Goal: Transaction & Acquisition: Purchase product/service

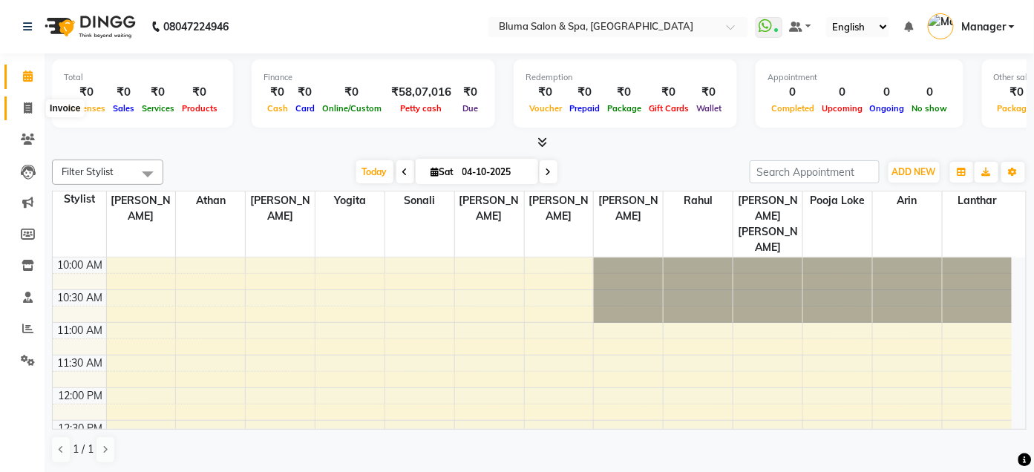
click at [29, 105] on icon at bounding box center [28, 107] width 8 height 11
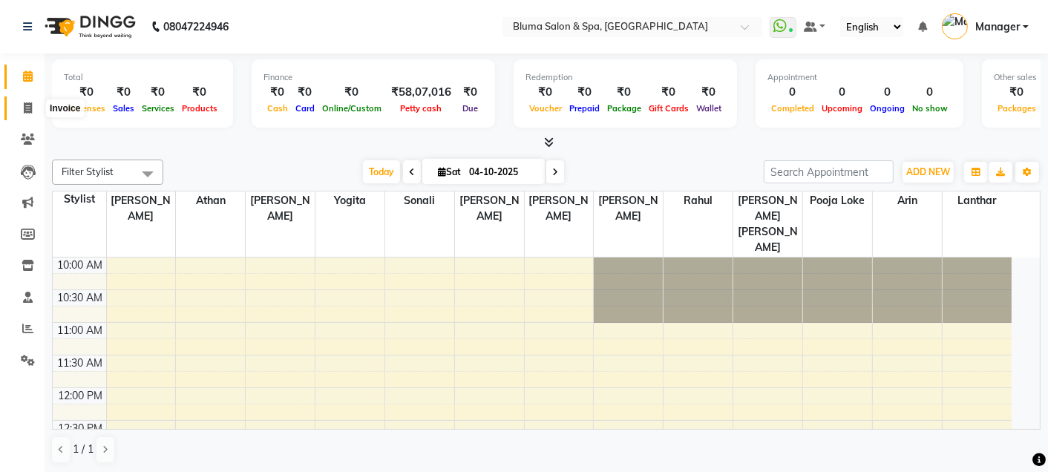
select select "3653"
select select "service"
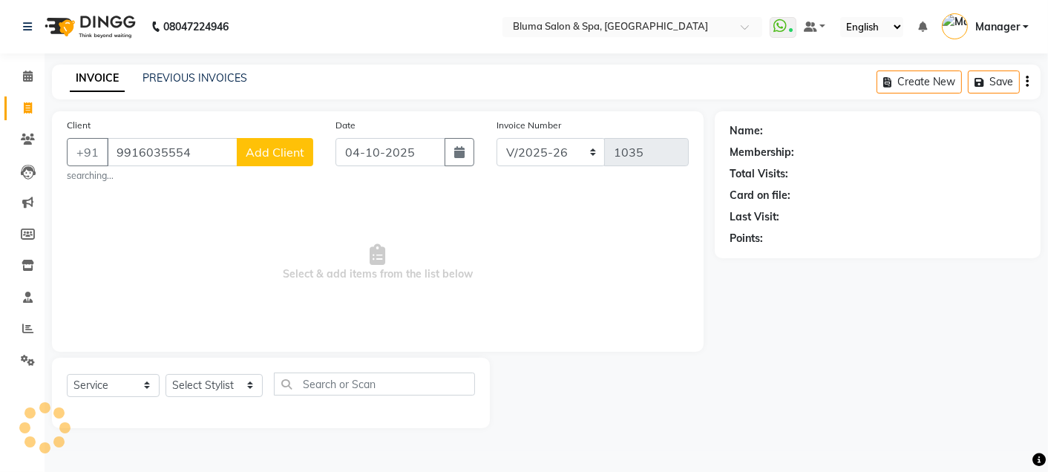
type input "9916035554"
click at [272, 147] on span "Add Client" at bounding box center [275, 152] width 59 height 15
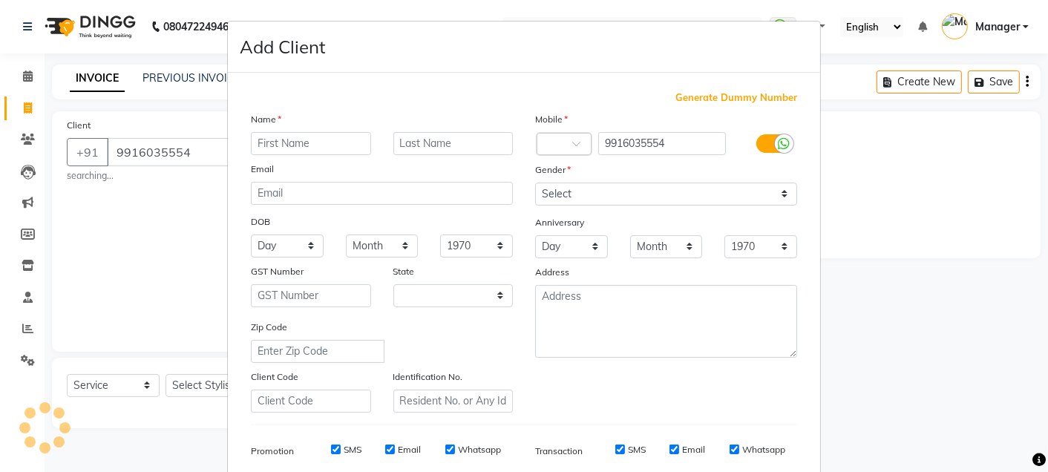
select select "22"
type input "Rishi"
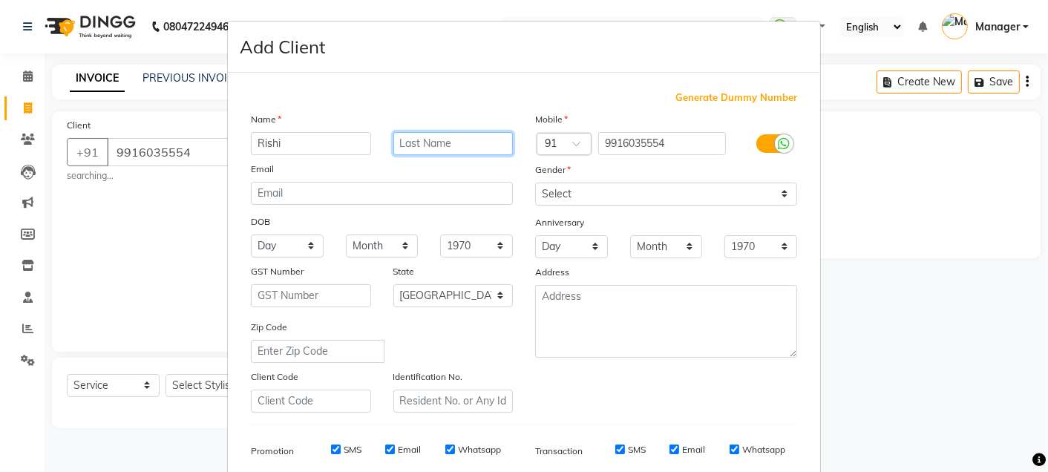
click at [458, 137] on input "text" at bounding box center [453, 143] width 120 height 23
type input "Ravi"
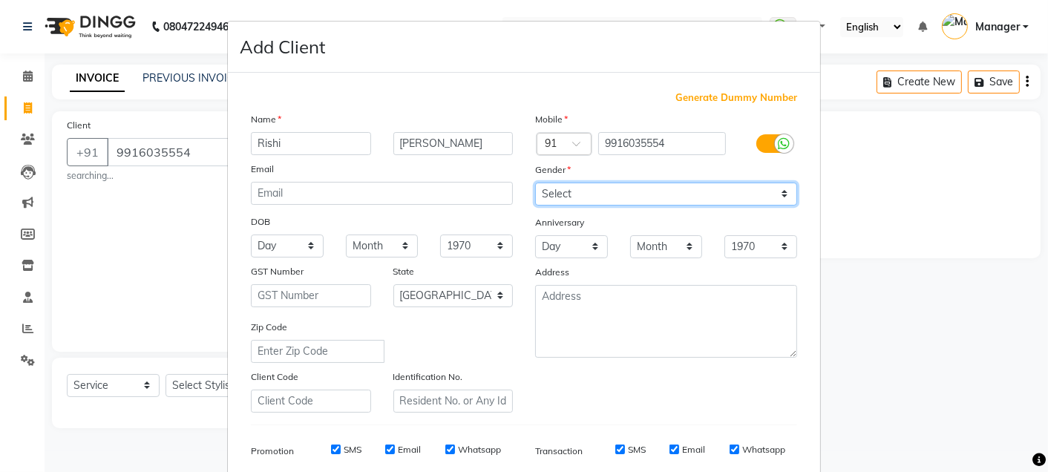
click at [732, 196] on select "Select Male Female Other Prefer Not To Say" at bounding box center [666, 194] width 262 height 23
select select "male"
click at [535, 183] on select "Select Male Female Other Prefer Not To Say" at bounding box center [666, 194] width 262 height 23
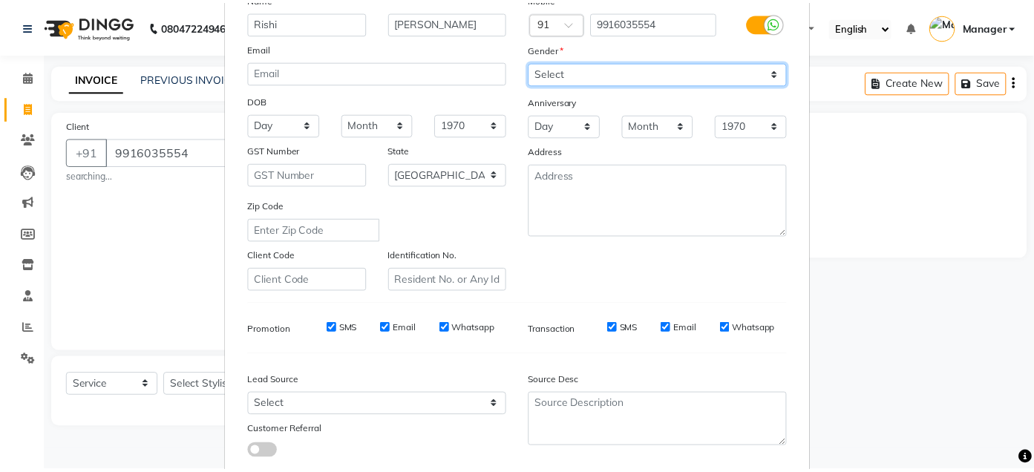
scroll to position [212, 0]
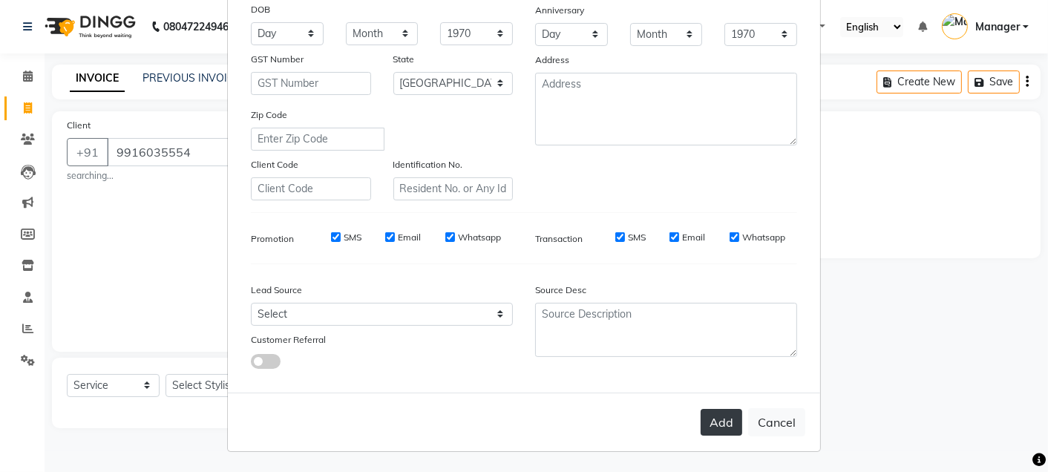
click at [721, 429] on button "Add" at bounding box center [722, 422] width 42 height 27
type input "99******54"
select select
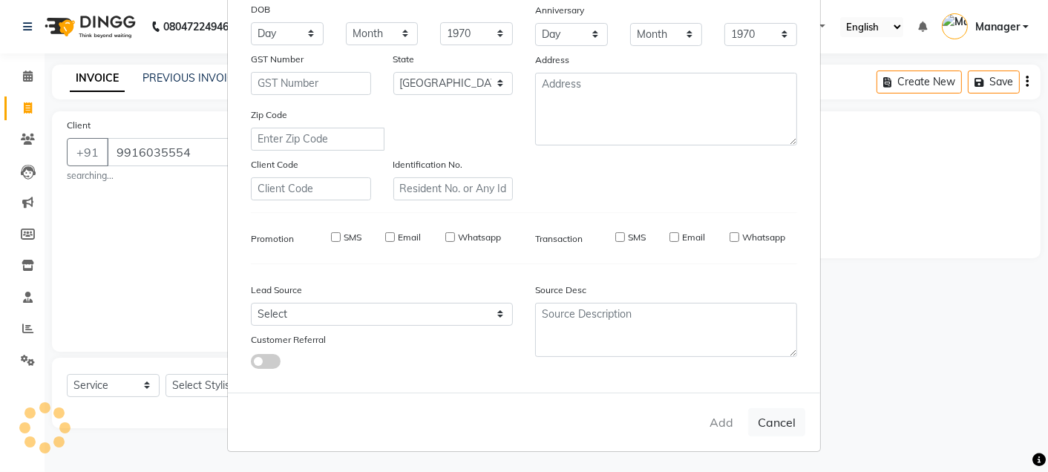
select select "null"
select select
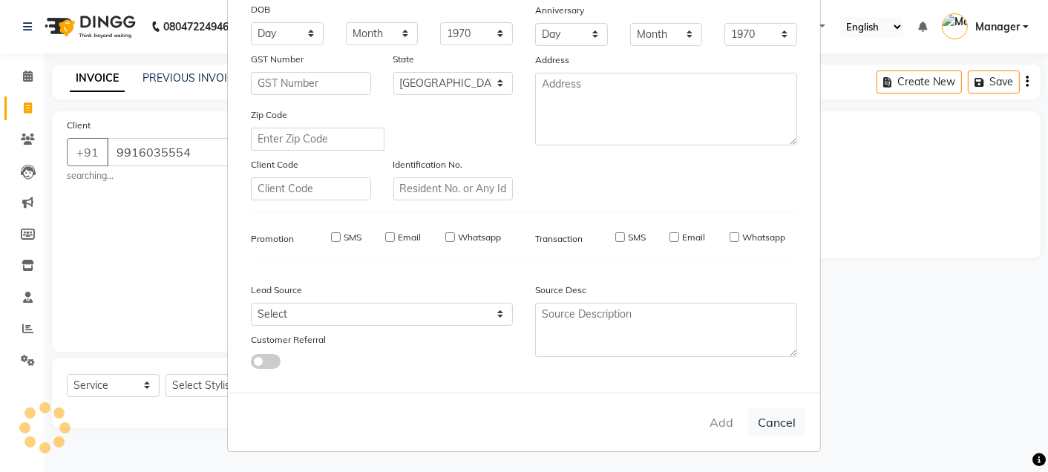
checkbox input "false"
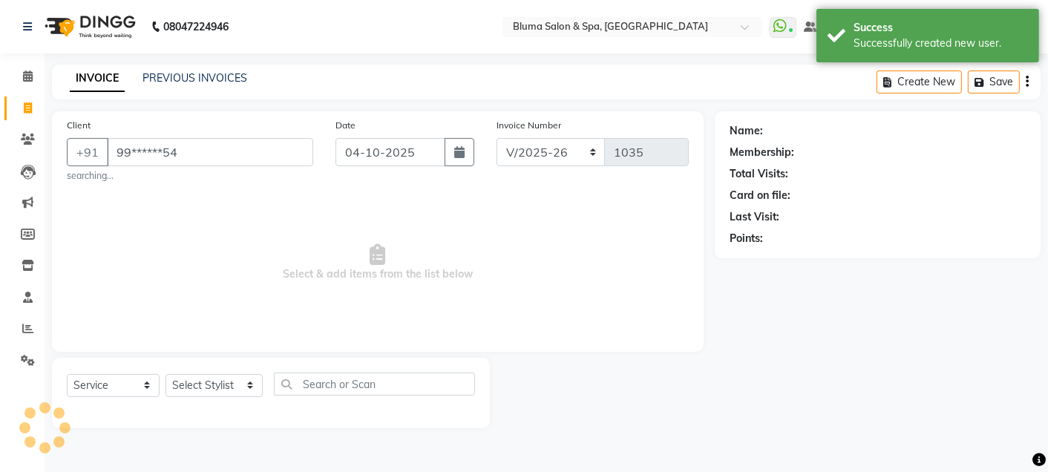
select select "1: Object"
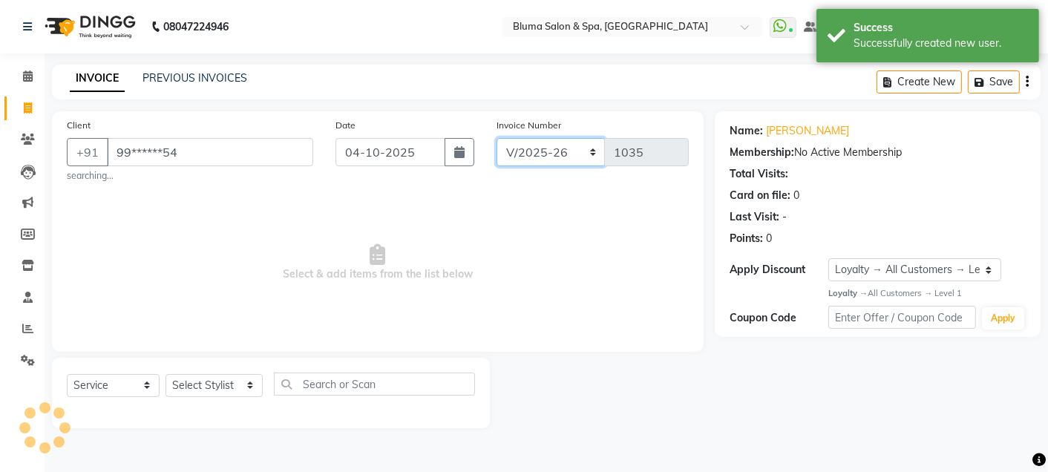
click at [530, 157] on select "ALN/2025-26 AL/2025-26 BKN/2025-26 BK/2025-26 V/2025 V/2025-26" at bounding box center [550, 152] width 109 height 28
select select "7729"
click at [496, 138] on select "ALN/2025-26 AL/2025-26 BKN/2025-26 BK/2025-26 V/2025 V/2025-26" at bounding box center [550, 152] width 109 height 28
type input "0295"
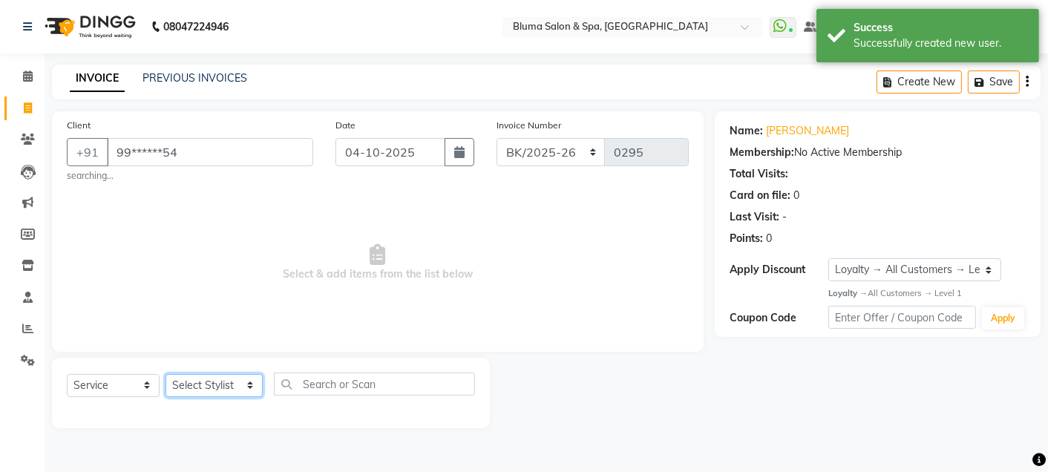
click at [246, 380] on select "Select Stylist Admin Ajay saroj Alan Arin Athan DR Prince Varde Lanthar Manager…" at bounding box center [213, 385] width 97 height 23
select select "75599"
click at [165, 374] on select "Select Stylist Admin Ajay saroj Alan Arin Athan DR Prince Varde Lanthar Manager…" at bounding box center [213, 385] width 97 height 23
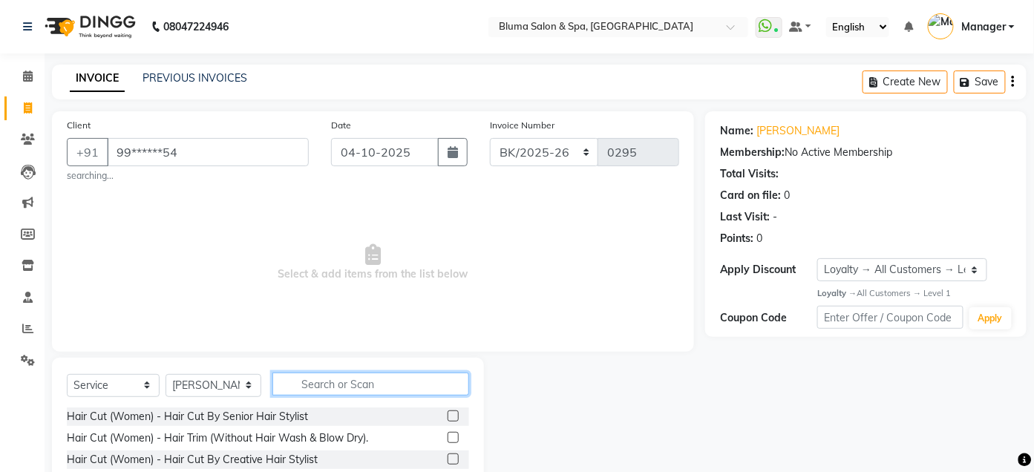
click at [319, 387] on input "text" at bounding box center [370, 384] width 197 height 23
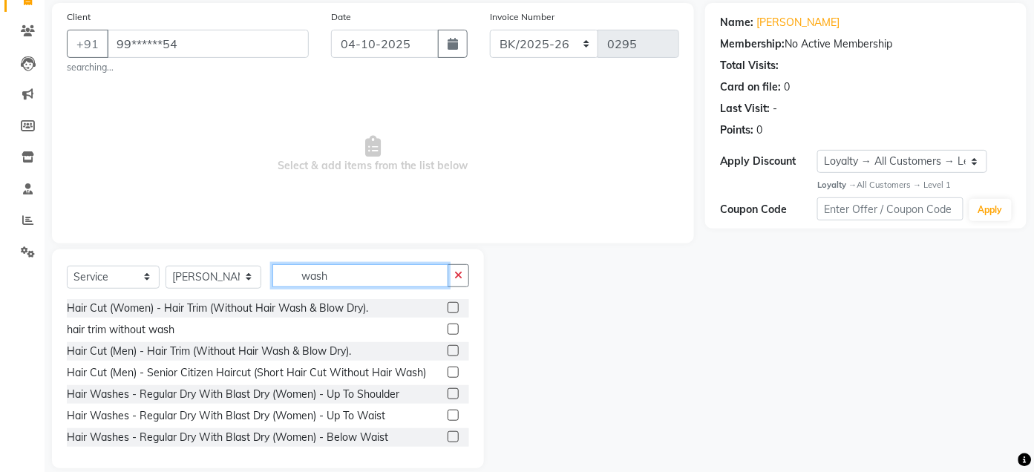
scroll to position [105, 0]
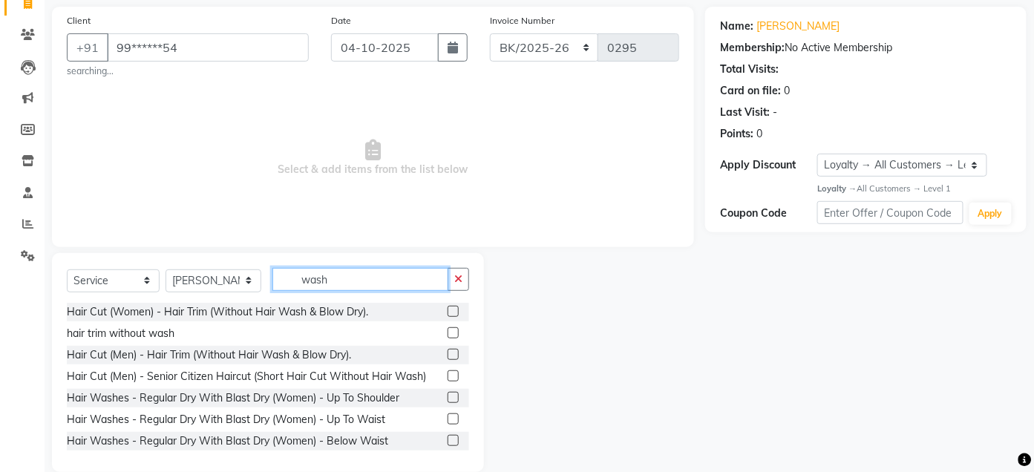
type input "wash"
click at [447, 422] on label at bounding box center [452, 418] width 11 height 11
click at [447, 422] on input "checkbox" at bounding box center [452, 420] width 10 height 10
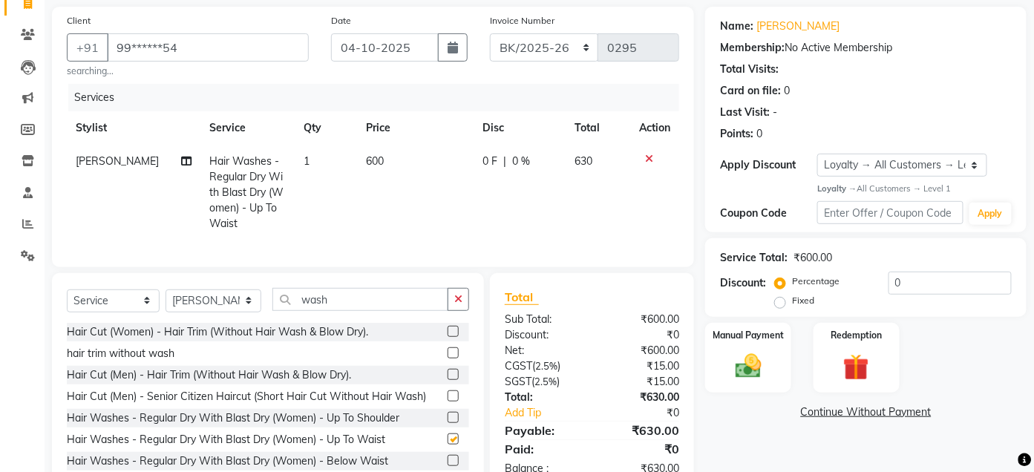
checkbox input "false"
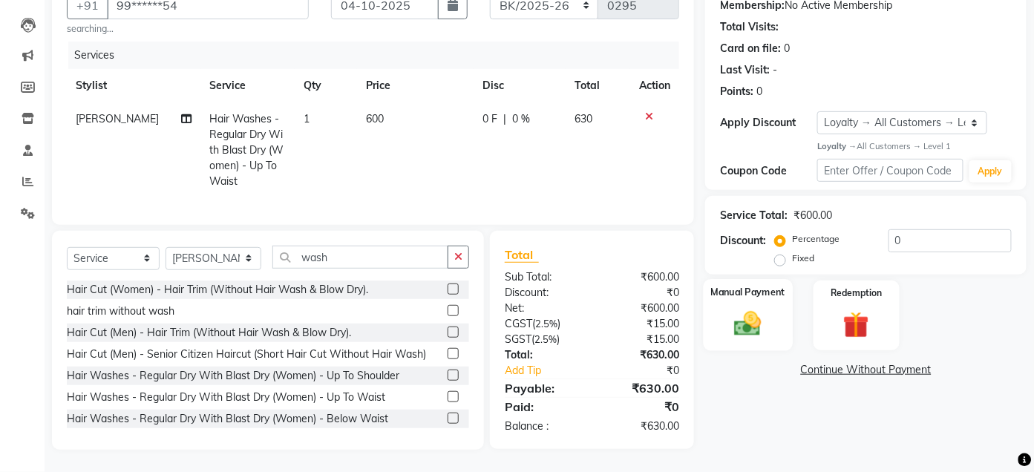
click at [768, 309] on img at bounding box center [749, 324] width 44 height 31
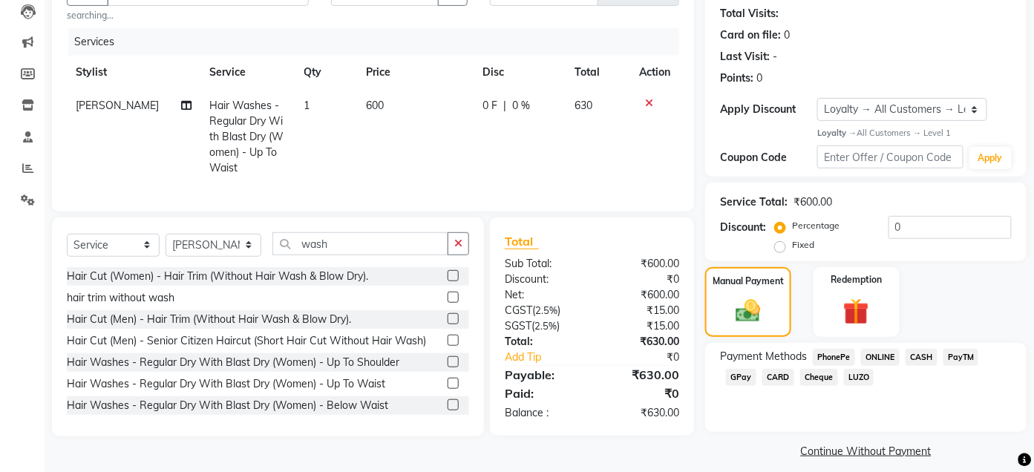
click at [744, 379] on span "GPay" at bounding box center [741, 377] width 30 height 17
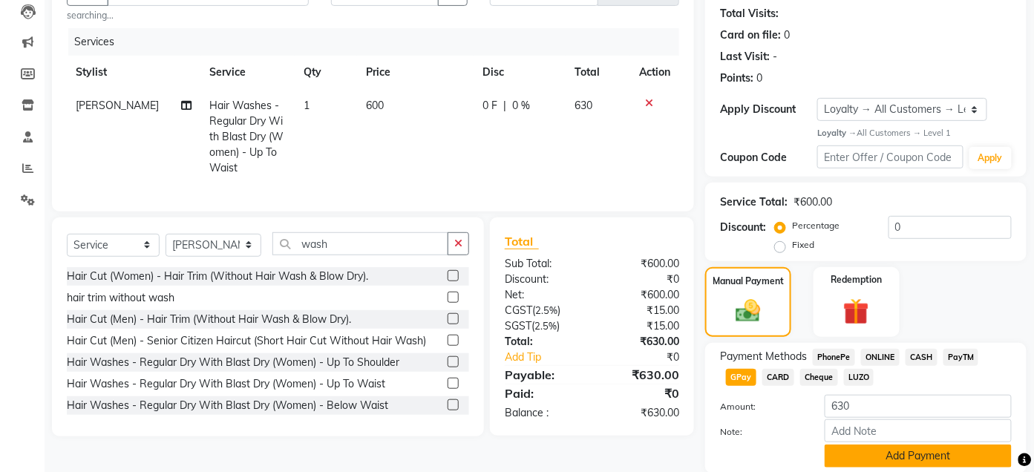
click at [871, 448] on button "Add Payment" at bounding box center [917, 456] width 187 height 23
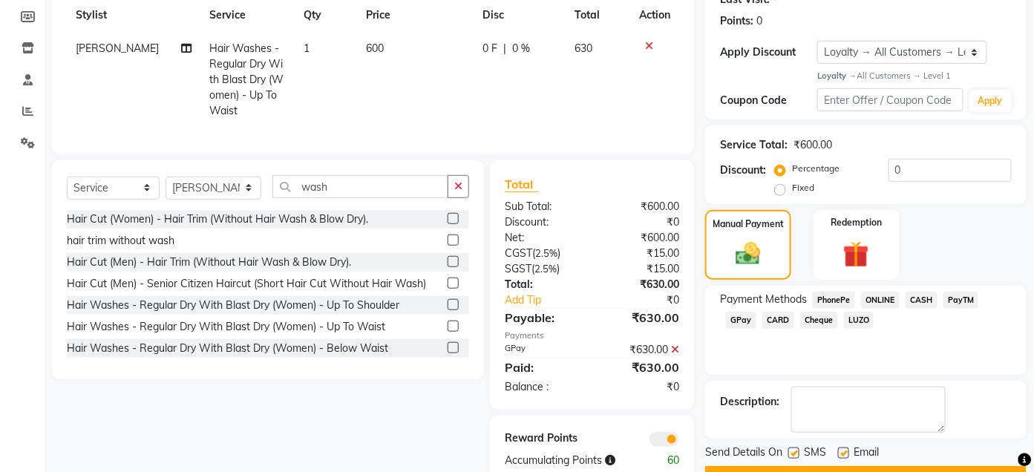
scroll to position [264, 0]
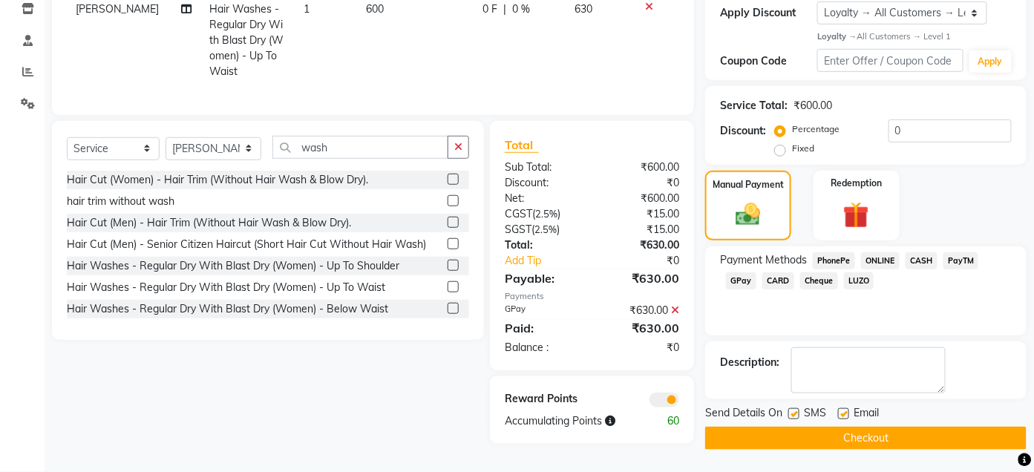
click at [871, 431] on button "Checkout" at bounding box center [865, 438] width 321 height 23
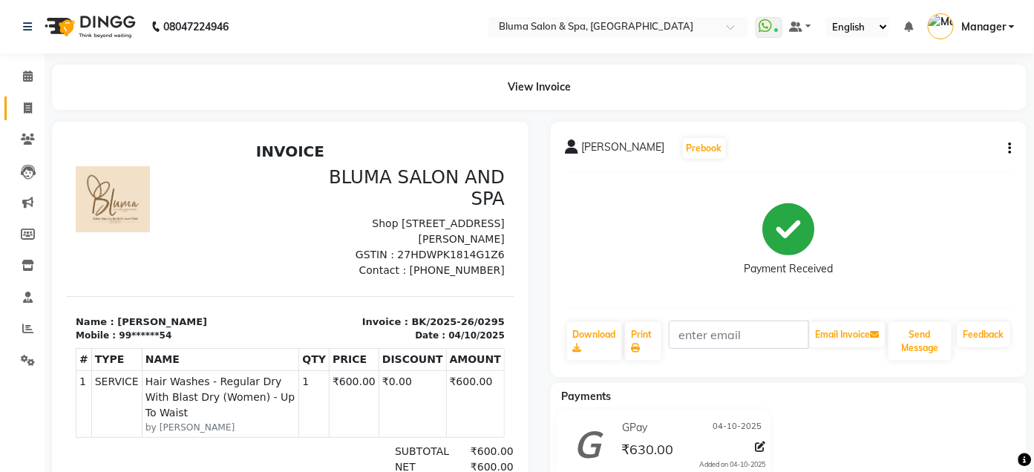
click at [29, 101] on span at bounding box center [28, 108] width 26 height 17
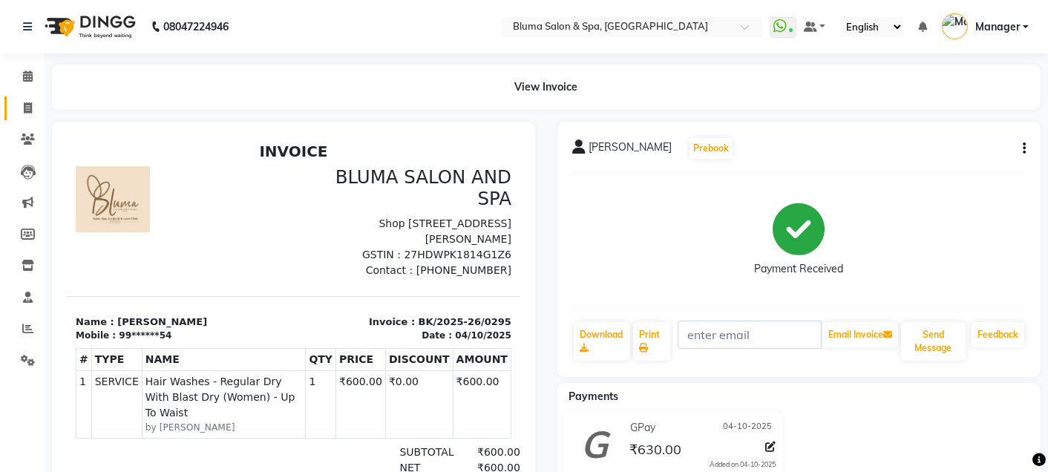
select select "3653"
select select "service"
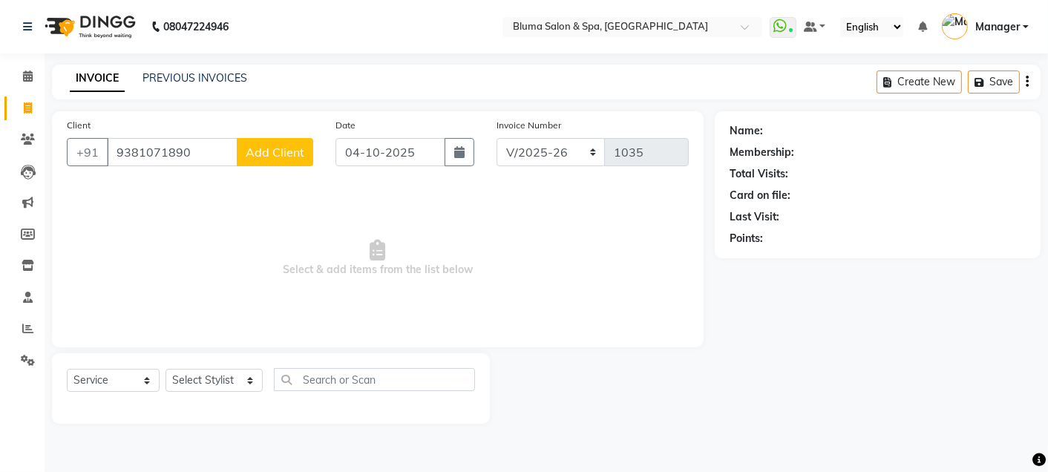
type input "9381071890"
click at [264, 142] on button "Add Client" at bounding box center [275, 152] width 76 height 28
select select "22"
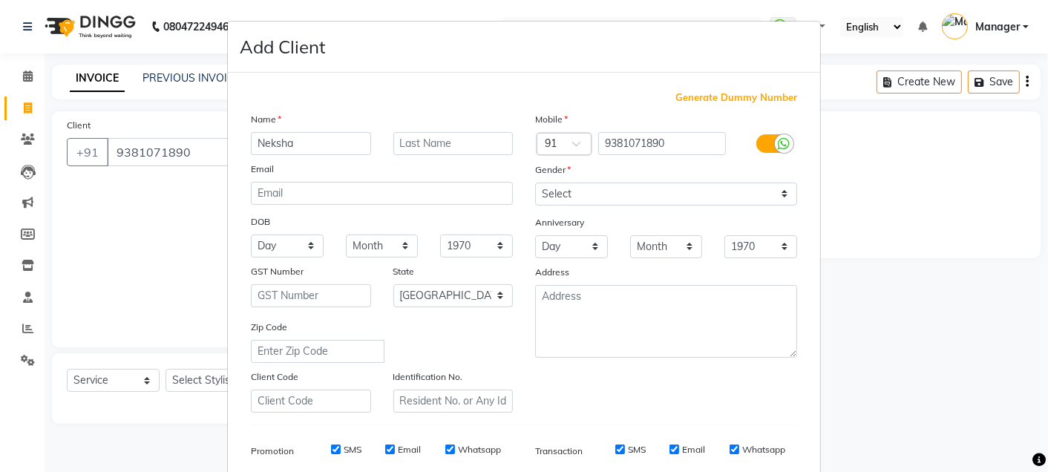
type input "Neksha"
click at [465, 132] on input "text" at bounding box center [453, 143] width 120 height 23
type input "Jain"
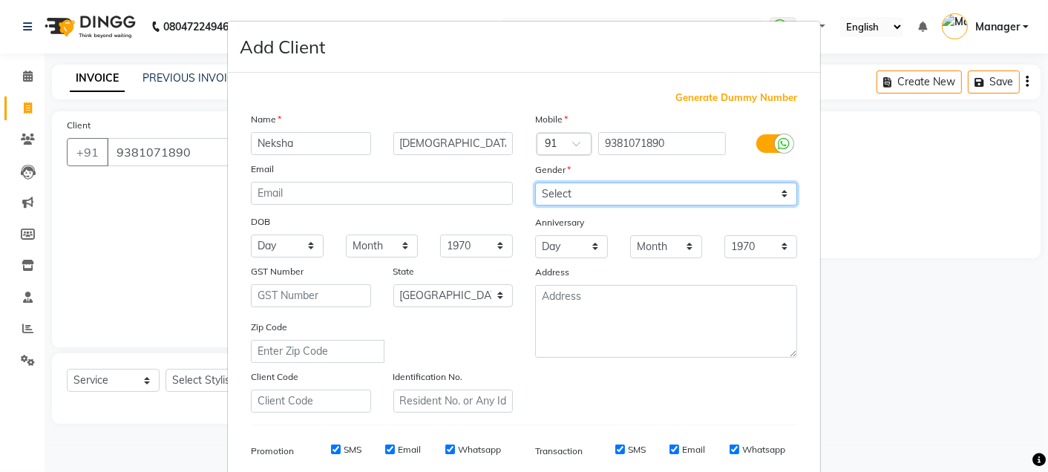
click at [643, 197] on select "Select Male Female Other Prefer Not To Say" at bounding box center [666, 194] width 262 height 23
select select "female"
click at [535, 183] on select "Select Male Female Other Prefer Not To Say" at bounding box center [666, 194] width 262 height 23
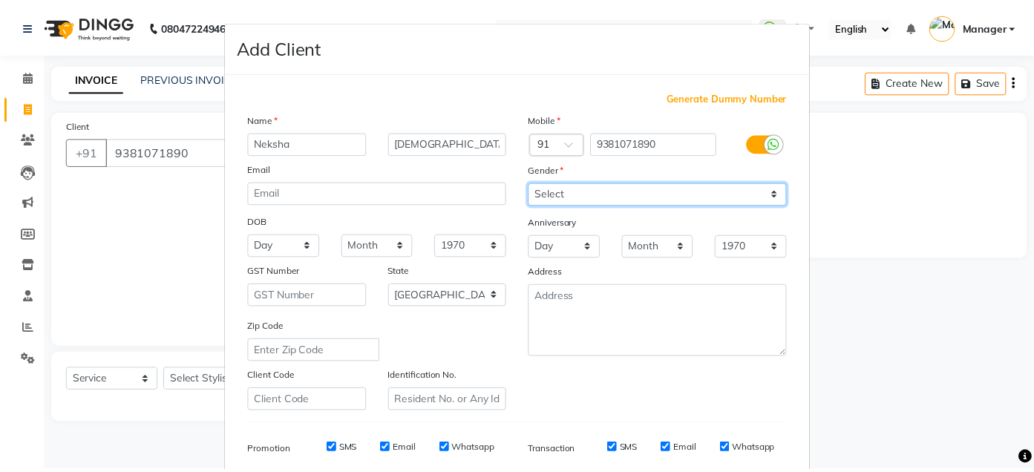
scroll to position [212, 0]
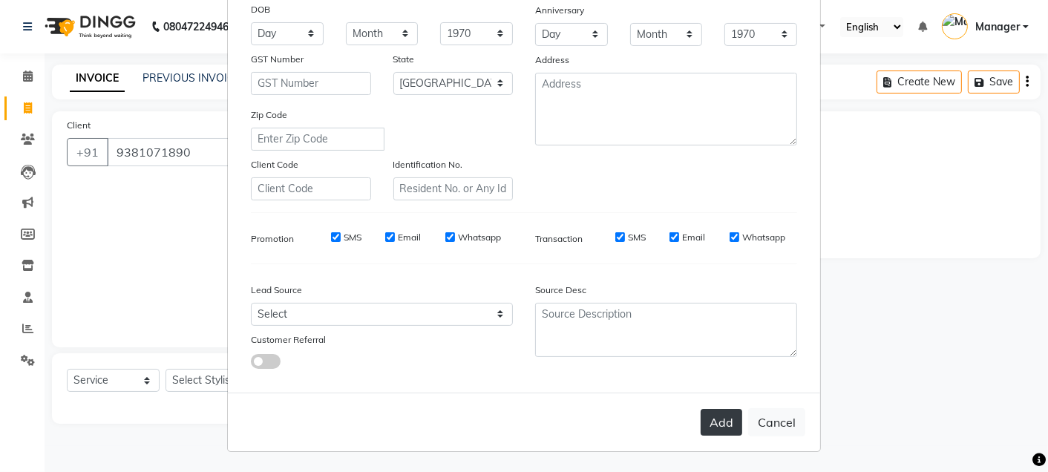
click at [720, 426] on button "Add" at bounding box center [722, 422] width 42 height 27
type input "93******90"
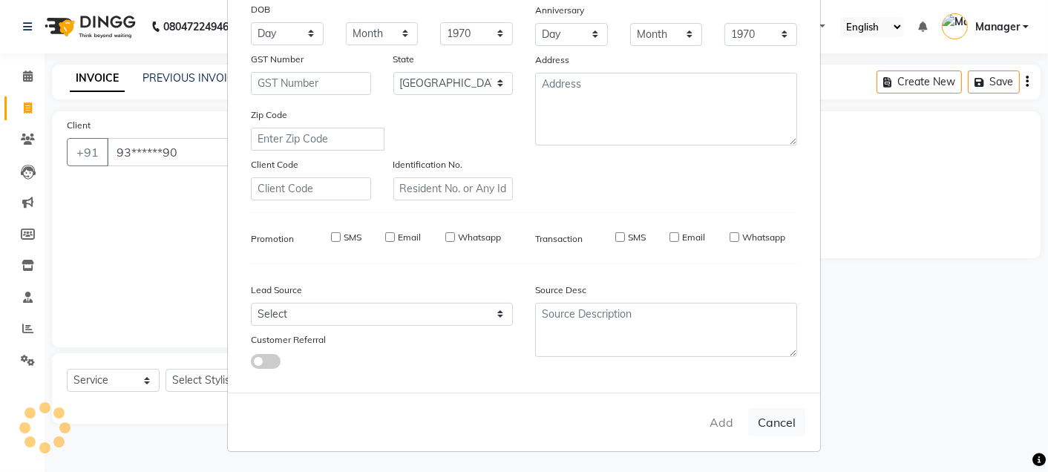
select select
select select "null"
select select
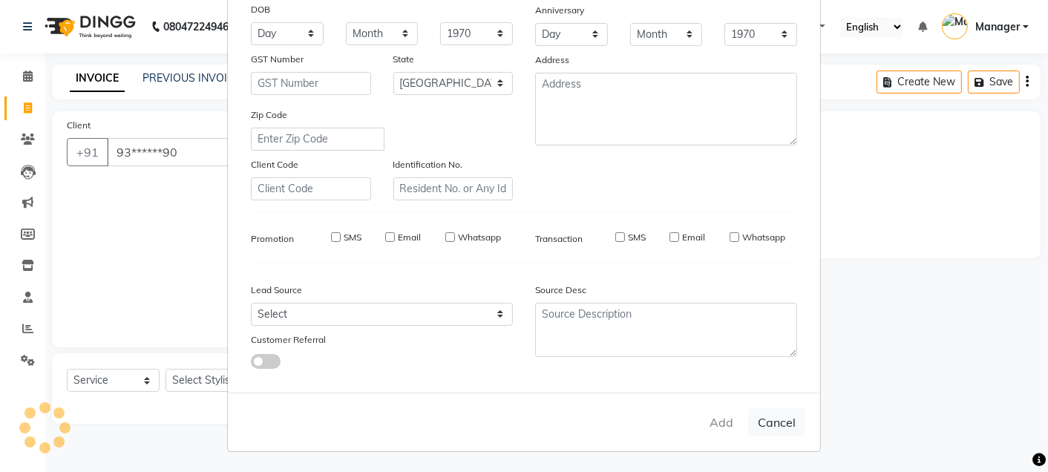
select select
checkbox input "false"
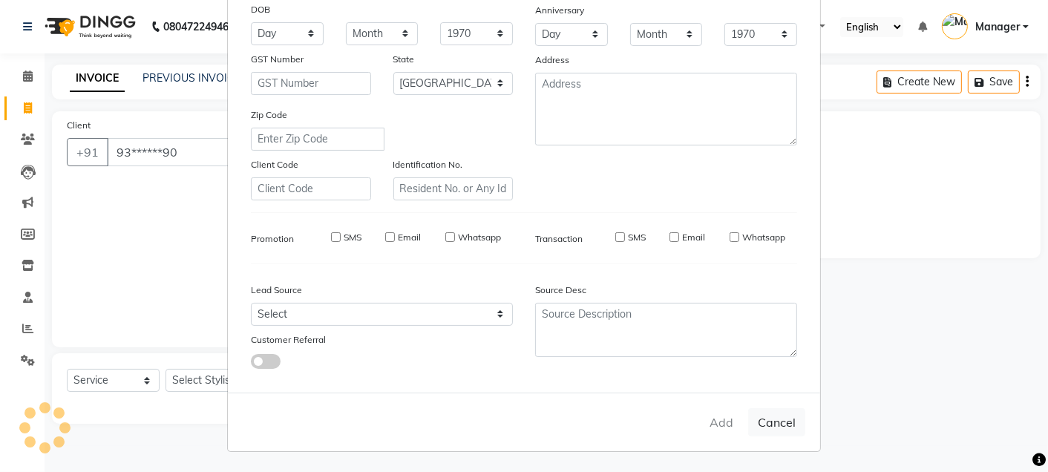
checkbox input "false"
select select "1: Object"
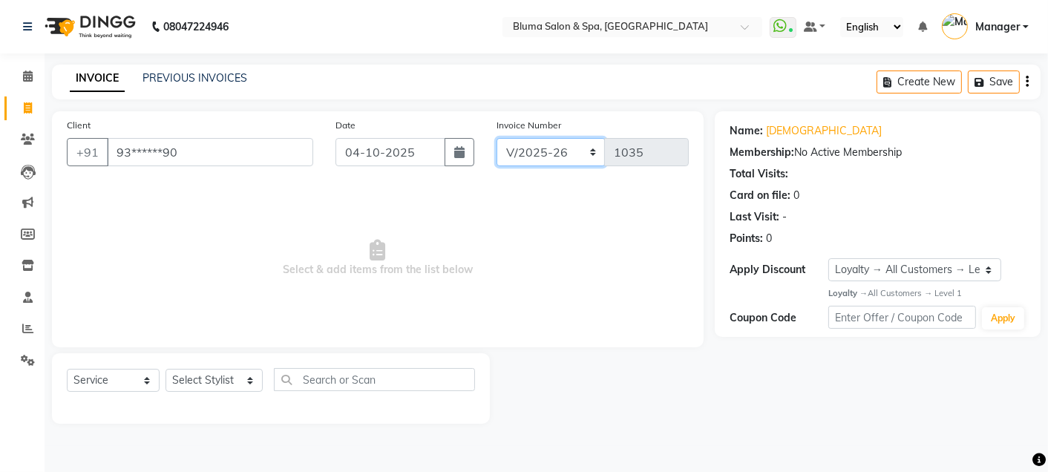
click at [594, 147] on select "ALN/2025-26 AL/2025-26 BKN/2025-26 BK/2025-26 V/2025 V/2025-26" at bounding box center [550, 152] width 109 height 28
select select "7729"
click at [496, 138] on select "ALN/2025-26 AL/2025-26 BKN/2025-26 BK/2025-26 V/2025 V/2025-26" at bounding box center [550, 152] width 109 height 28
type input "0296"
click at [199, 383] on select "Select Stylist Admin Ajay saroj Alan Arin Athan DR Prince Varde Lanthar Manager…" at bounding box center [213, 380] width 97 height 23
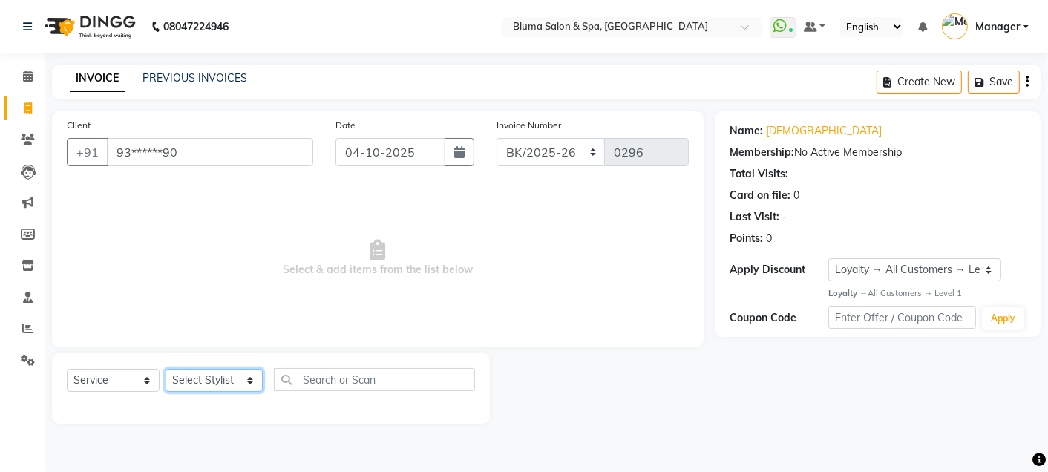
select select "75599"
click at [165, 370] on select "Select Stylist Admin Ajay saroj Alan Arin Athan DR Prince Varde Lanthar Manager…" at bounding box center [213, 380] width 97 height 23
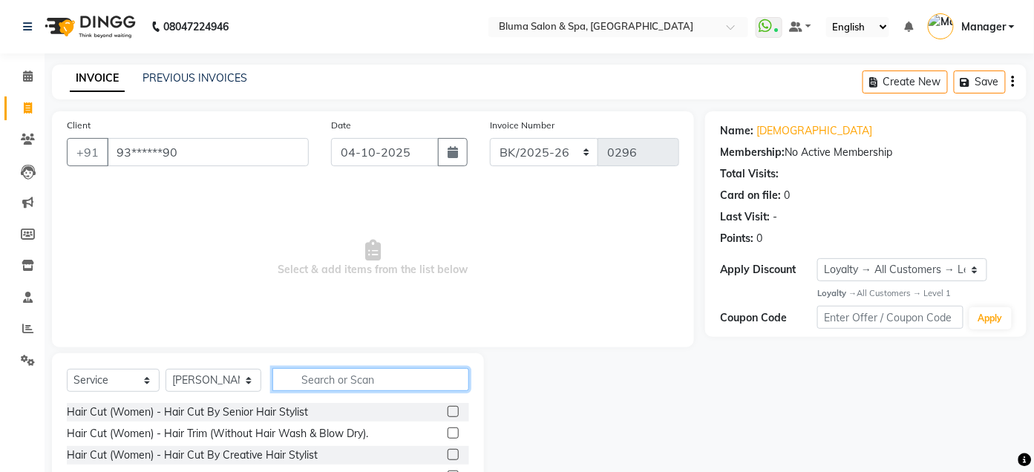
click at [315, 373] on input "text" at bounding box center [370, 379] width 197 height 23
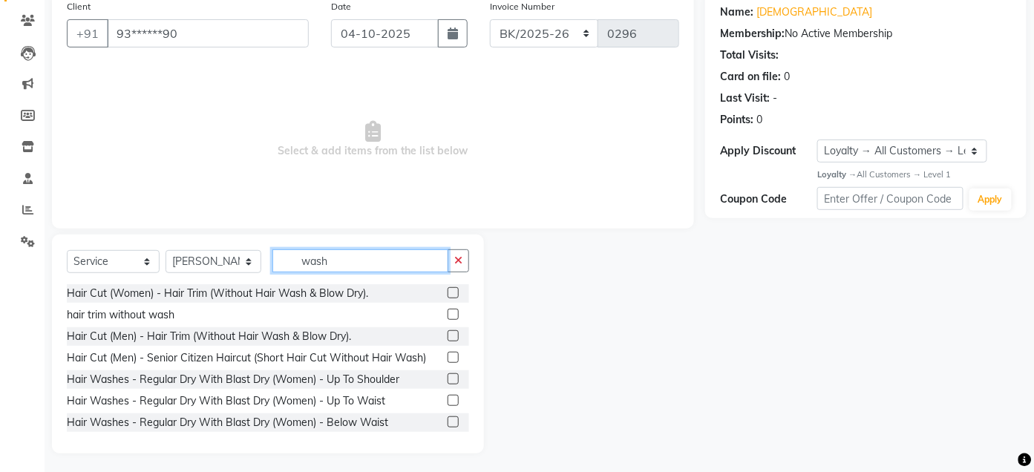
scroll to position [122, 0]
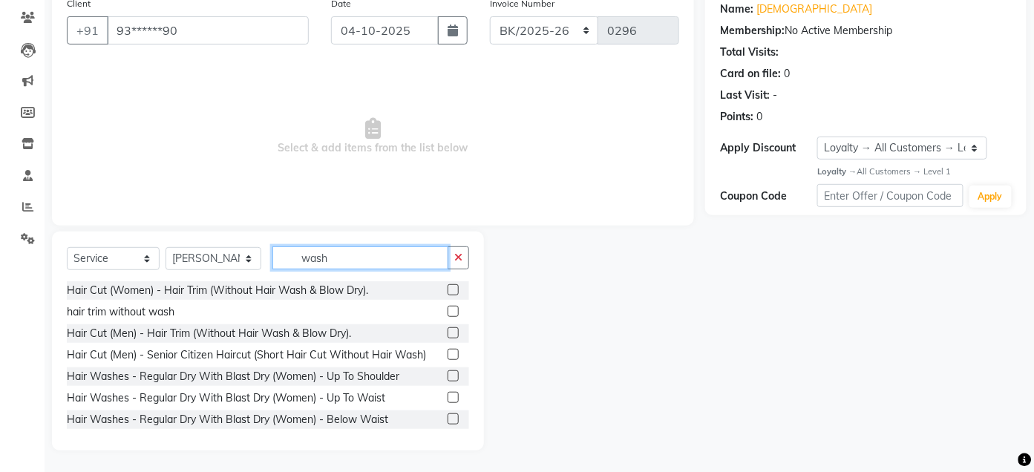
type input "wash"
click at [447, 421] on label at bounding box center [452, 418] width 11 height 11
click at [447, 421] on input "checkbox" at bounding box center [452, 420] width 10 height 10
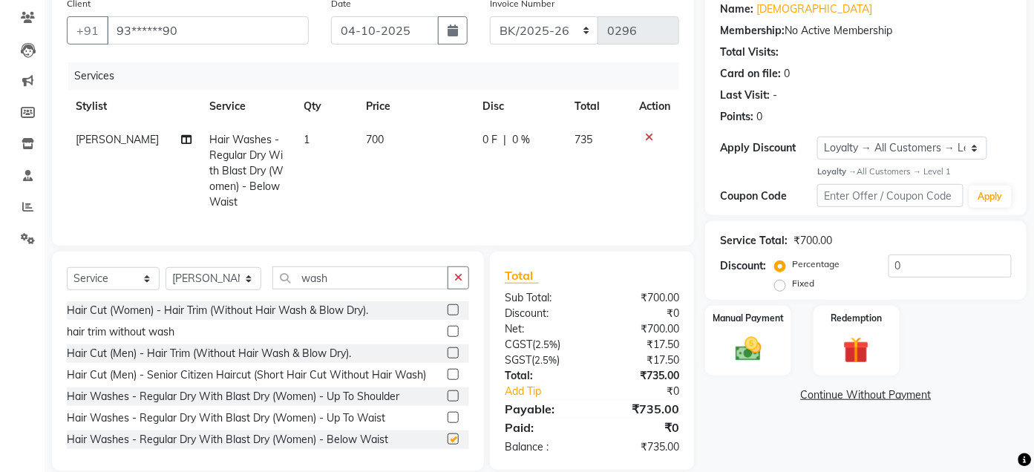
checkbox input "false"
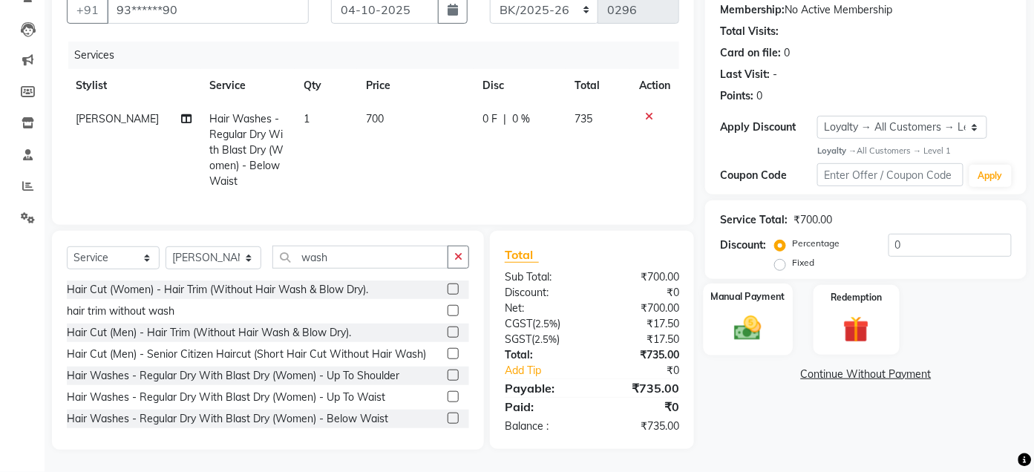
click at [753, 293] on div "Manual Payment" at bounding box center [748, 319] width 89 height 72
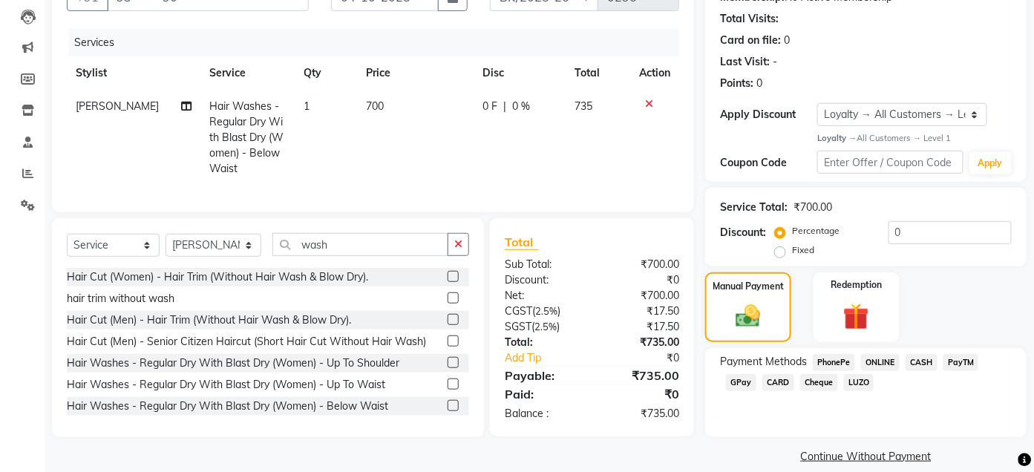
click at [914, 363] on span "CASH" at bounding box center [921, 362] width 32 height 17
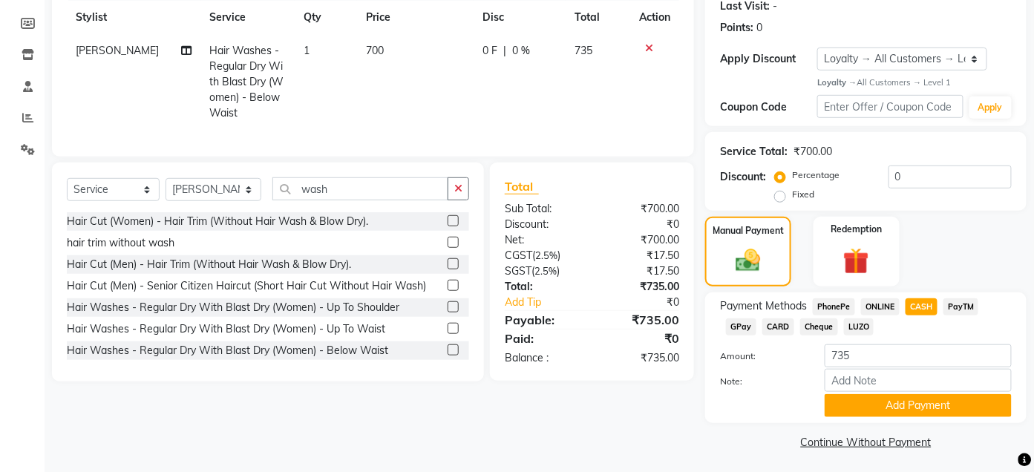
scroll to position [215, 0]
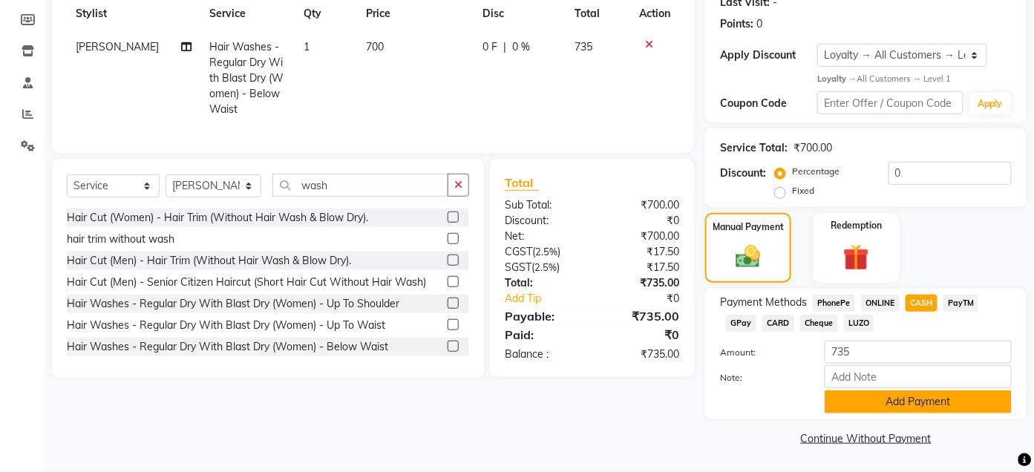
click at [913, 391] on button "Add Payment" at bounding box center [917, 401] width 187 height 23
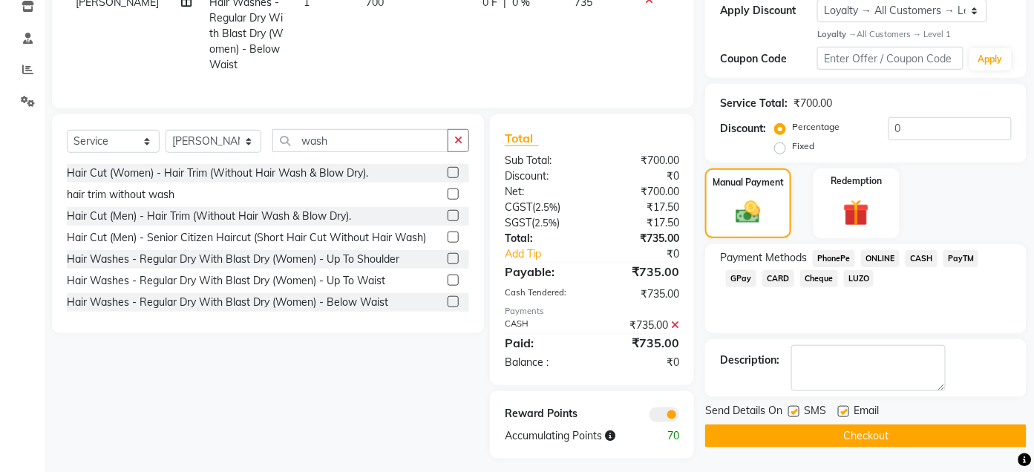
scroll to position [281, 0]
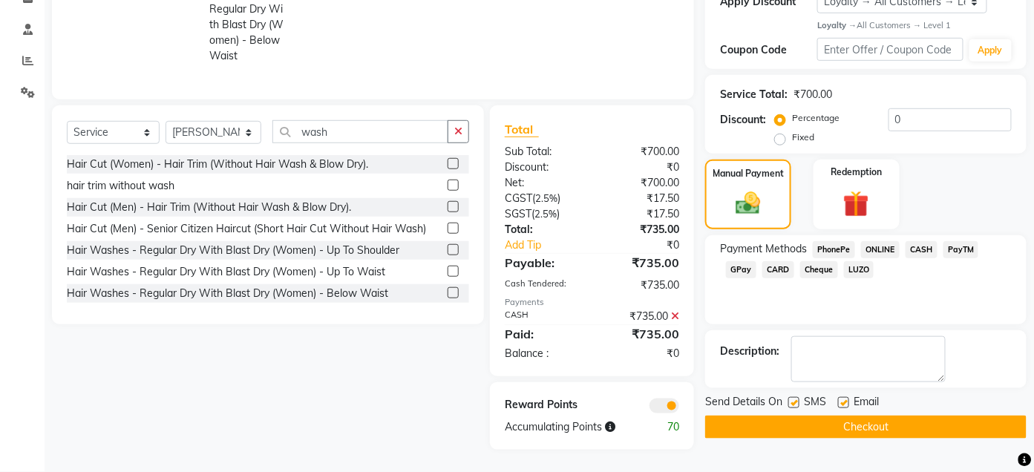
click at [906, 416] on button "Checkout" at bounding box center [865, 427] width 321 height 23
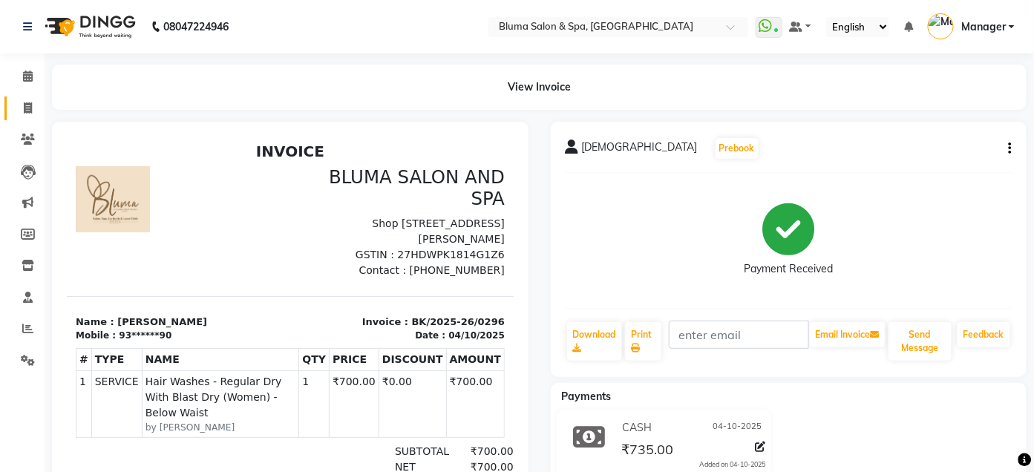
click at [28, 117] on link "Invoice" at bounding box center [22, 108] width 36 height 24
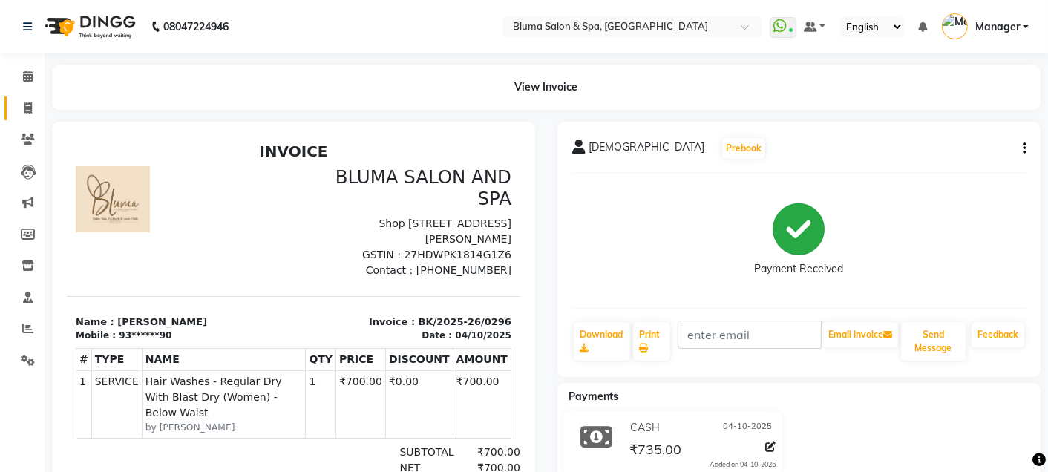
select select "service"
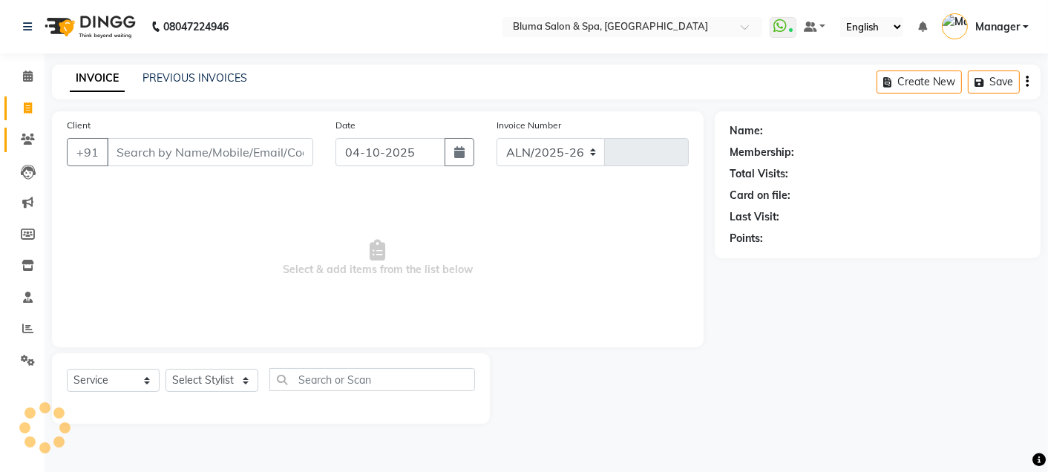
select select "3653"
type input "1035"
click at [28, 134] on icon at bounding box center [28, 139] width 14 height 11
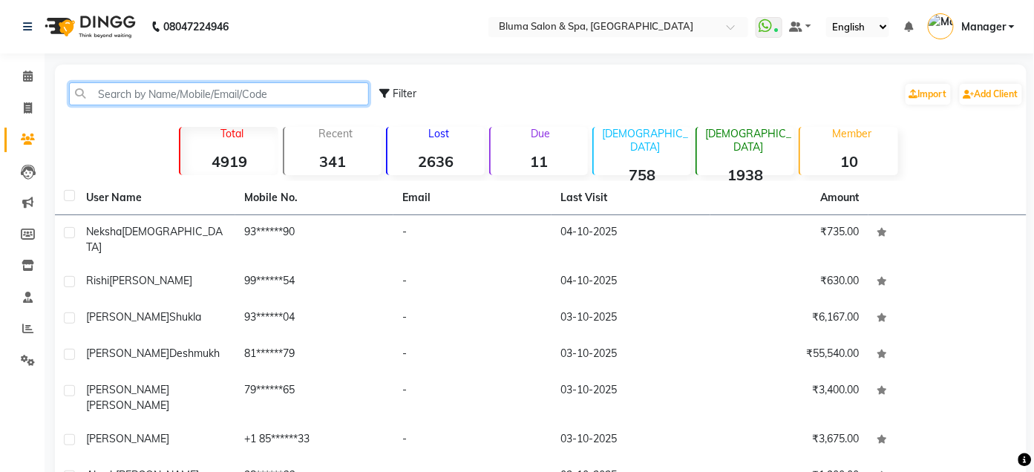
click at [282, 99] on input "text" at bounding box center [219, 93] width 300 height 23
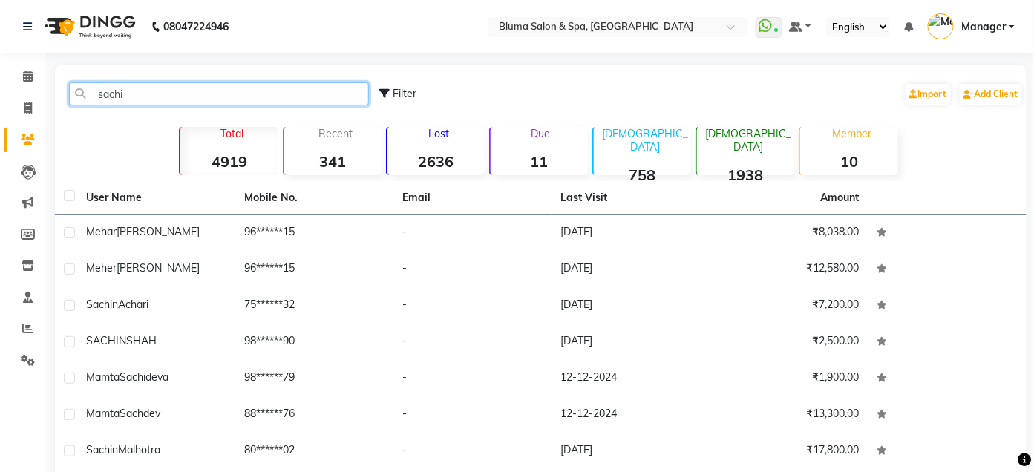
type input "sachin"
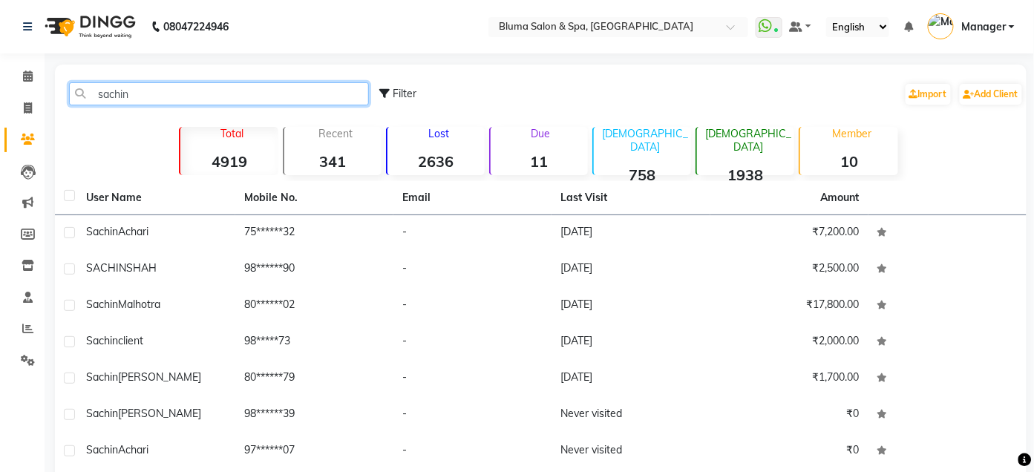
click at [291, 102] on input "sachin" at bounding box center [219, 93] width 300 height 23
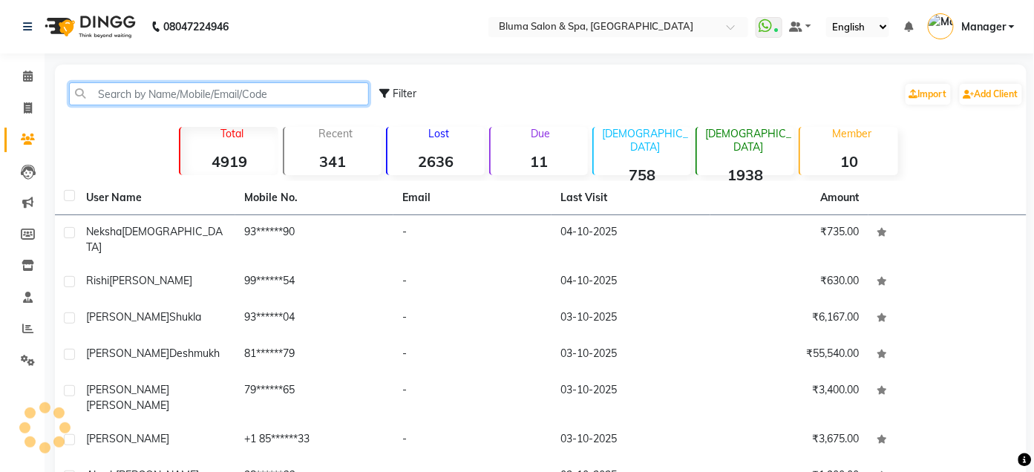
click at [291, 102] on input "text" at bounding box center [219, 93] width 300 height 23
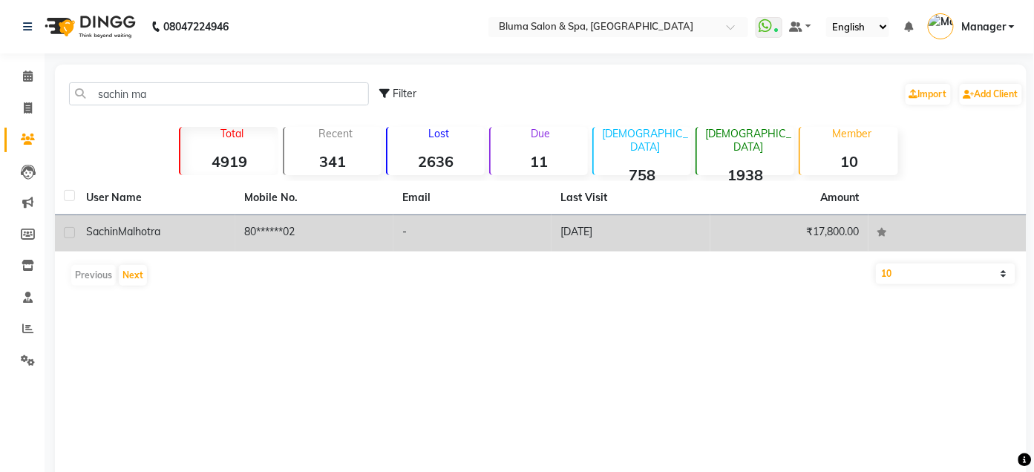
click at [358, 250] on td "80******02" at bounding box center [314, 233] width 158 height 36
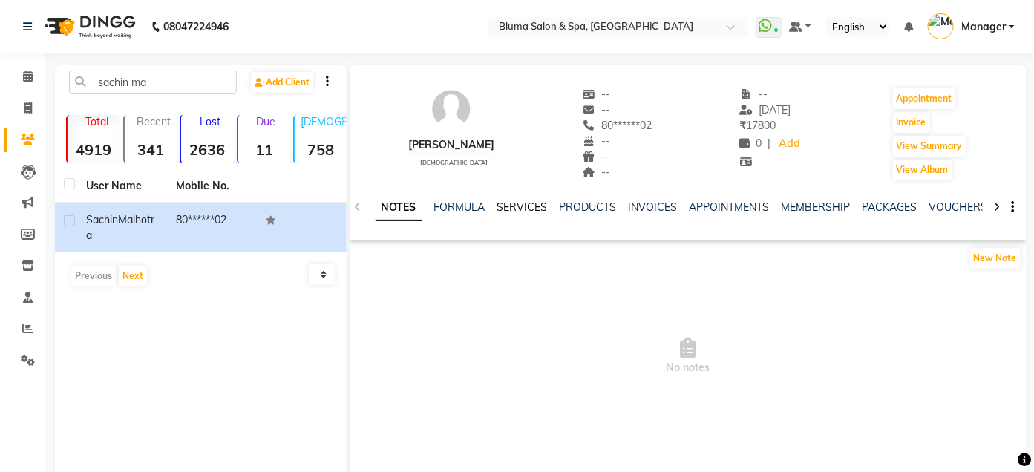
click at [513, 209] on link "SERVICES" at bounding box center [522, 206] width 50 height 13
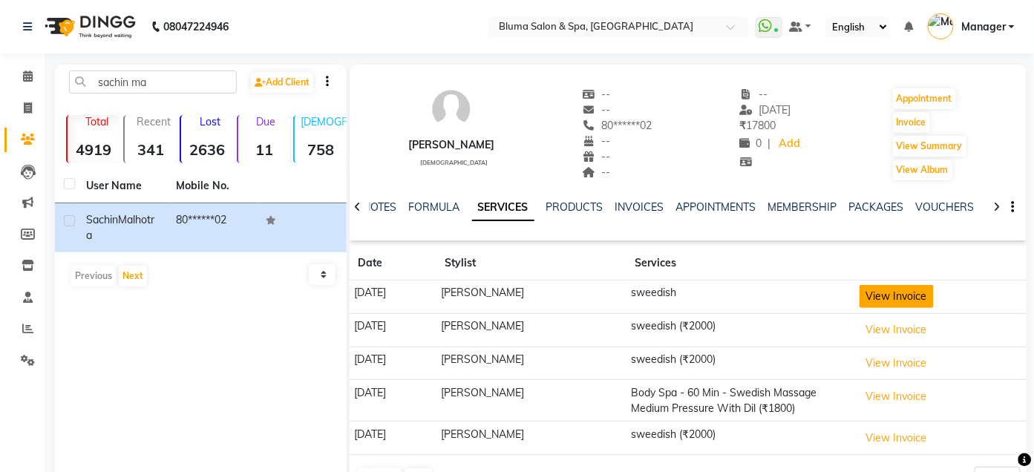
click at [866, 296] on button "View Invoice" at bounding box center [896, 296] width 74 height 23
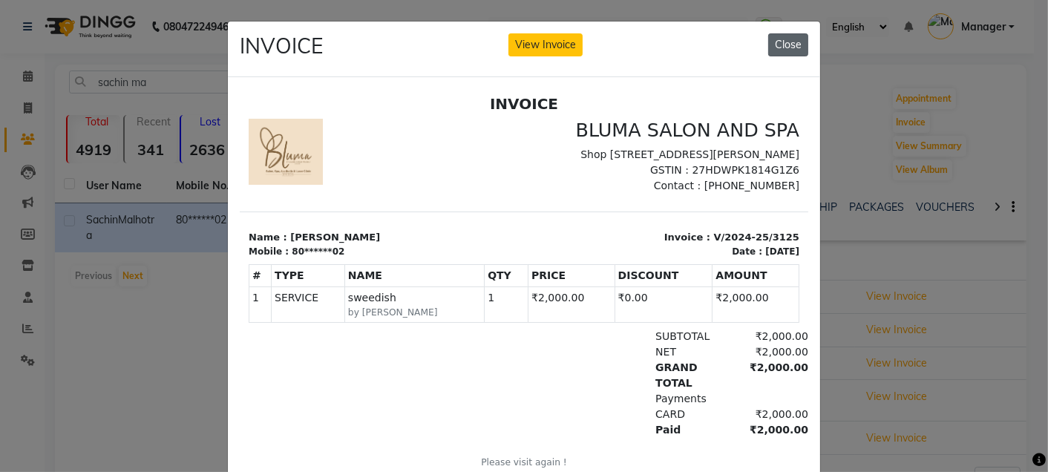
click at [781, 50] on button "Close" at bounding box center [788, 44] width 40 height 23
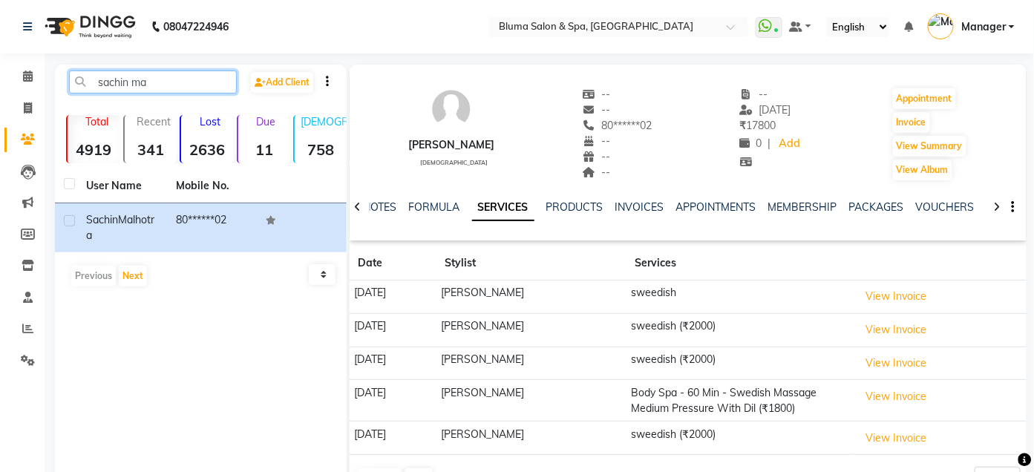
click at [154, 82] on input "sachin ma" at bounding box center [153, 82] width 168 height 23
type input "s"
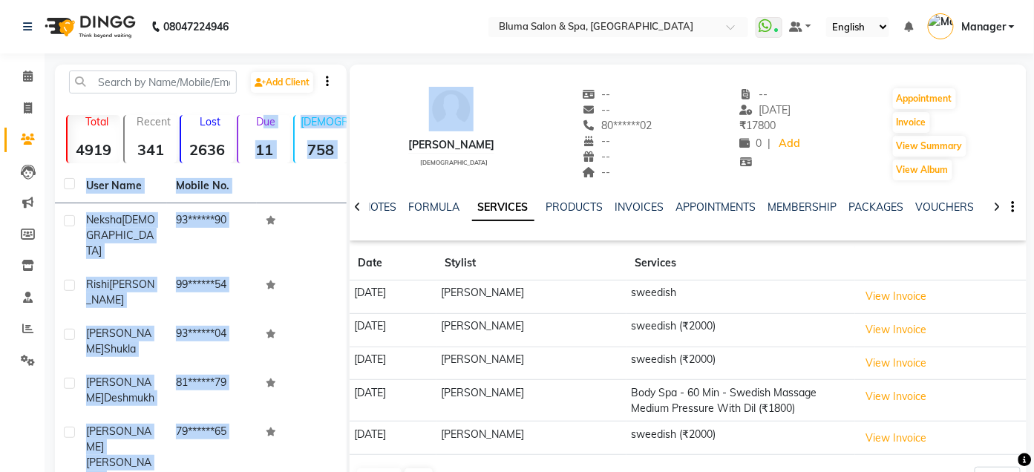
drag, startPoint x: 262, startPoint y: 119, endPoint x: 461, endPoint y: 59, distance: 208.0
click at [455, 59] on div "08047224946 Select Location × Bluma Salon & Spa, Khar West WhatsApp Status ✕ St…" at bounding box center [517, 369] width 1034 height 739
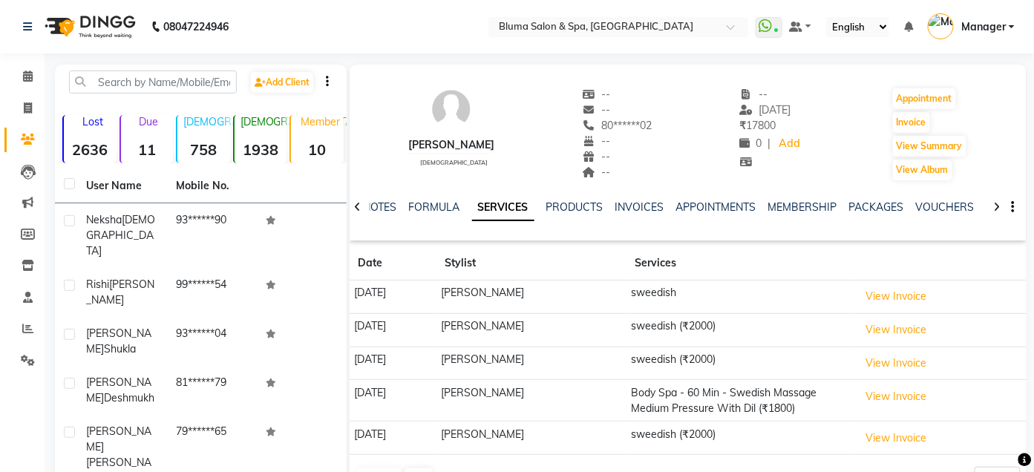
click at [668, 85] on div "Sachin Malhotra male -- -- 80******02 -- -- -- -- 22-11-2024 ₹ 17800 0 | Add Ap…" at bounding box center [688, 127] width 677 height 110
click at [157, 78] on input "text" at bounding box center [153, 82] width 168 height 23
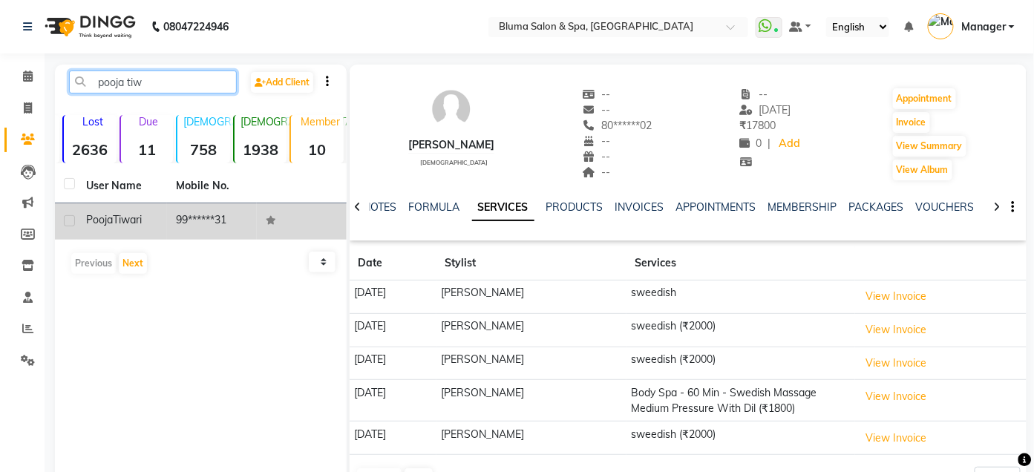
type input "pooja tiw"
click at [163, 213] on td "Pooja Tiwari" at bounding box center [122, 221] width 90 height 36
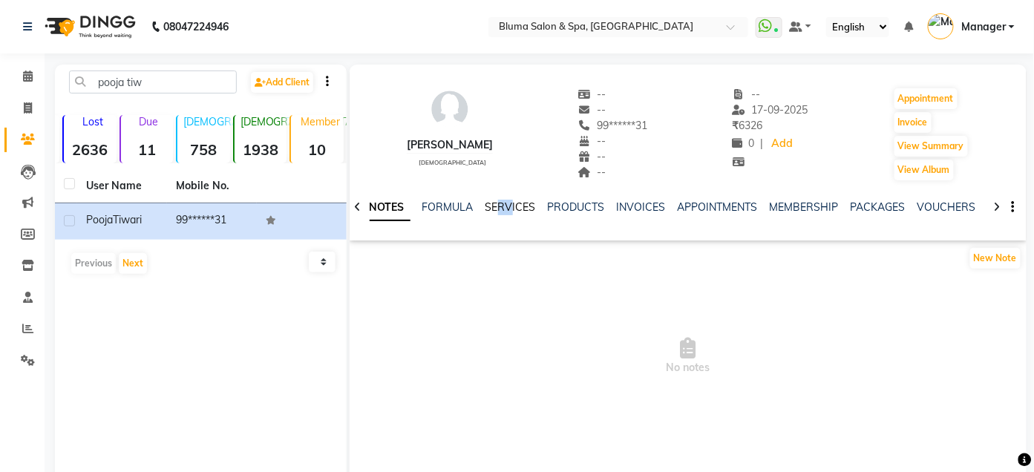
click at [509, 212] on div "NOTES FORMULA SERVICES PRODUCTS INVOICES APPOINTMENTS MEMBERSHIP PACKAGES VOUCH…" at bounding box center [670, 213] width 589 height 27
click at [509, 212] on link "SERVICES" at bounding box center [510, 206] width 50 height 13
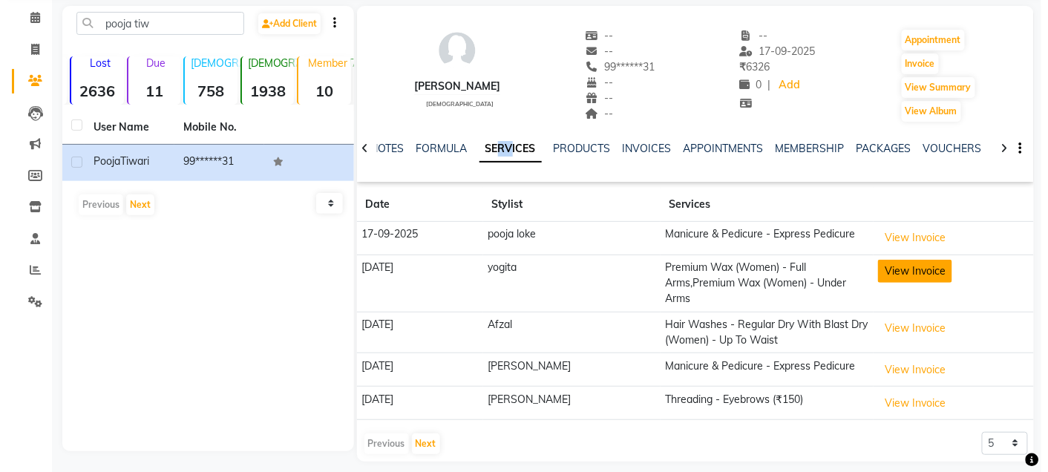
scroll to position [59, 0]
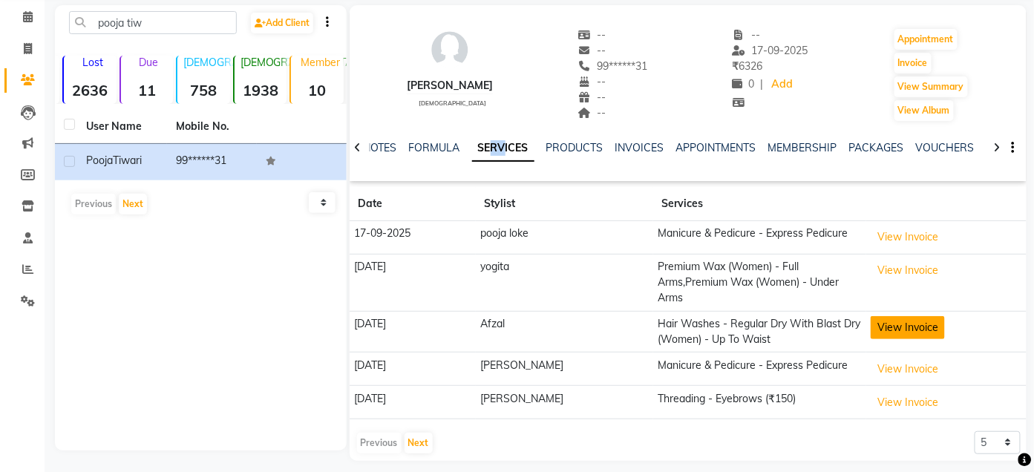
click at [902, 316] on button "View Invoice" at bounding box center [908, 327] width 74 height 23
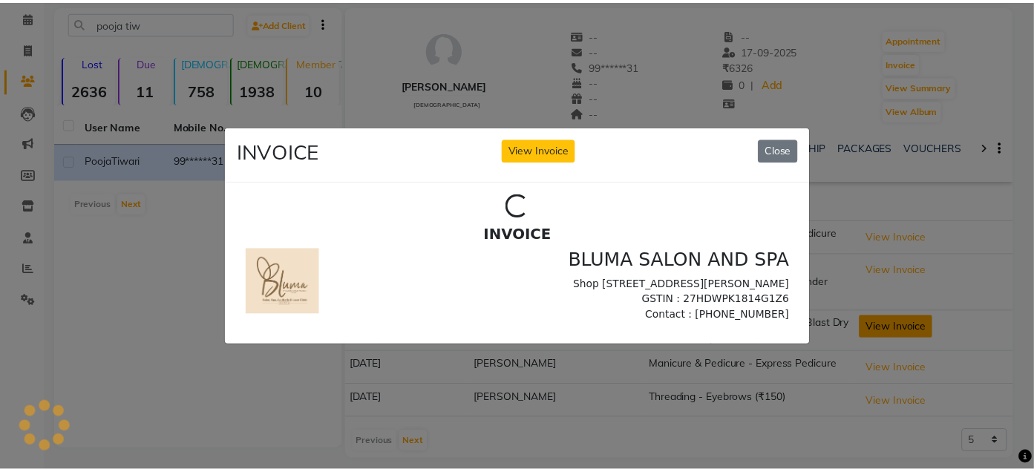
scroll to position [0, 0]
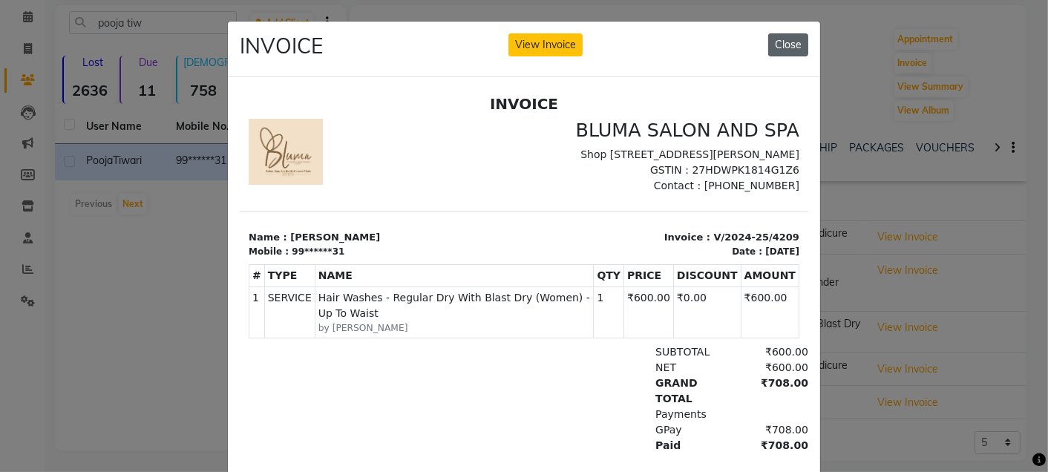
click at [785, 44] on button "Close" at bounding box center [788, 44] width 40 height 23
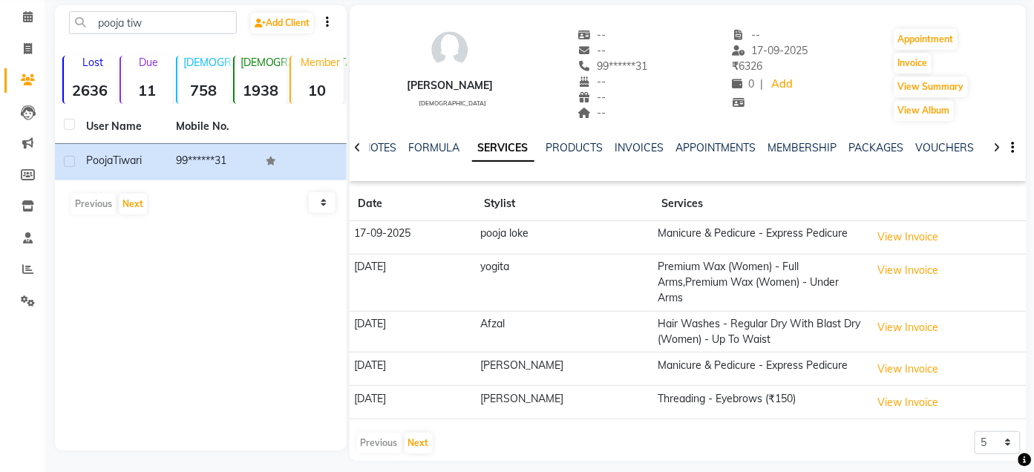
click at [163, 304] on div "pooja tiw Add Client Total 4919 Recent 341 Lost 2636 Due 11 Male 758 Female 193…" at bounding box center [201, 227] width 292 height 445
click at [31, 48] on span at bounding box center [28, 49] width 26 height 17
select select "service"
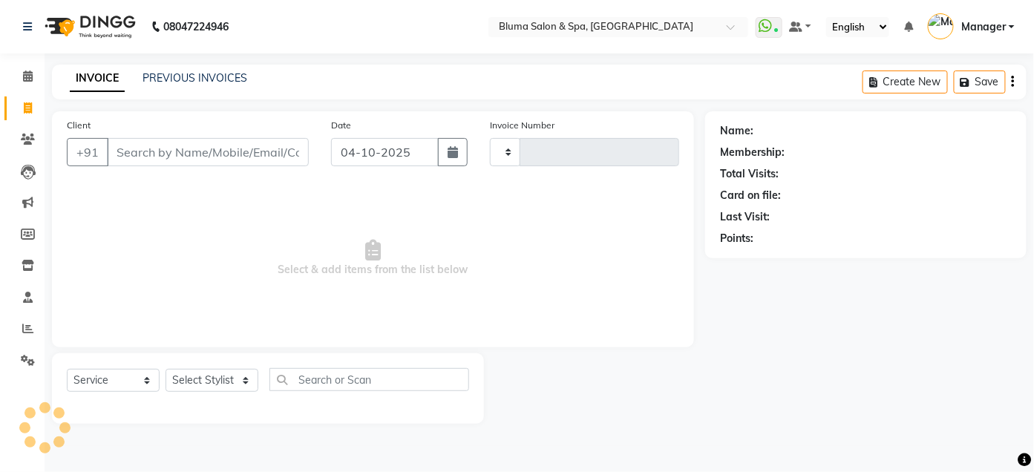
type input "1035"
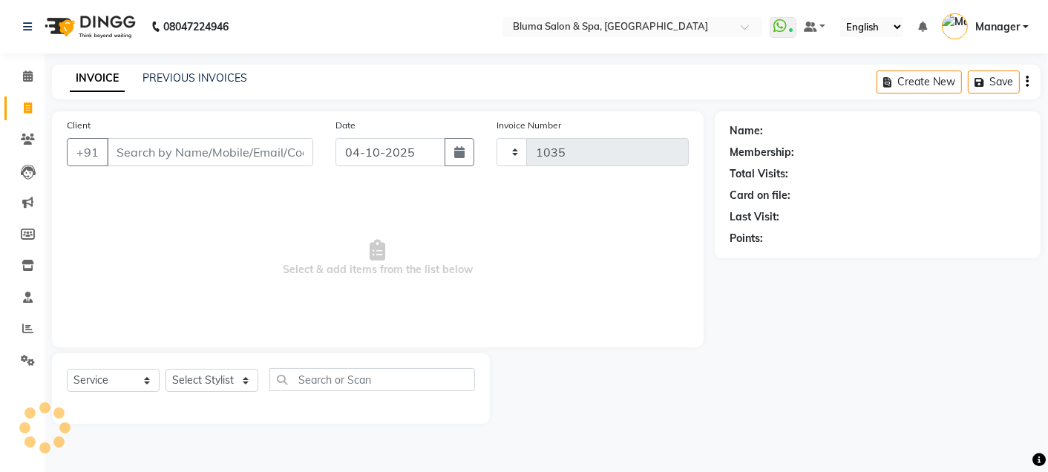
select select "3653"
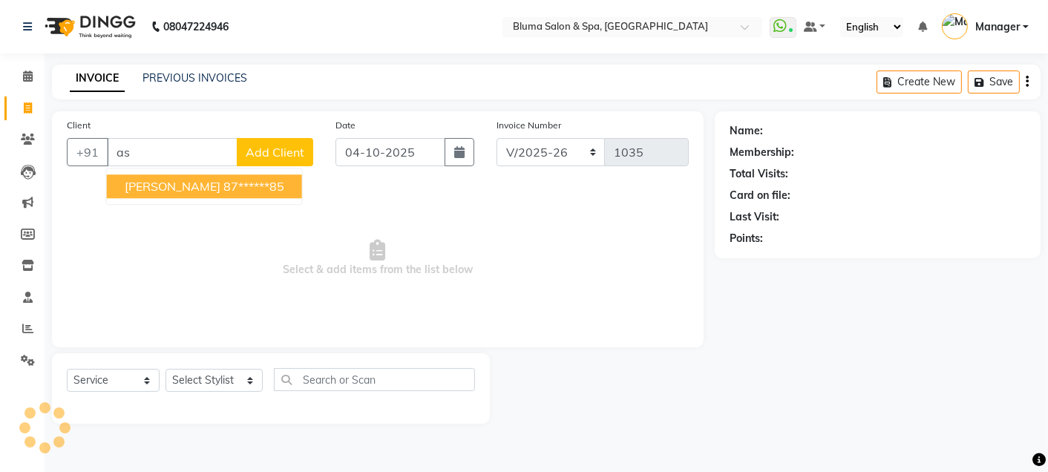
type input "a"
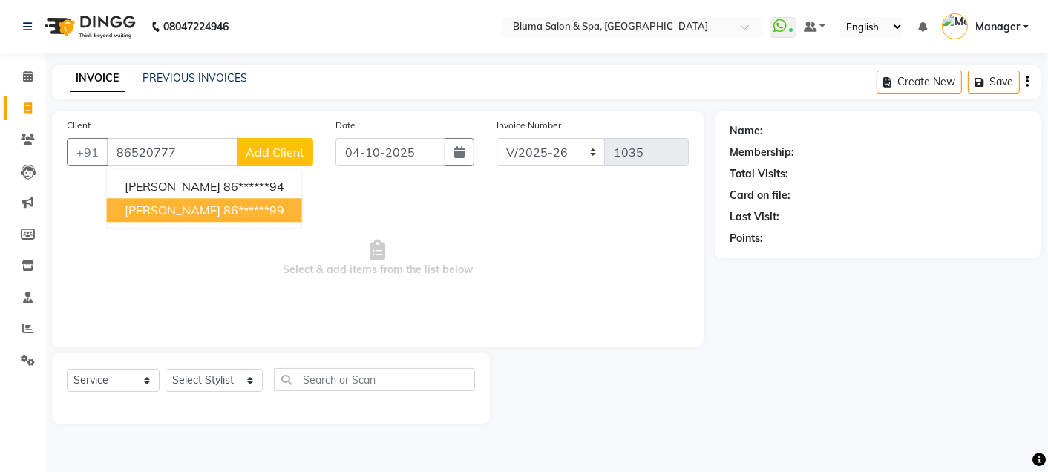
click at [272, 202] on button "Aastha 86******99" at bounding box center [204, 210] width 195 height 24
type input "86******99"
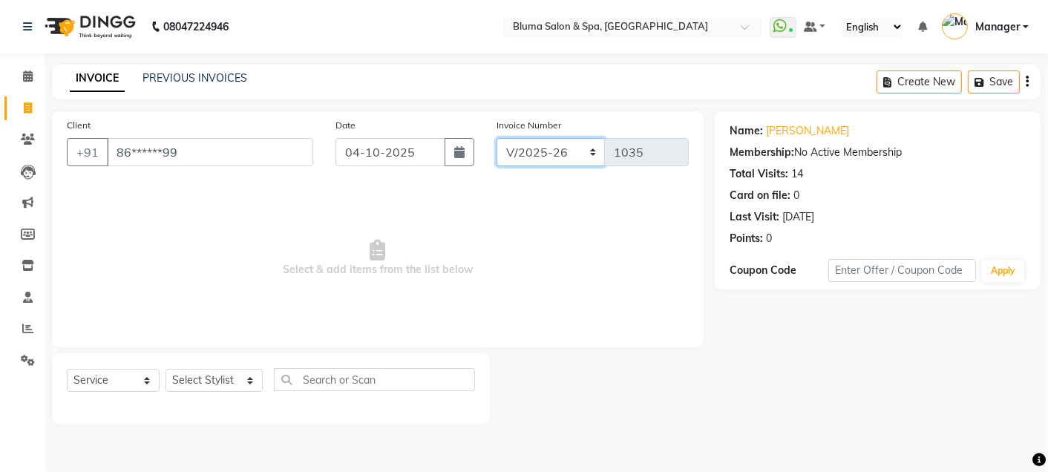
click at [529, 141] on select "ALN/2025-26 AL/2025-26 BKN/2025-26 BK/2025-26 V/2025 V/2025-26" at bounding box center [550, 152] width 109 height 28
select select "7729"
click at [496, 138] on select "ALN/2025-26 AL/2025-26 BKN/2025-26 BK/2025-26 V/2025 V/2025-26" at bounding box center [550, 152] width 109 height 28
type input "0297"
click at [235, 378] on select "Select Stylist Admin Ajay saroj Alan Arin Athan DR Prince Varde Lanthar Manager…" at bounding box center [213, 380] width 97 height 23
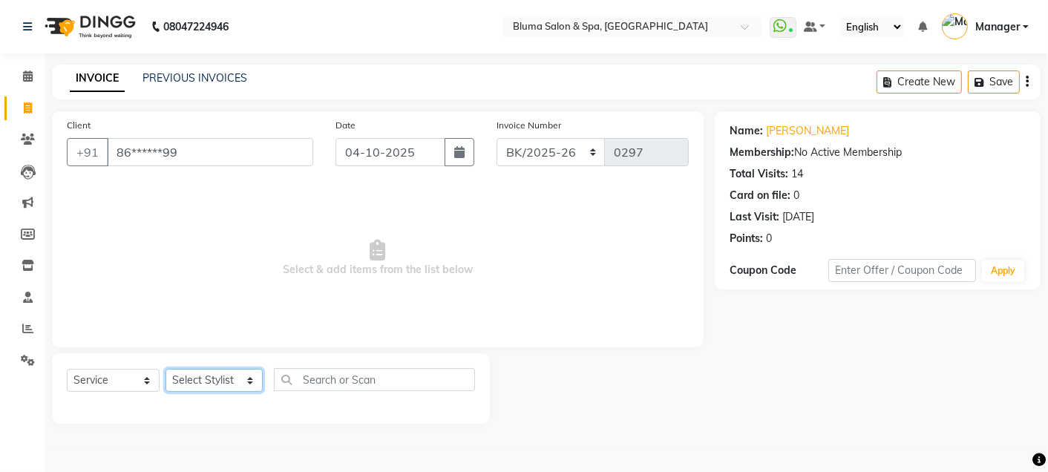
select select "17128"
click at [165, 370] on select "Select Stylist Admin Ajay saroj Alan Arin Athan DR Prince Varde Lanthar Manager…" at bounding box center [213, 380] width 97 height 23
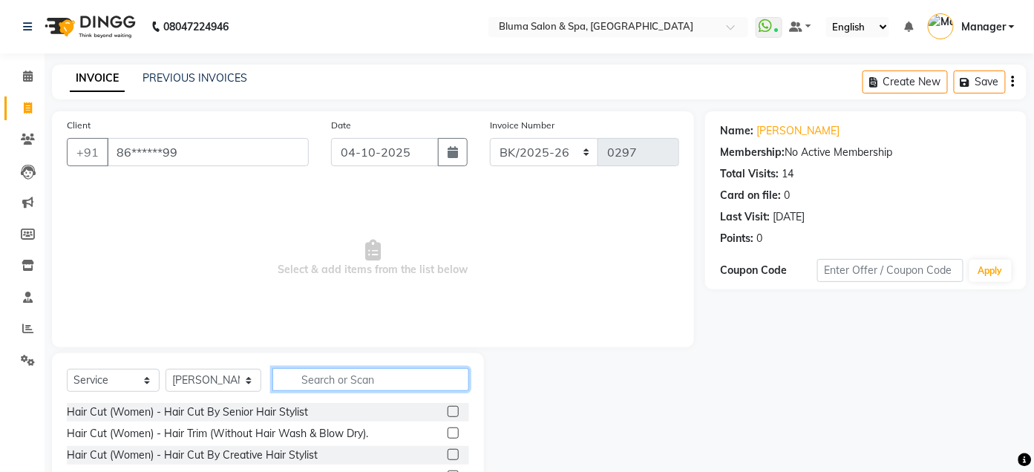
click at [322, 373] on input "text" at bounding box center [370, 379] width 197 height 23
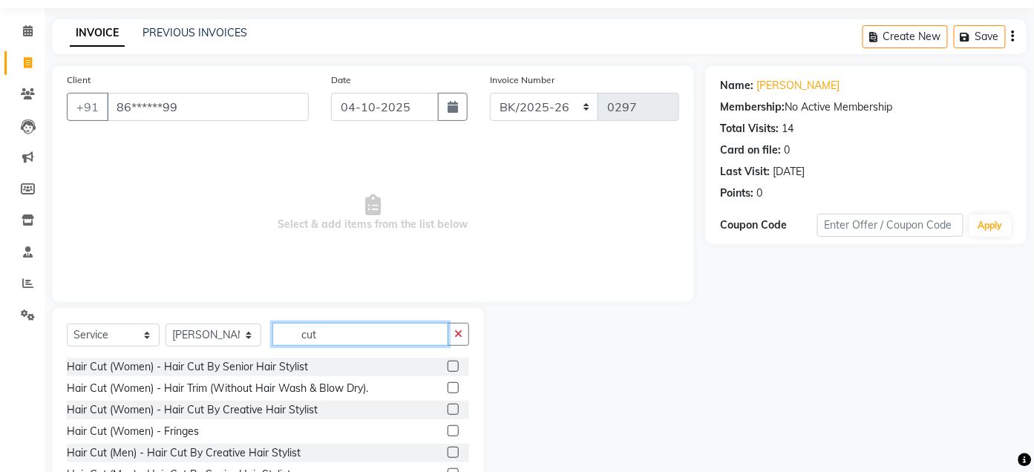
scroll to position [47, 0]
type input "cut"
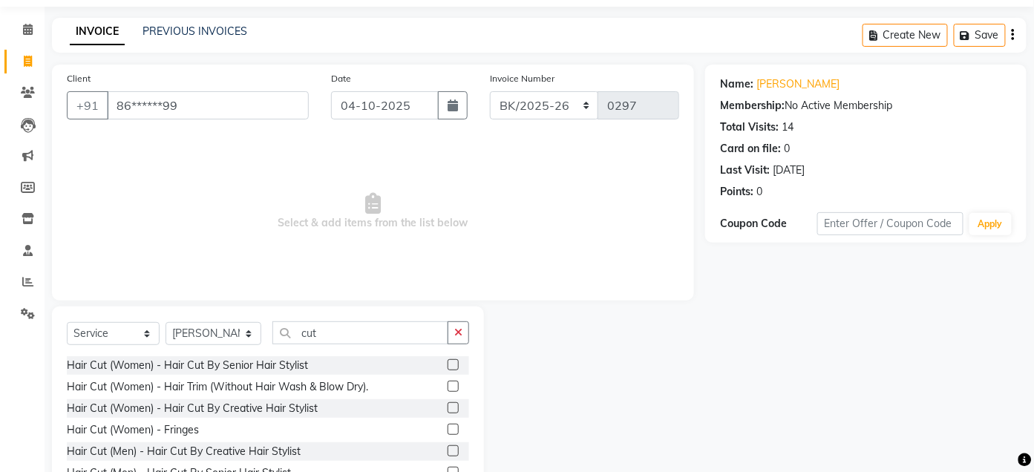
click at [447, 410] on label at bounding box center [452, 407] width 11 height 11
click at [447, 410] on input "checkbox" at bounding box center [452, 409] width 10 height 10
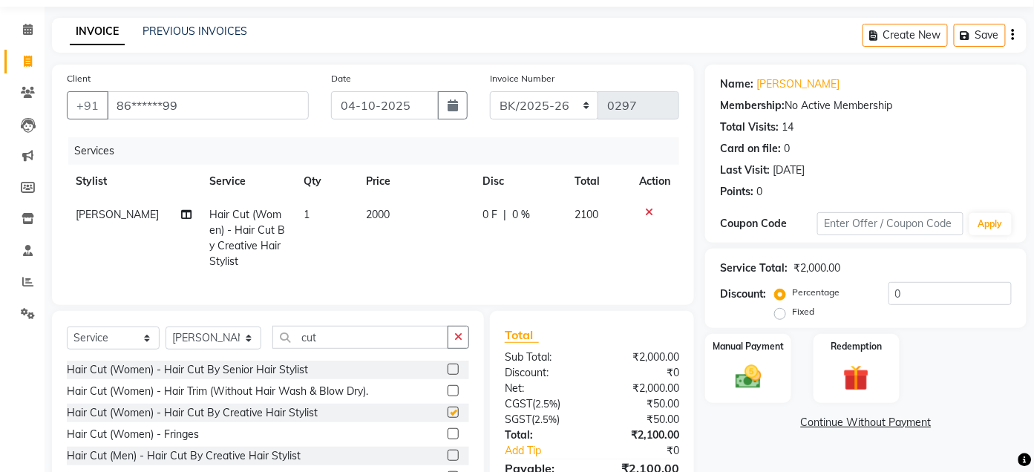
checkbox input "false"
click at [373, 213] on span "2000" at bounding box center [378, 214] width 24 height 13
select select "17128"
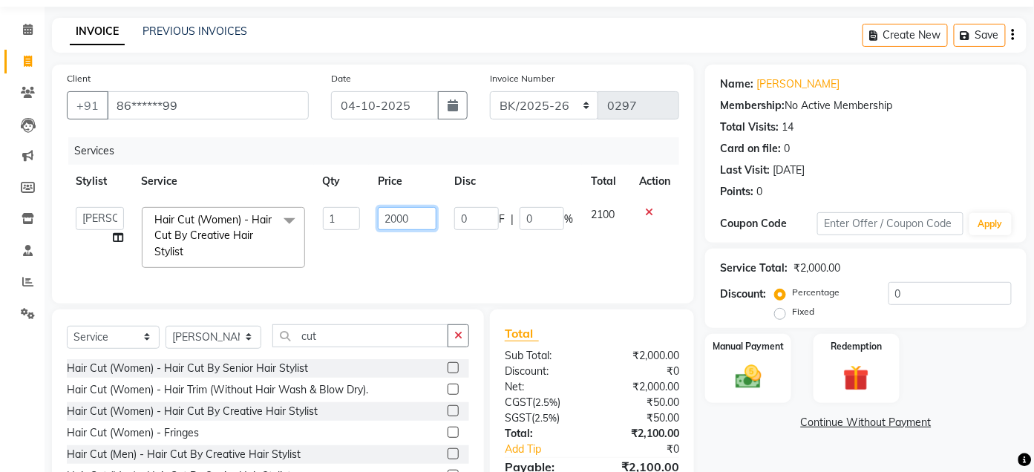
click at [396, 220] on input "2000" at bounding box center [407, 218] width 59 height 23
type input "1500"
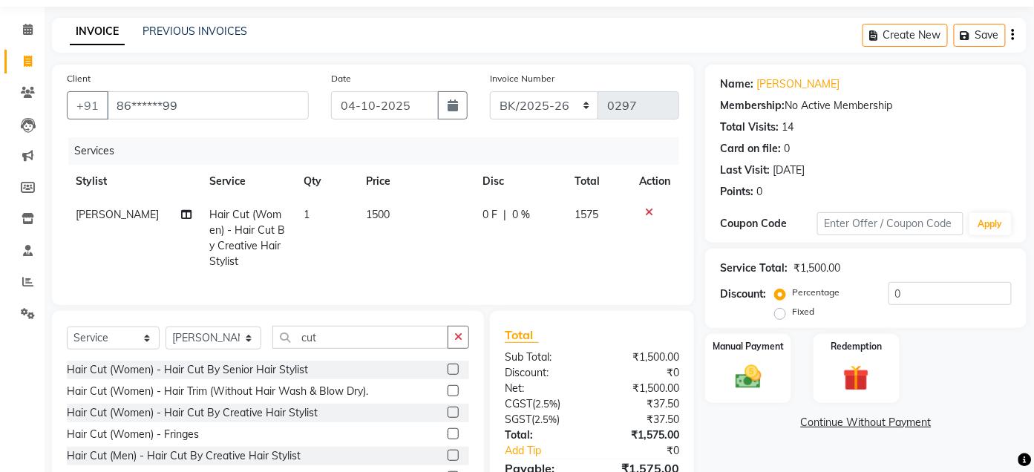
click at [764, 415] on link "Continue Without Payment" at bounding box center [865, 423] width 315 height 16
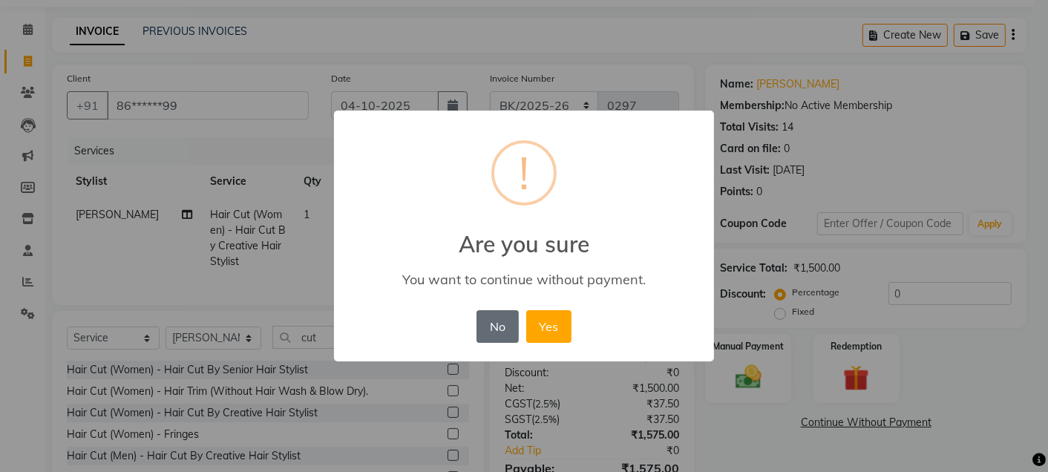
click at [492, 328] on button "No" at bounding box center [497, 326] width 42 height 33
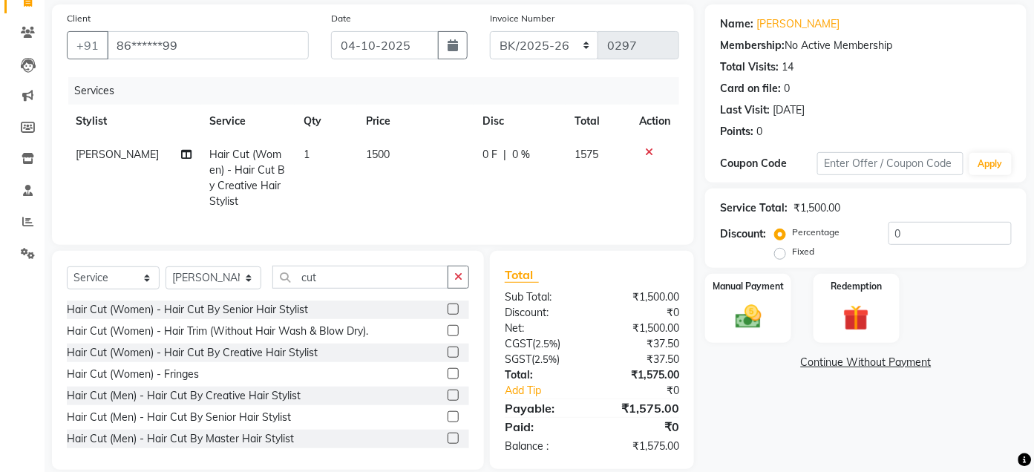
scroll to position [140, 0]
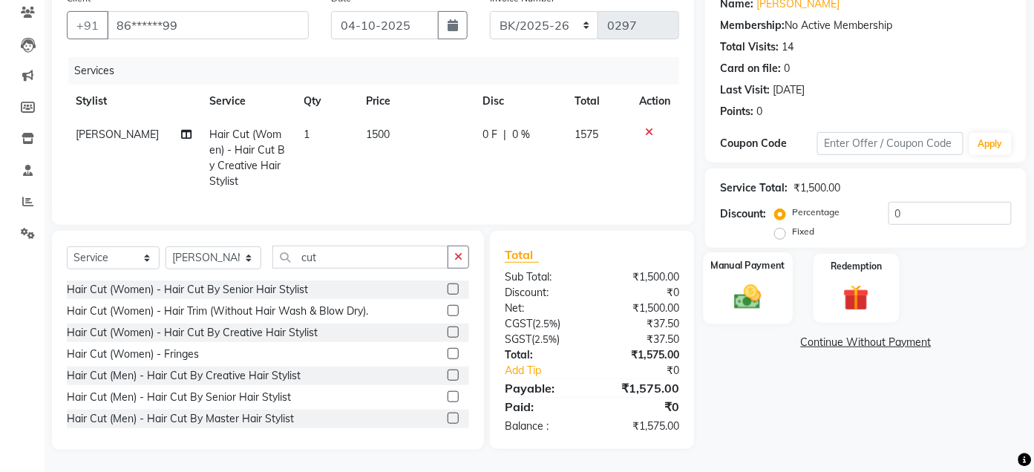
click at [740, 291] on img at bounding box center [749, 296] width 44 height 31
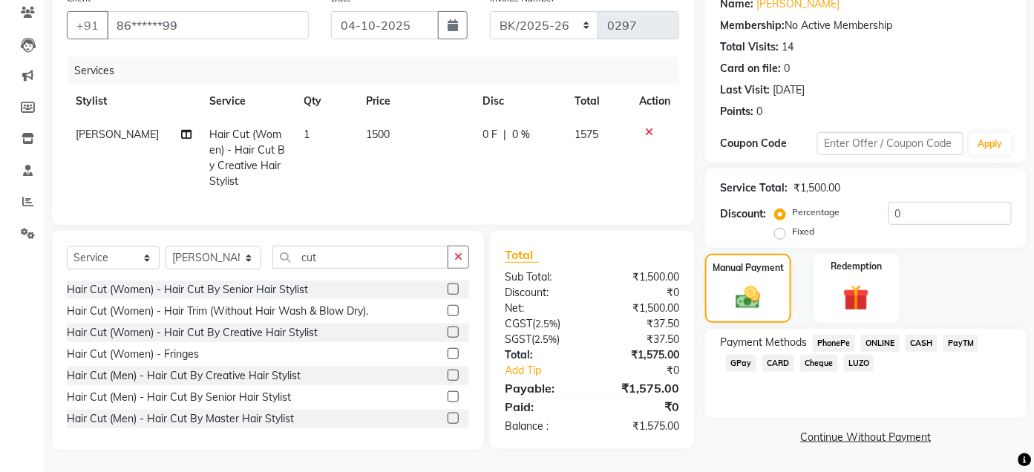
click at [747, 355] on span "GPay" at bounding box center [741, 363] width 30 height 17
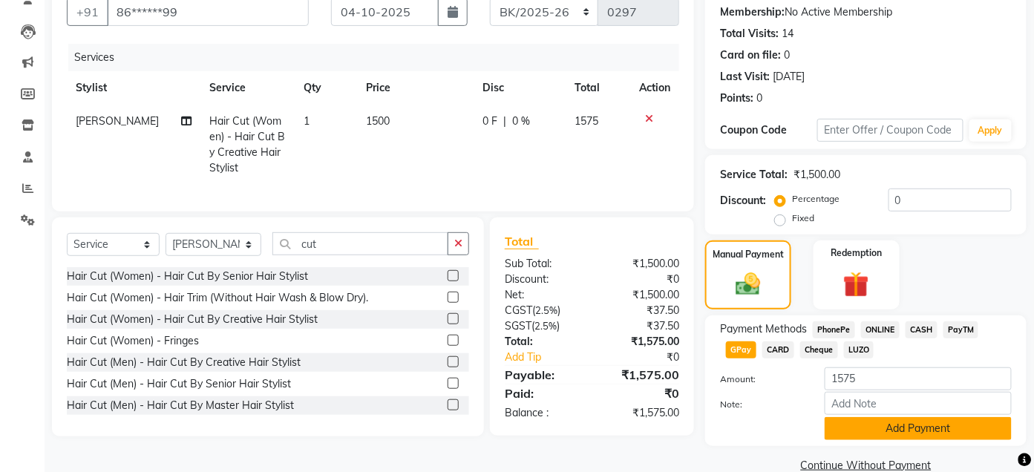
scroll to position [168, 0]
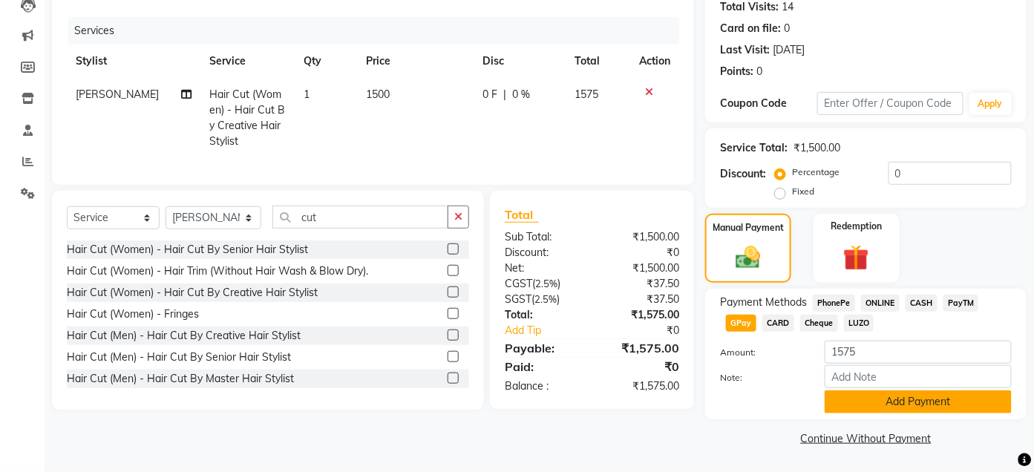
click at [932, 401] on button "Add Payment" at bounding box center [917, 401] width 187 height 23
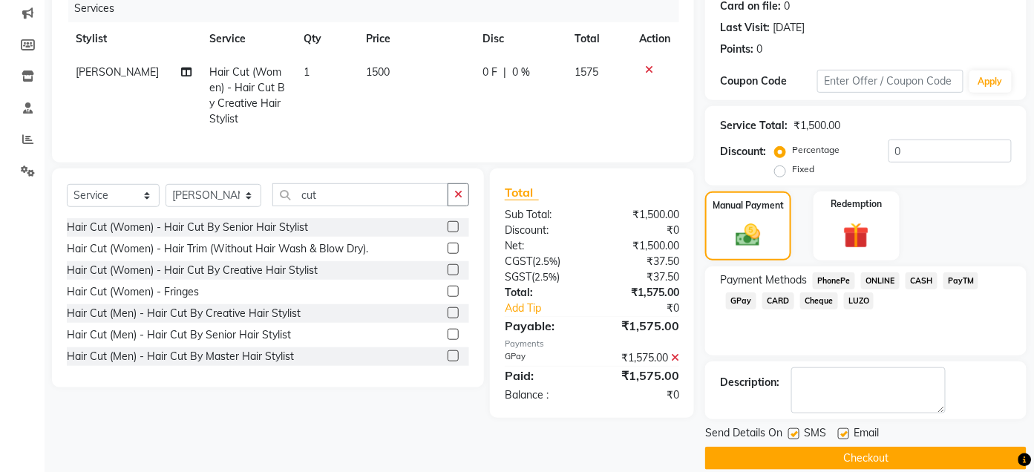
scroll to position [209, 0]
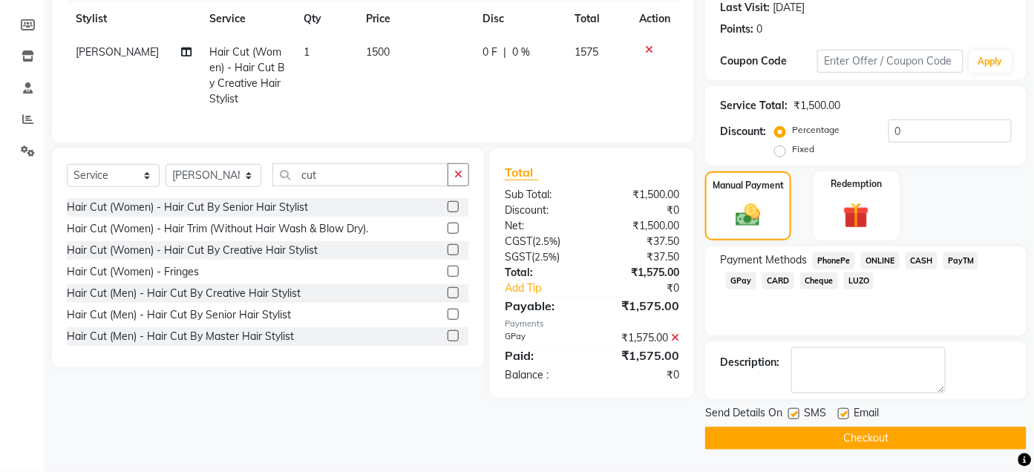
click at [917, 432] on button "Checkout" at bounding box center [865, 438] width 321 height 23
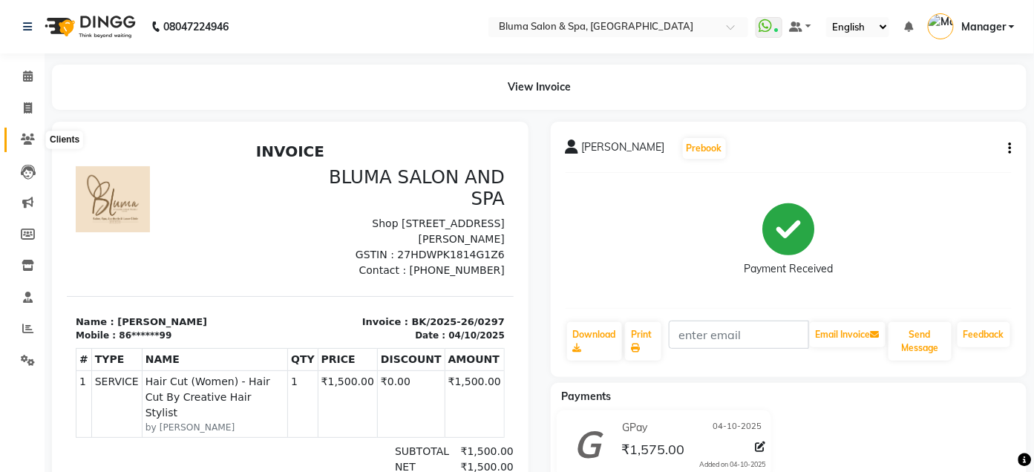
click at [27, 134] on icon at bounding box center [28, 139] width 14 height 11
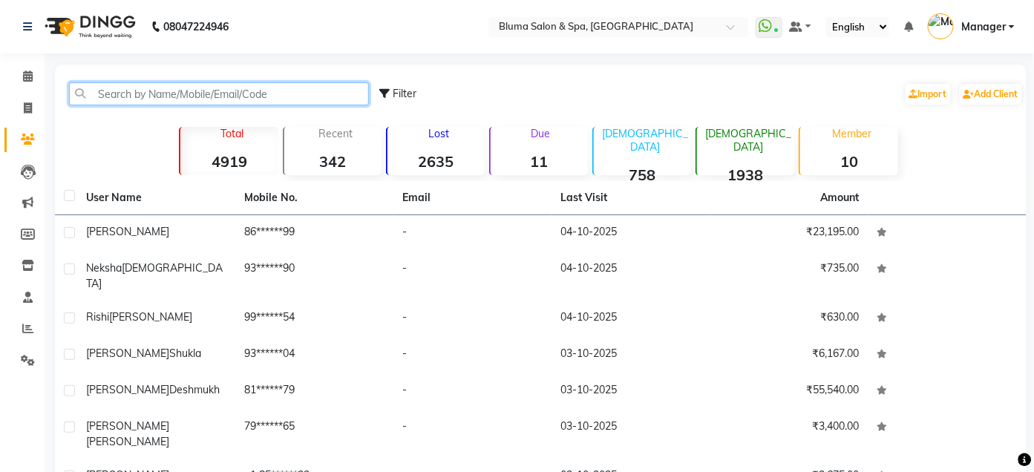
click at [348, 91] on input "text" at bounding box center [219, 93] width 300 height 23
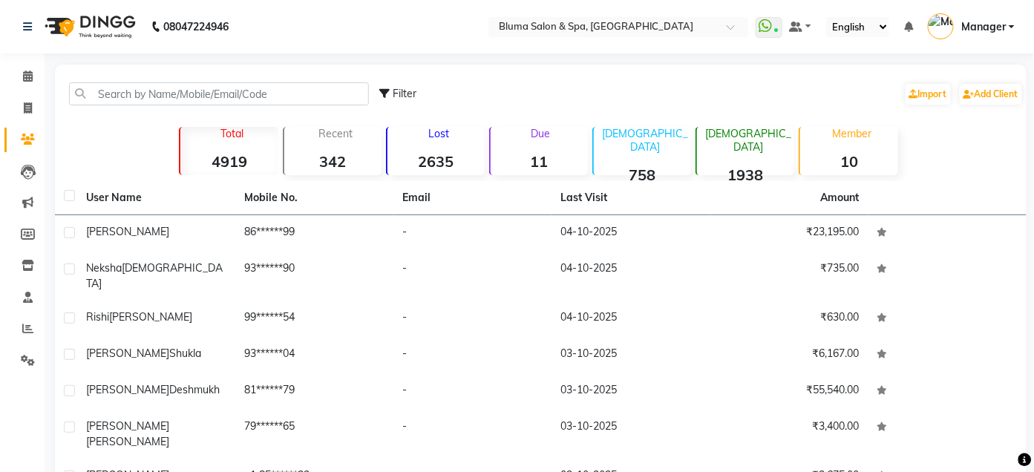
click at [472, 84] on div "Filter Import Add Client" at bounding box center [701, 94] width 643 height 47
click at [21, 85] on span at bounding box center [28, 76] width 26 height 17
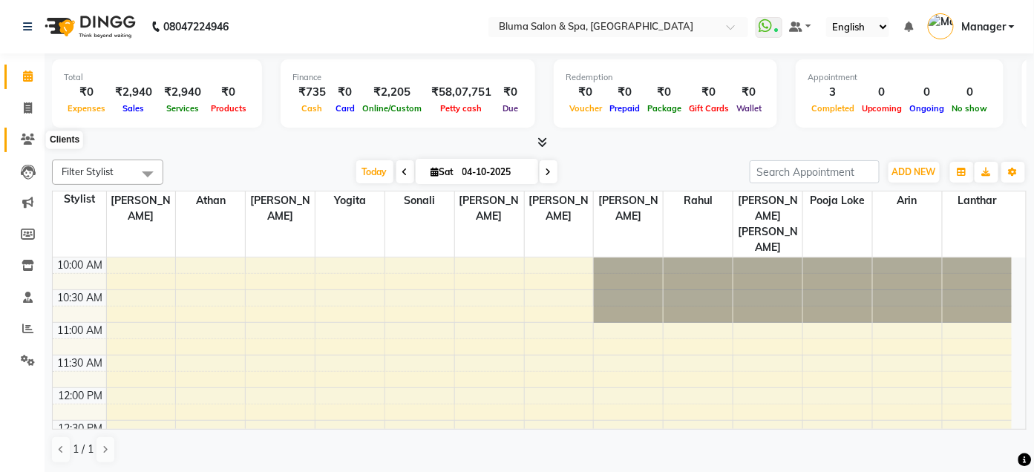
click at [19, 132] on span at bounding box center [28, 139] width 26 height 17
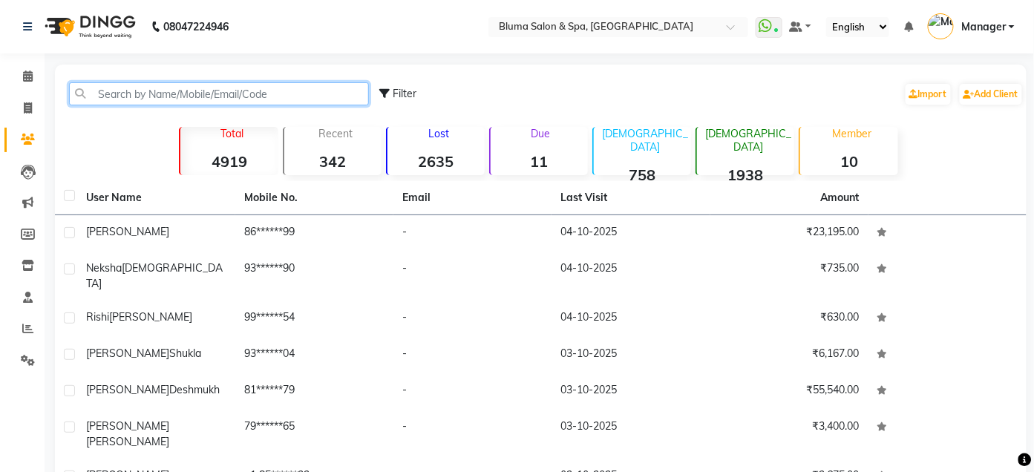
click at [184, 91] on input "text" at bounding box center [219, 93] width 300 height 23
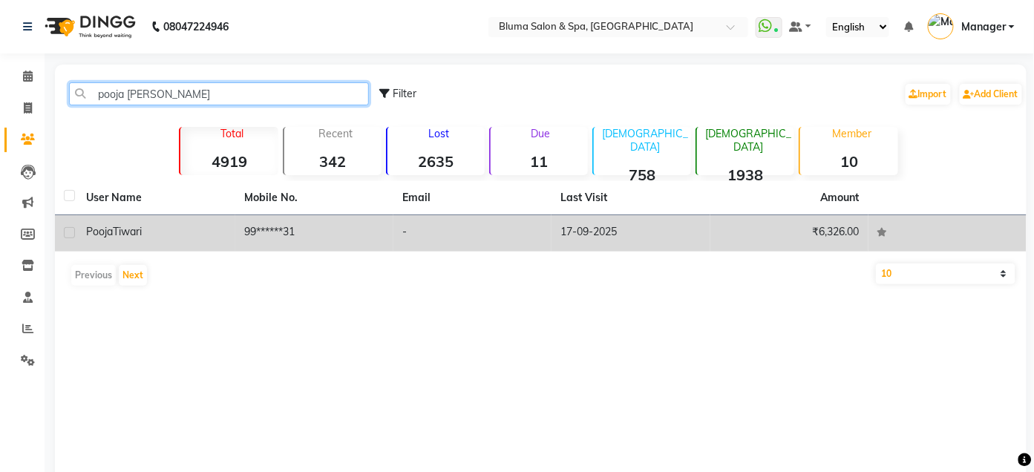
type input "pooja tiwar"
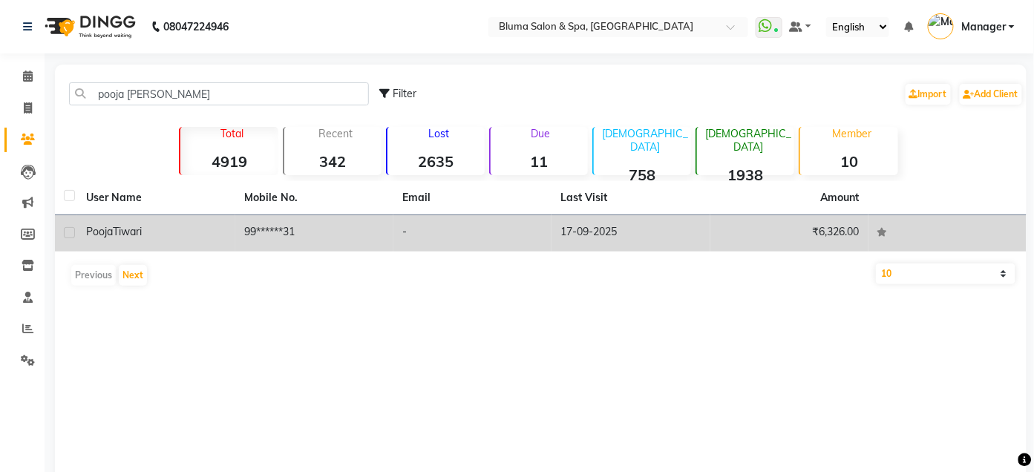
click at [286, 222] on td "99******31" at bounding box center [314, 233] width 158 height 36
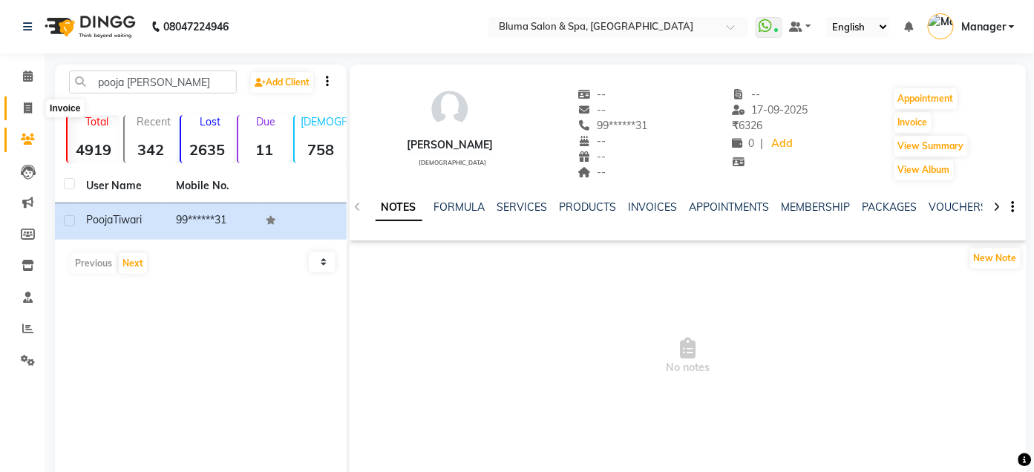
click at [24, 102] on icon at bounding box center [28, 107] width 8 height 11
select select "3653"
select select "service"
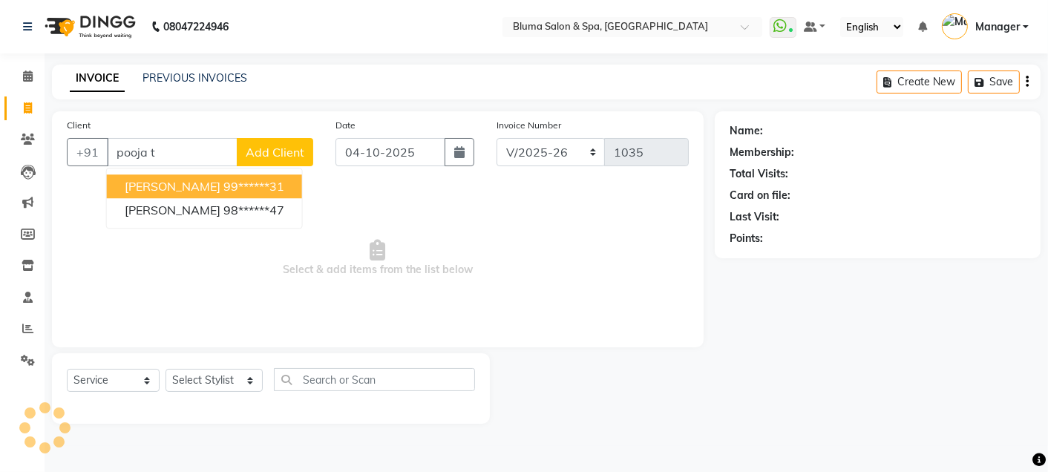
click at [236, 183] on ngb-highlight "99******31" at bounding box center [253, 186] width 61 height 15
type input "99******31"
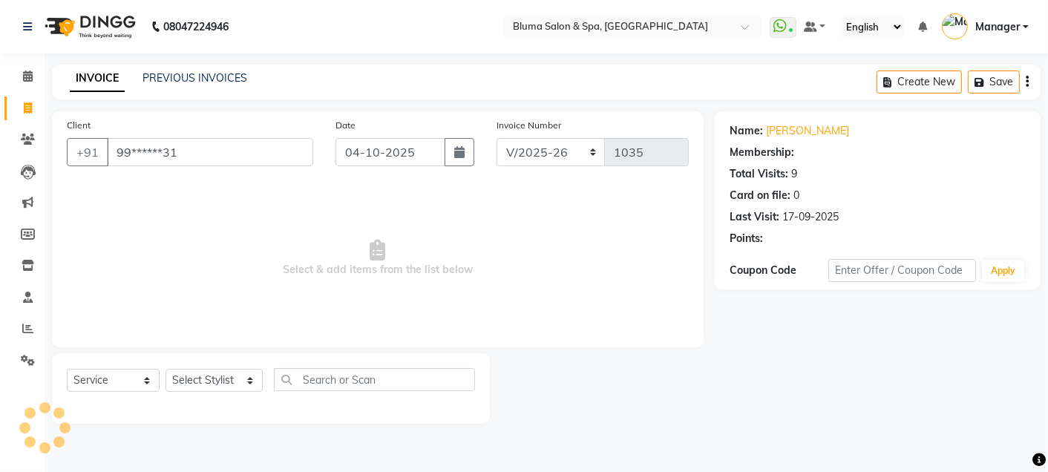
select select "1: Object"
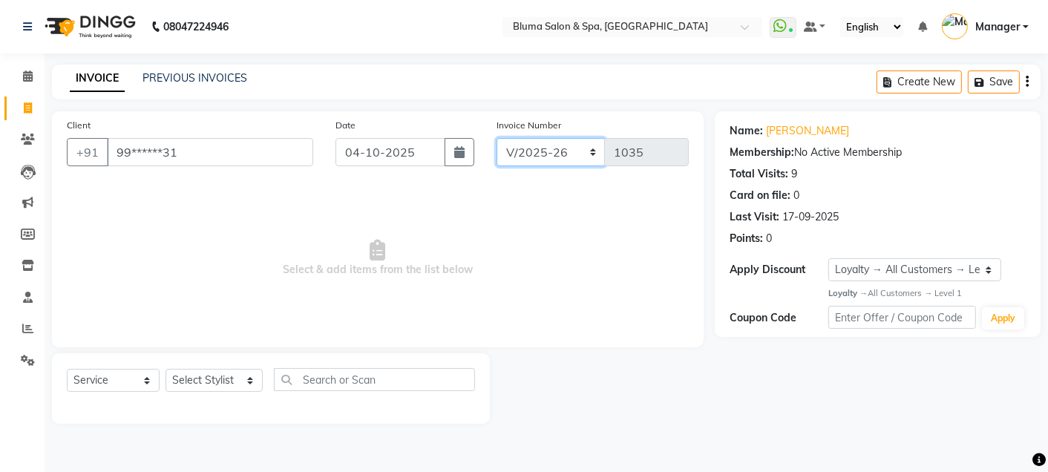
click at [579, 158] on select "ALN/2025-26 AL/2025-26 BKN/2025-26 BK/2025-26 V/2025 V/2025-26" at bounding box center [550, 152] width 109 height 28
select select "7729"
click at [496, 138] on select "ALN/2025-26 AL/2025-26 BKN/2025-26 BK/2025-26 V/2025 V/2025-26" at bounding box center [550, 152] width 109 height 28
type input "0298"
click at [235, 379] on select "Select Stylist Admin Ajay saroj Alan Arin Athan DR Prince Varde Lanthar Manager…" at bounding box center [213, 380] width 97 height 23
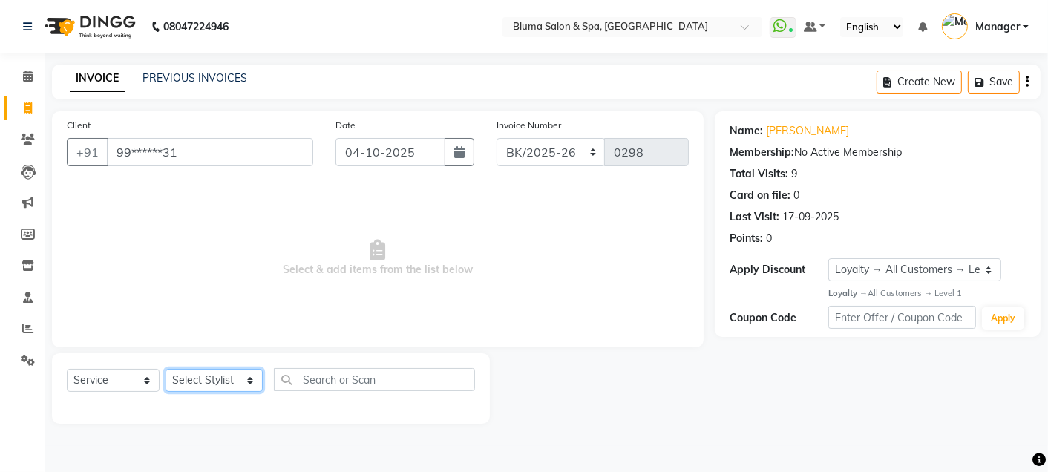
select select "75599"
click at [165, 370] on select "Select Stylist Admin Ajay saroj Alan Arin Athan DR Prince Varde Lanthar Manager…" at bounding box center [213, 380] width 97 height 23
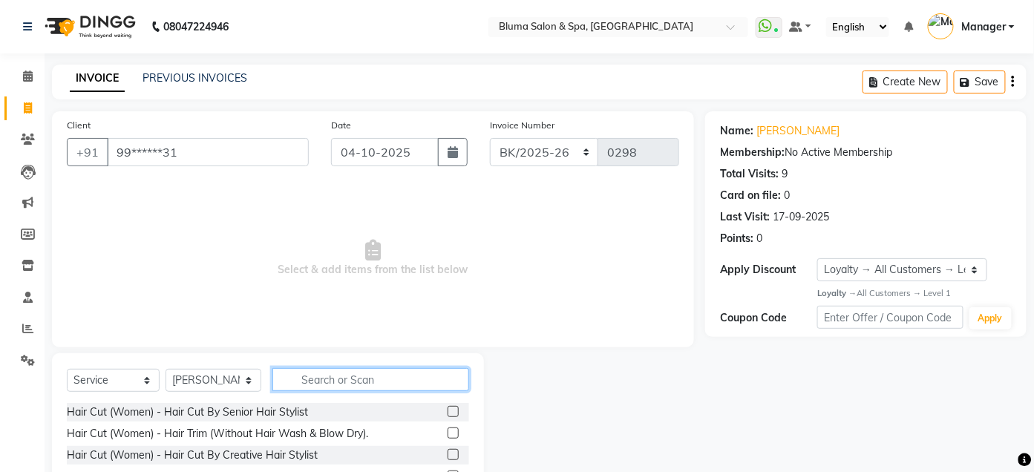
click at [346, 372] on input "text" at bounding box center [370, 379] width 197 height 23
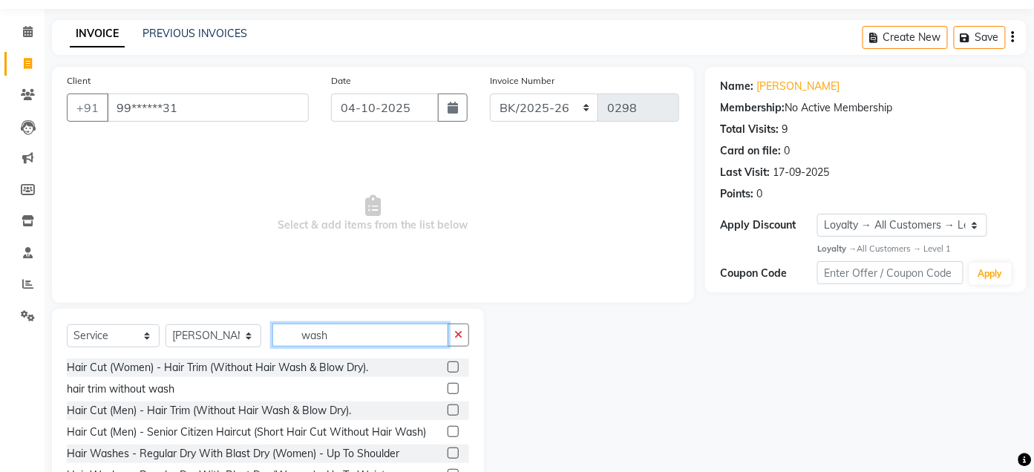
scroll to position [122, 0]
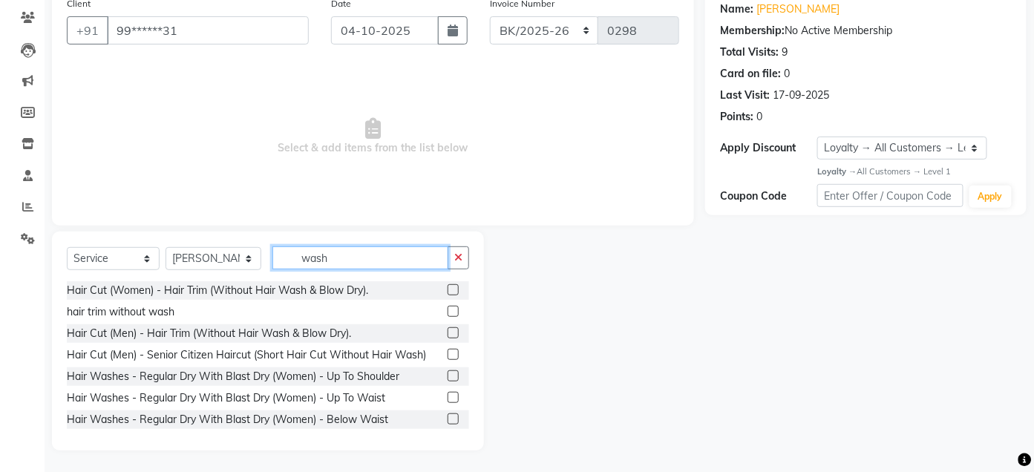
type input "wash"
click at [447, 395] on label at bounding box center [452, 397] width 11 height 11
click at [447, 395] on input "checkbox" at bounding box center [452, 398] width 10 height 10
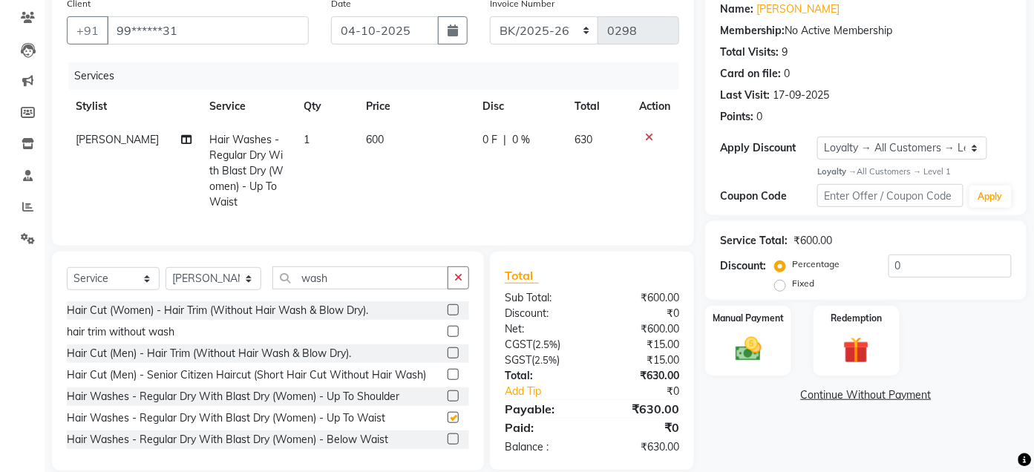
checkbox input "false"
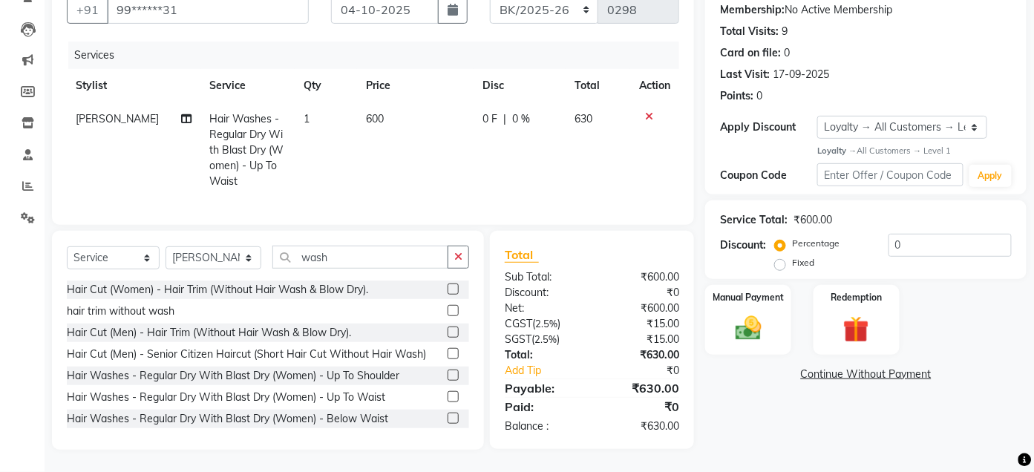
scroll to position [155, 0]
click at [763, 324] on img at bounding box center [749, 328] width 44 height 31
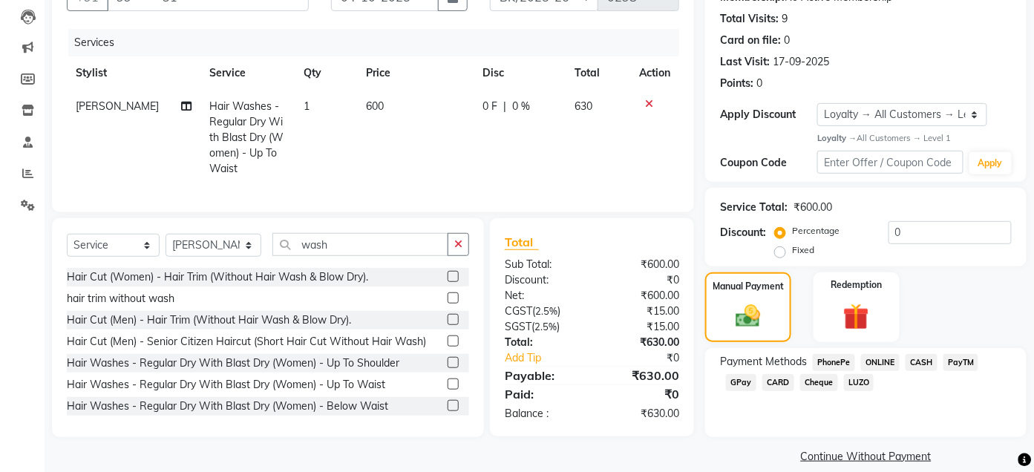
click at [750, 379] on span "GPay" at bounding box center [741, 382] width 30 height 17
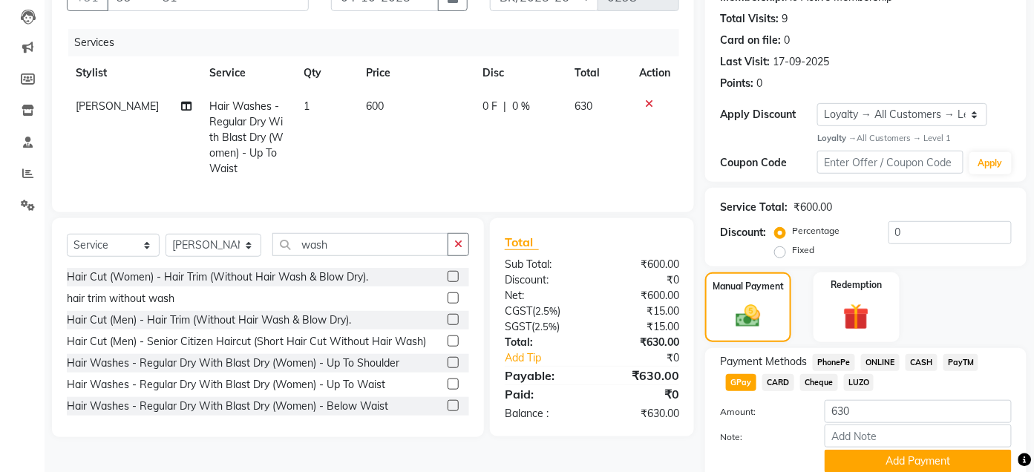
scroll to position [215, 0]
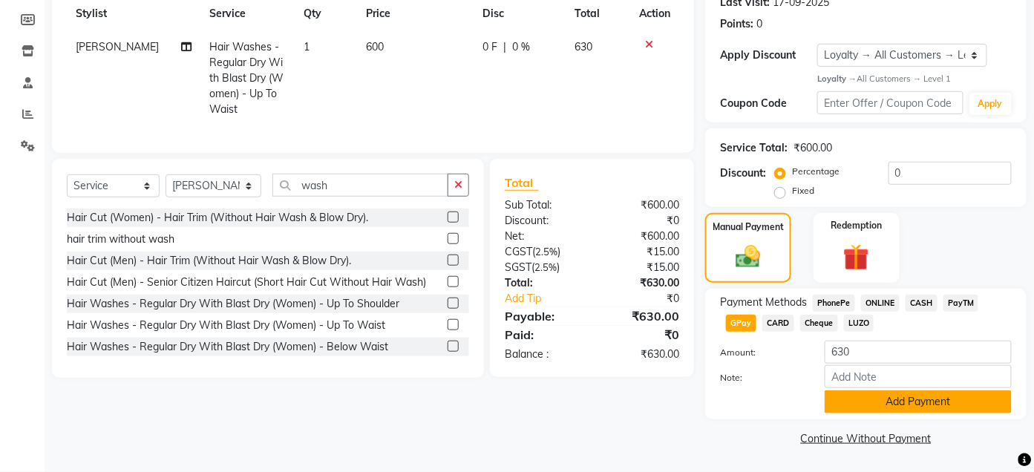
click at [848, 407] on button "Add Payment" at bounding box center [917, 401] width 187 height 23
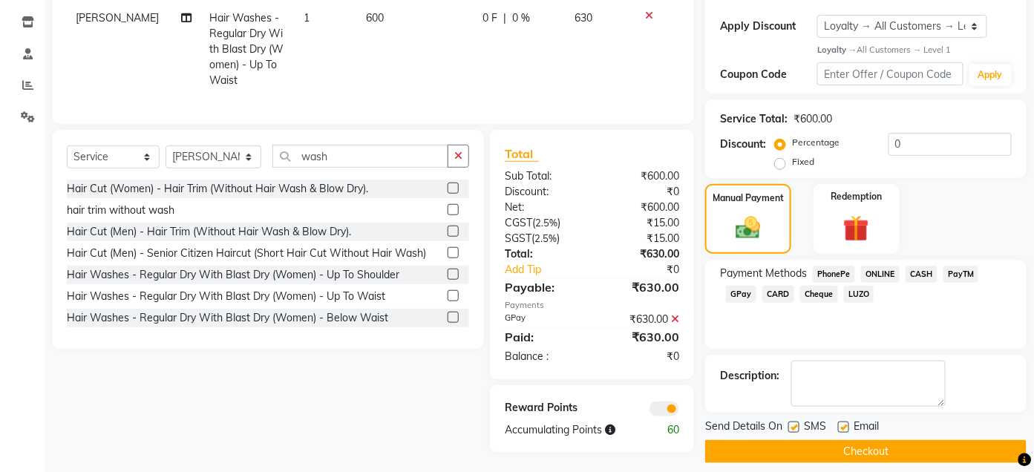
scroll to position [260, 0]
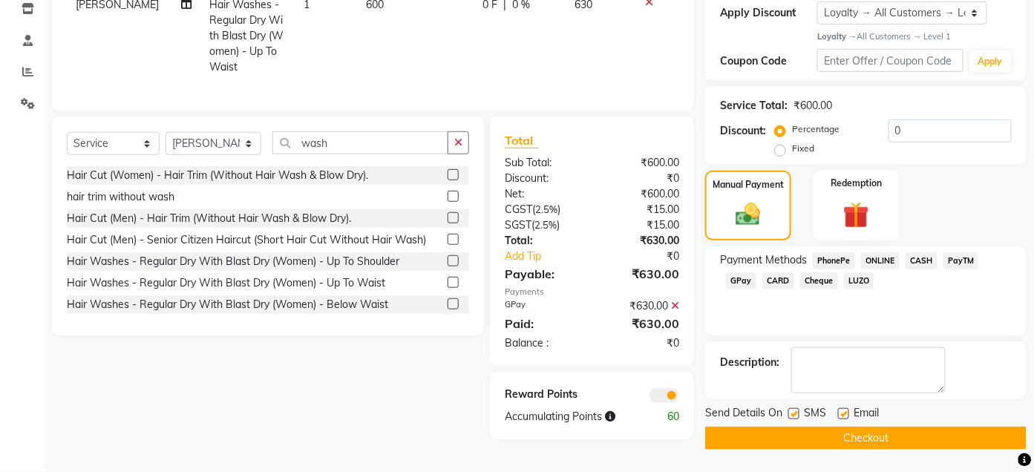
click at [849, 433] on button "Checkout" at bounding box center [865, 438] width 321 height 23
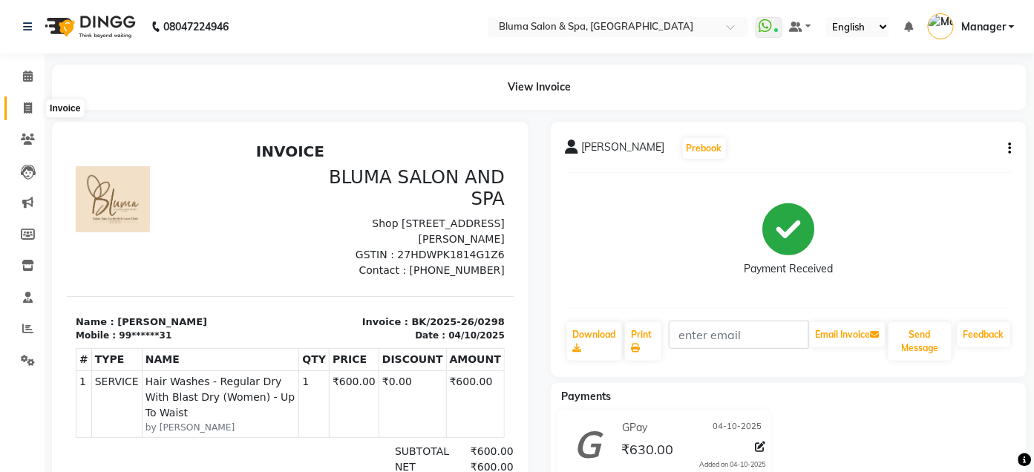
click at [29, 104] on icon at bounding box center [28, 107] width 8 height 11
select select "service"
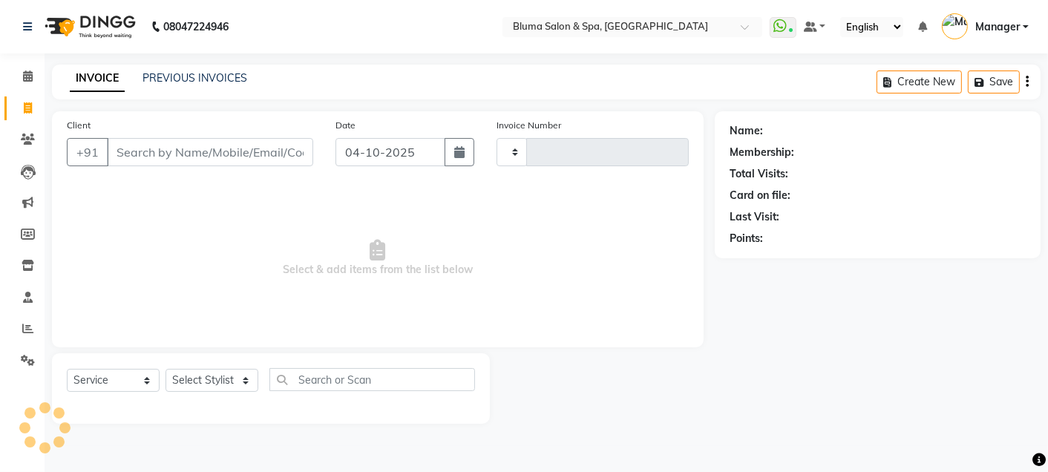
type input "1035"
select select "3653"
click at [209, 78] on link "PREVIOUS INVOICES" at bounding box center [194, 77] width 105 height 13
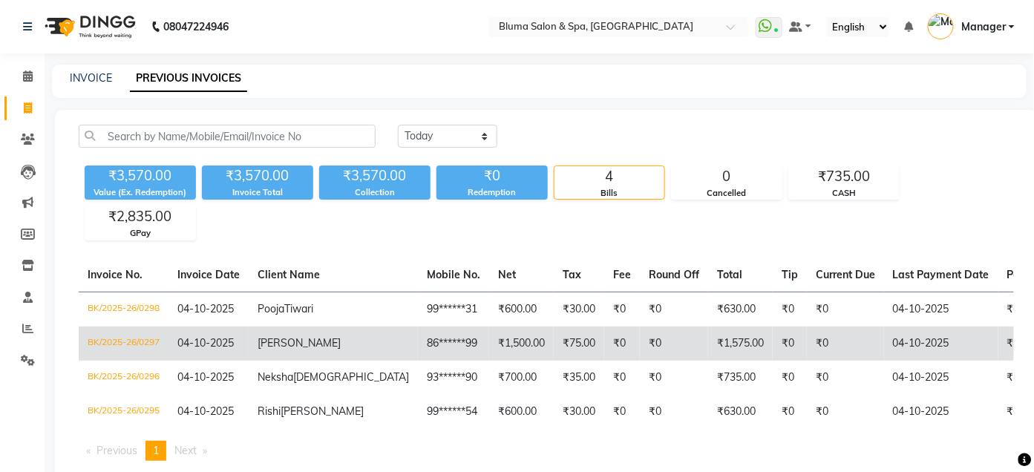
click at [640, 338] on td "₹0" at bounding box center [674, 344] width 68 height 34
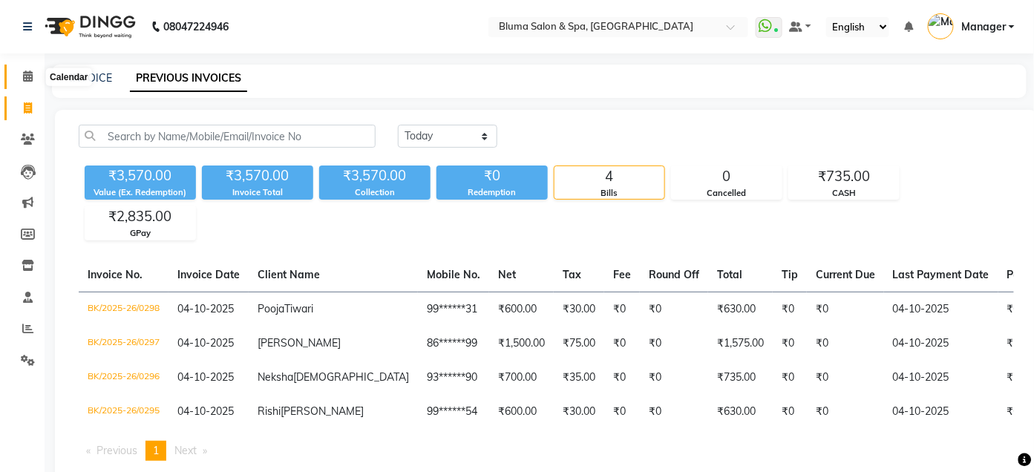
click at [31, 73] on icon at bounding box center [28, 76] width 10 height 11
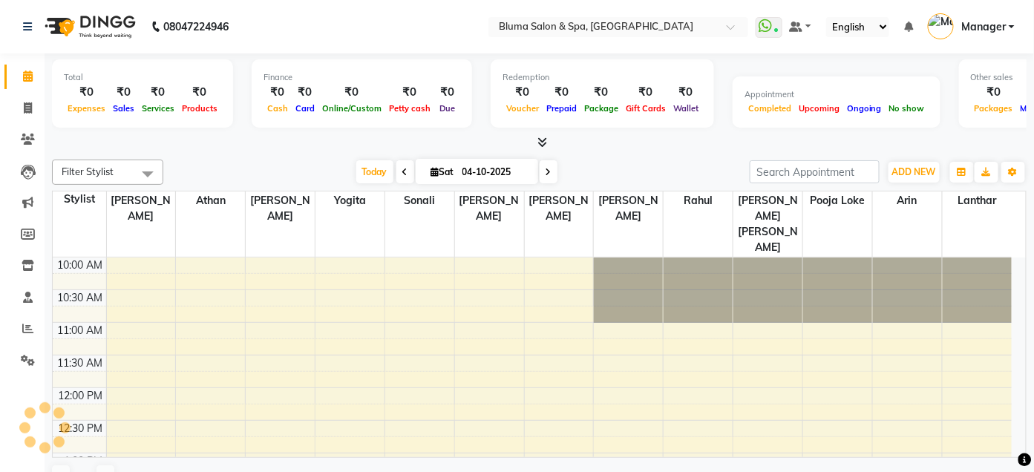
scroll to position [392, 0]
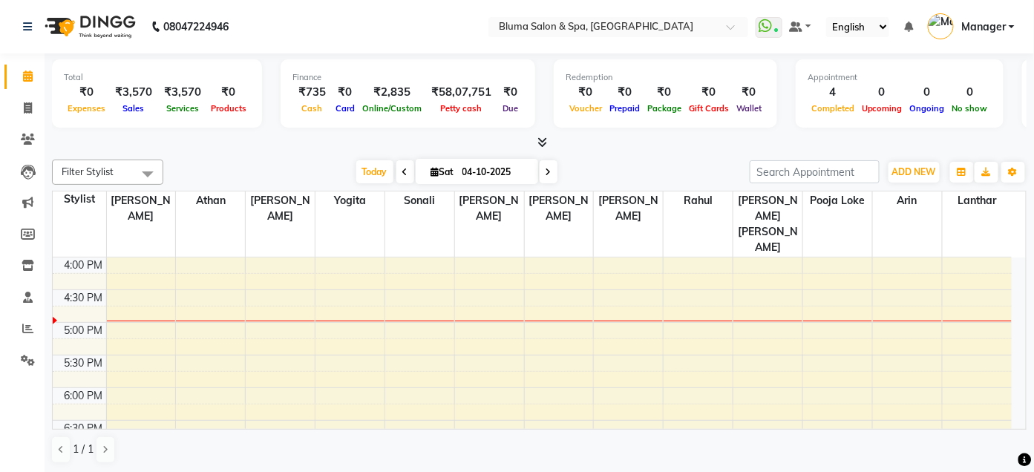
click at [874, 140] on div at bounding box center [539, 143] width 974 height 16
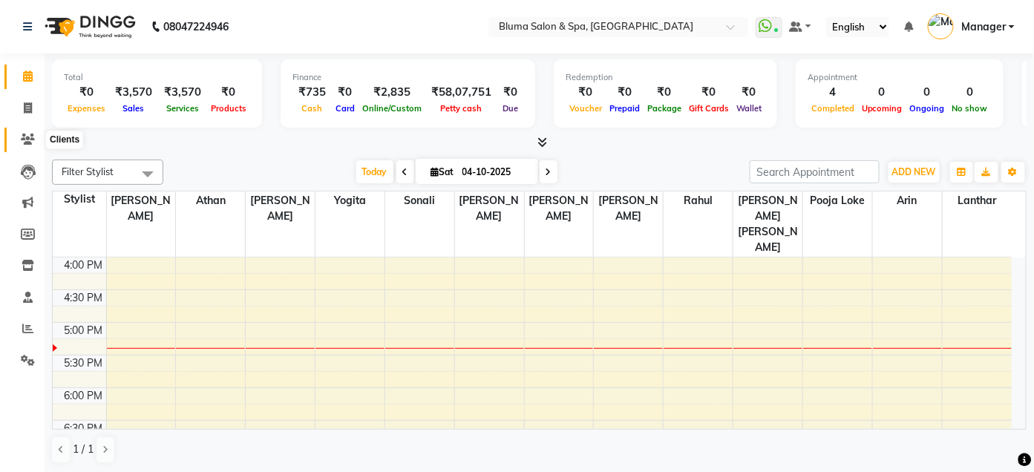
click at [22, 141] on icon at bounding box center [28, 139] width 14 height 11
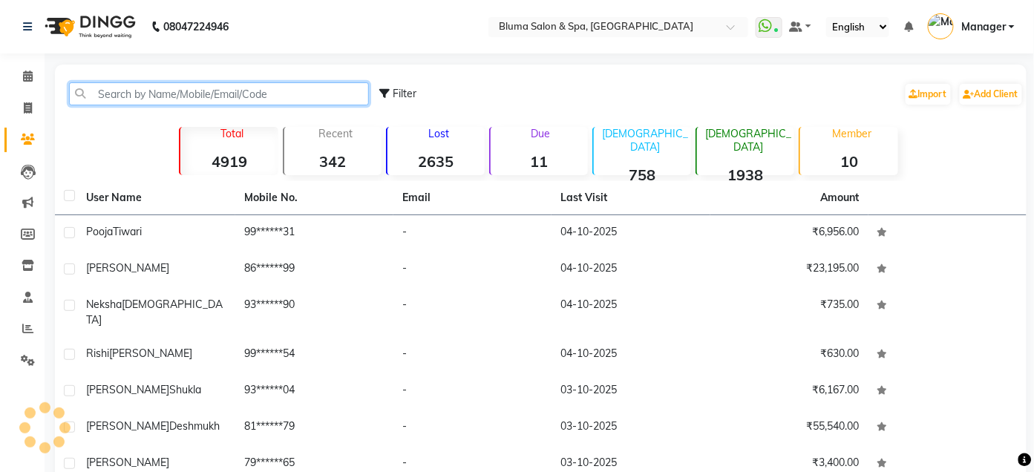
click at [193, 103] on input "text" at bounding box center [219, 93] width 300 height 23
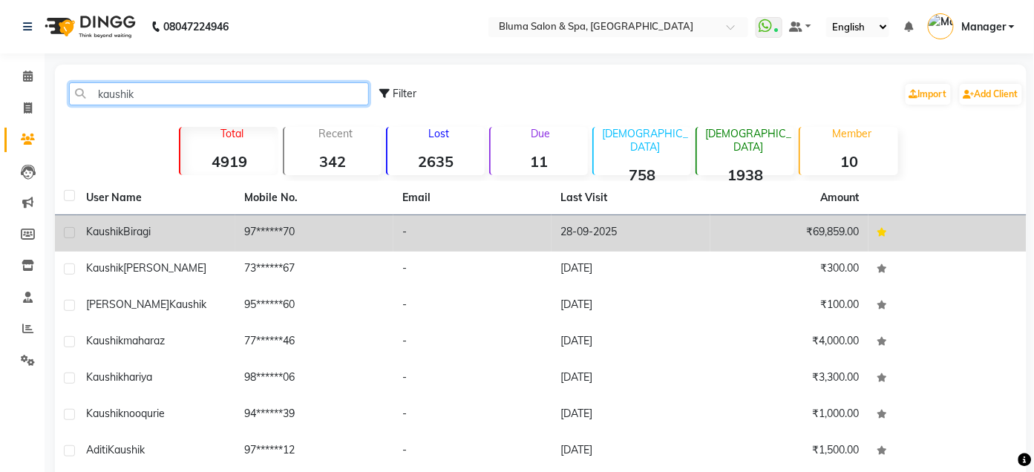
type input "kaushik"
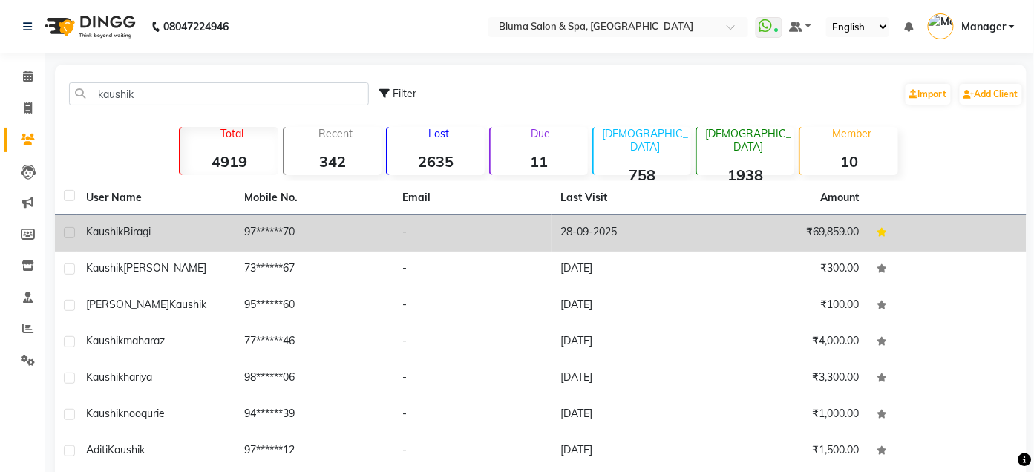
click at [222, 227] on div "Kaushik Biragi" at bounding box center [156, 232] width 140 height 16
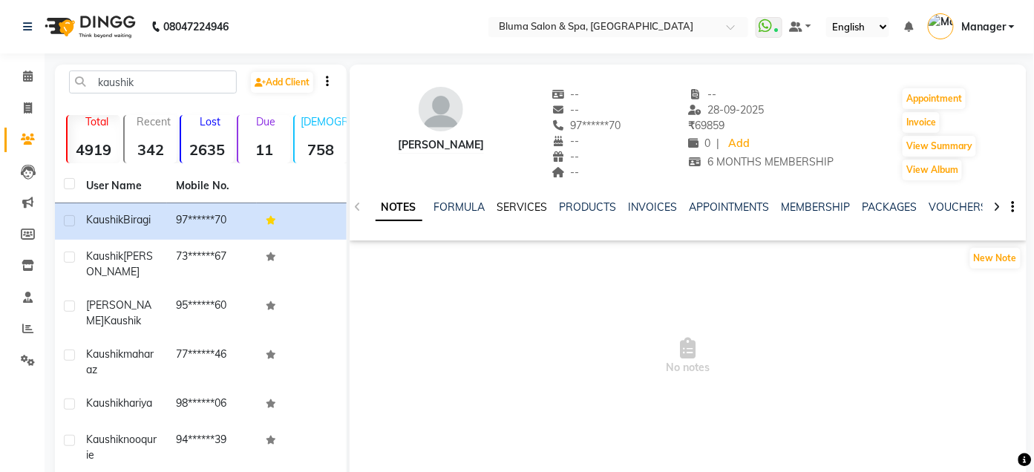
click at [513, 203] on link "SERVICES" at bounding box center [522, 206] width 50 height 13
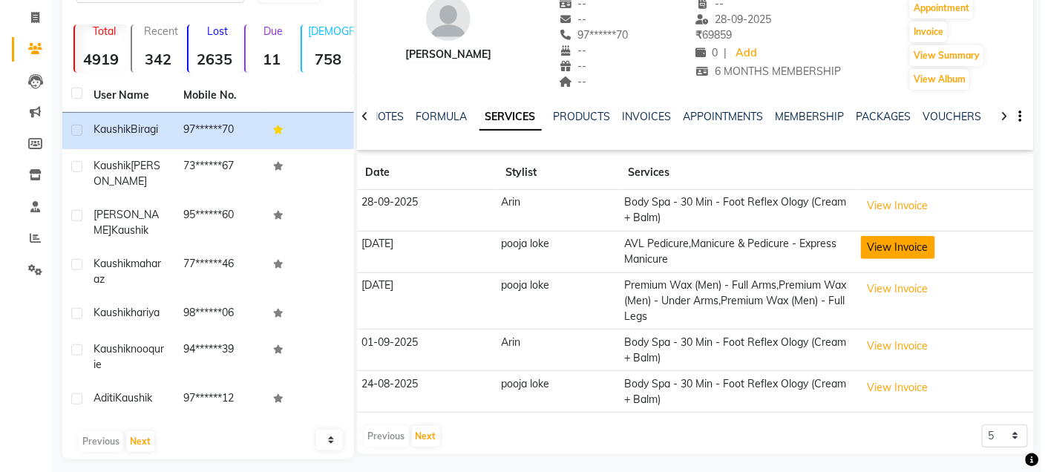
scroll to position [111, 0]
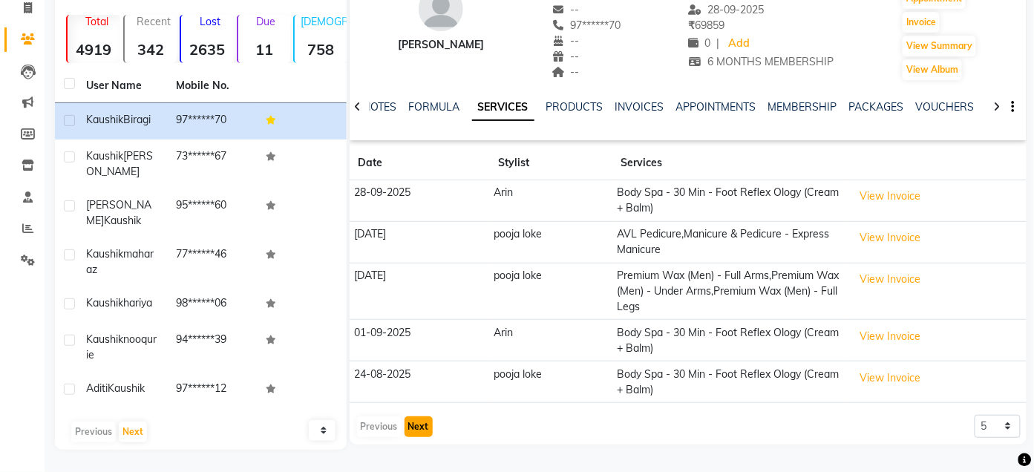
click at [420, 416] on button "Next" at bounding box center [418, 426] width 28 height 21
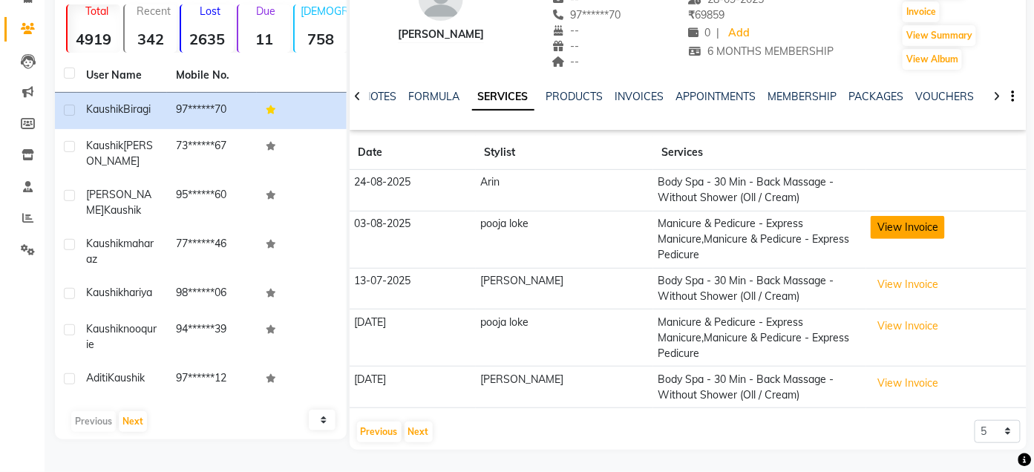
click at [899, 224] on button "View Invoice" at bounding box center [908, 227] width 74 height 23
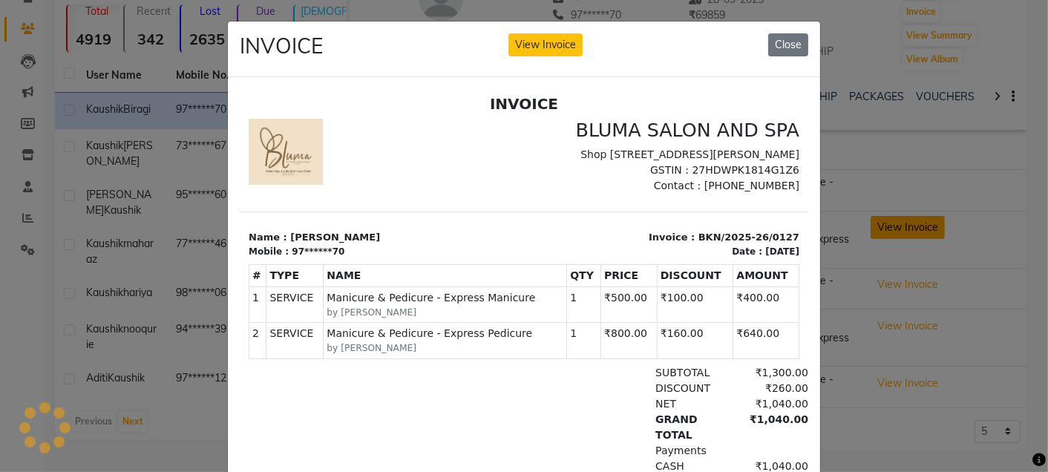
scroll to position [0, 0]
click at [790, 50] on button "Close" at bounding box center [788, 44] width 40 height 23
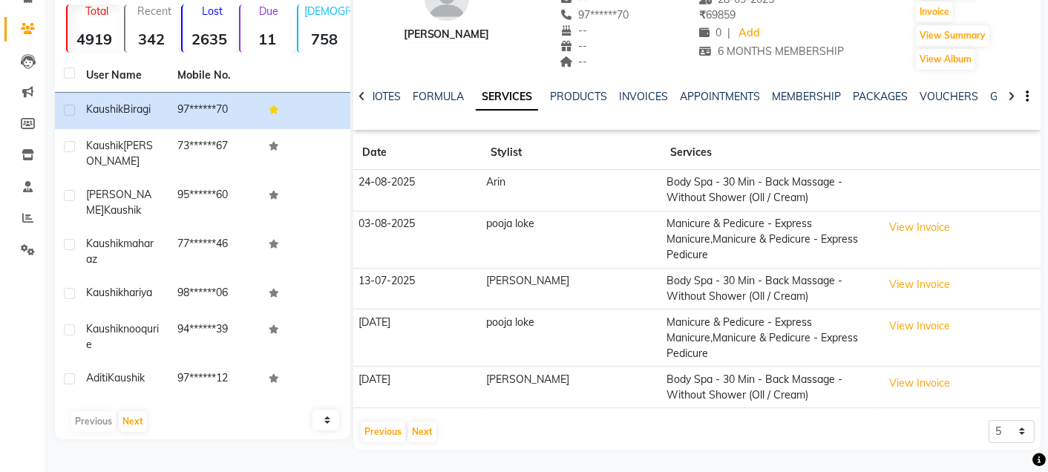
scroll to position [109, 0]
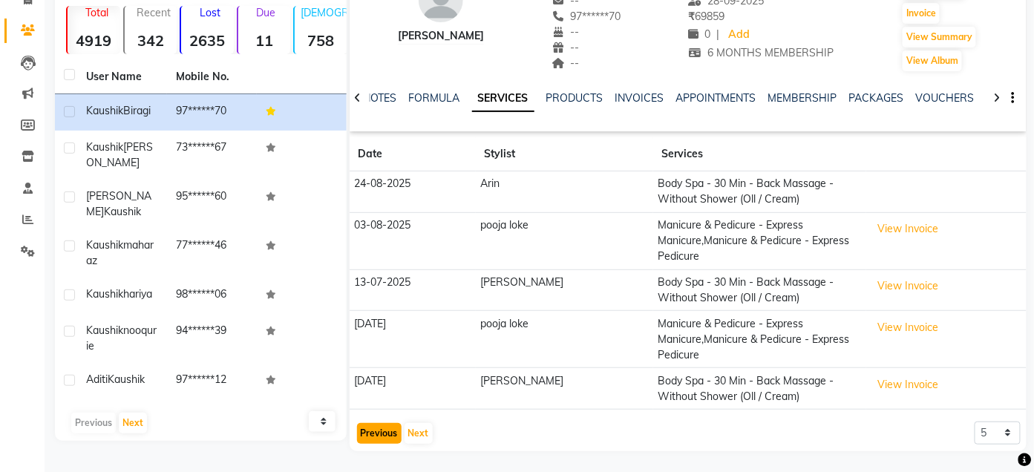
click at [375, 430] on button "Previous" at bounding box center [379, 433] width 45 height 21
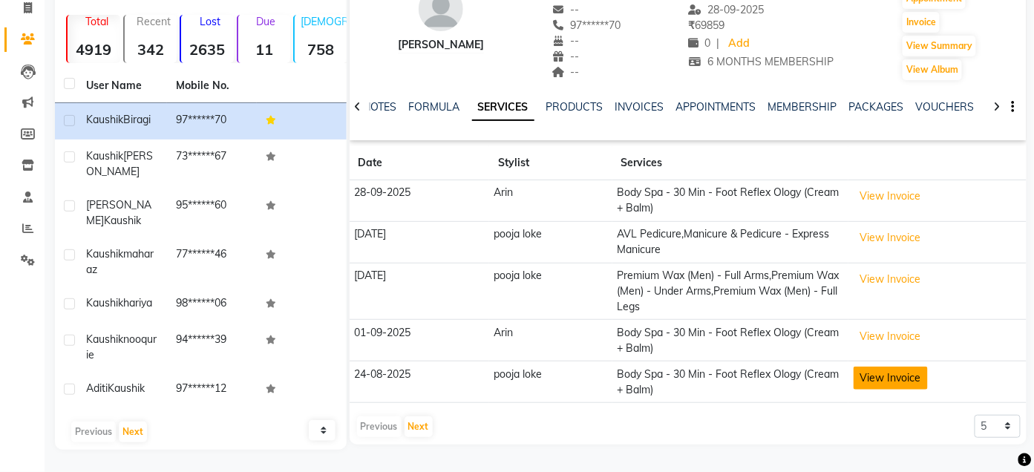
click at [869, 367] on button "View Invoice" at bounding box center [890, 378] width 74 height 23
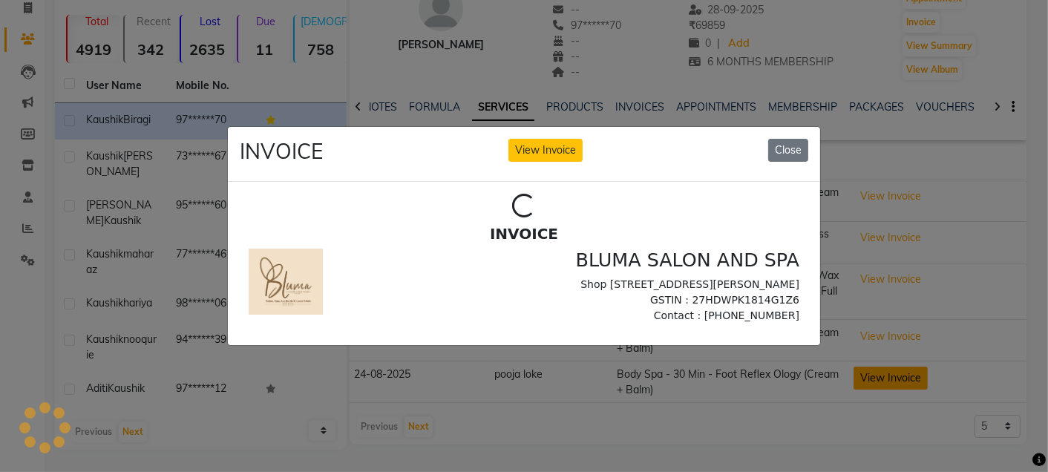
scroll to position [0, 0]
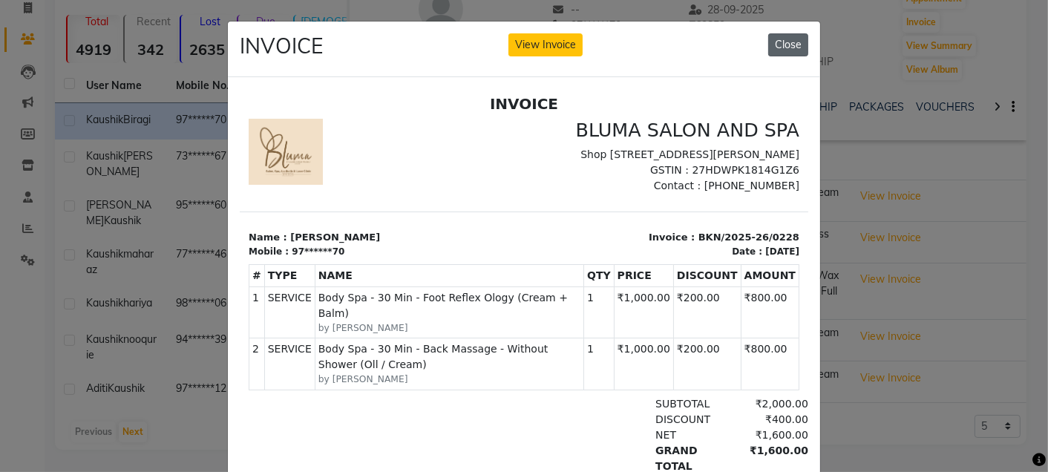
click at [787, 48] on button "Close" at bounding box center [788, 44] width 40 height 23
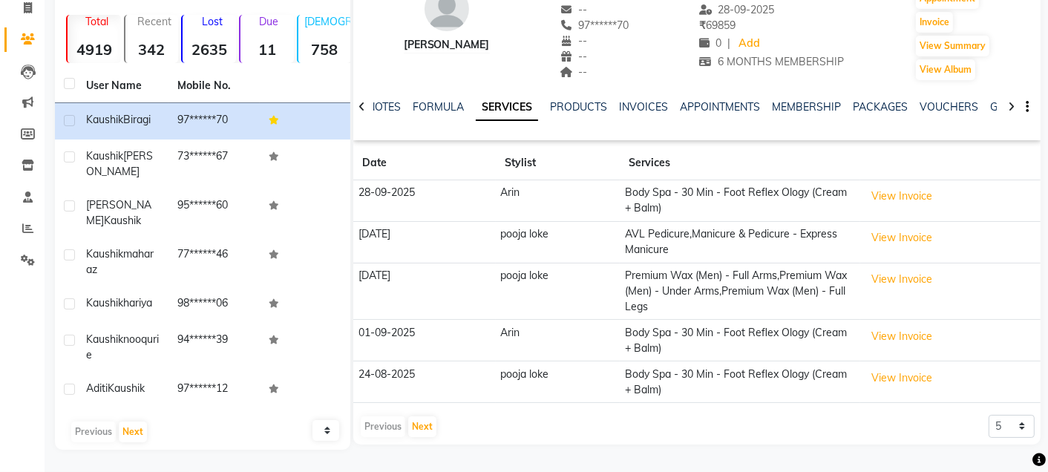
scroll to position [99, 0]
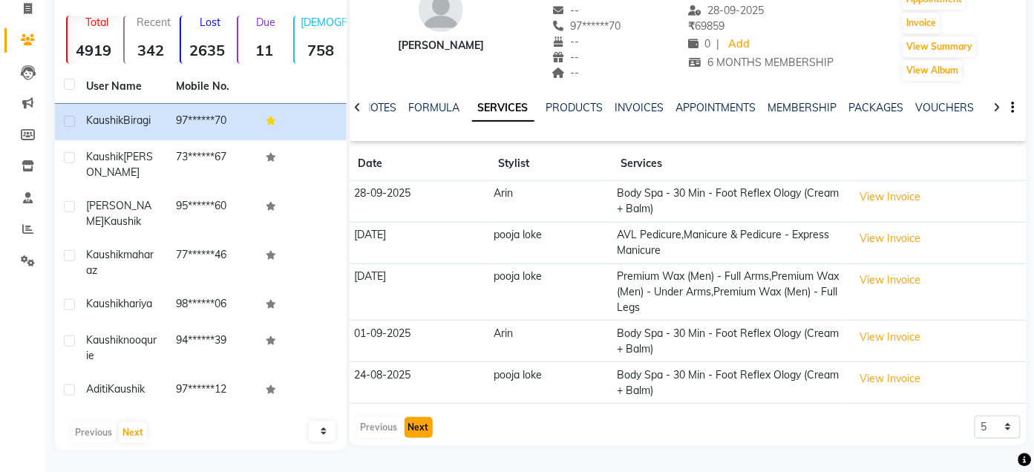
click at [413, 421] on button "Next" at bounding box center [418, 427] width 28 height 21
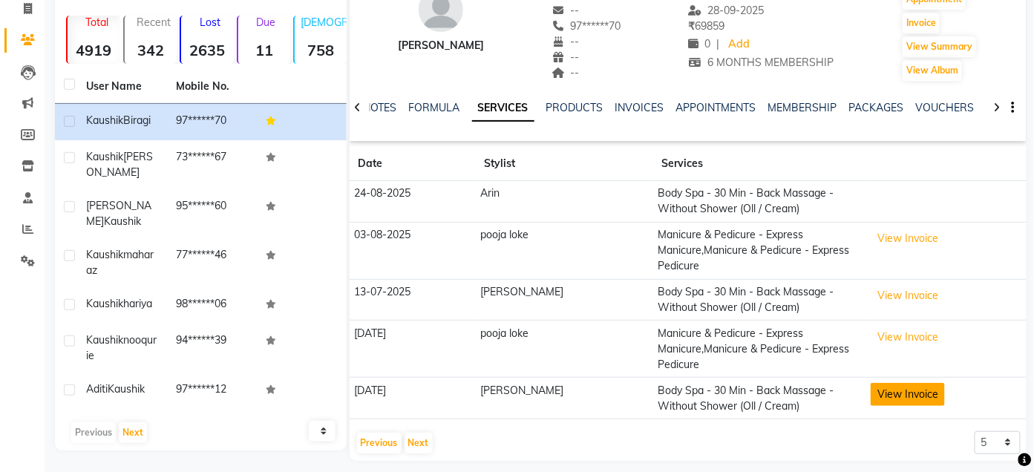
click at [882, 396] on button "View Invoice" at bounding box center [908, 394] width 74 height 23
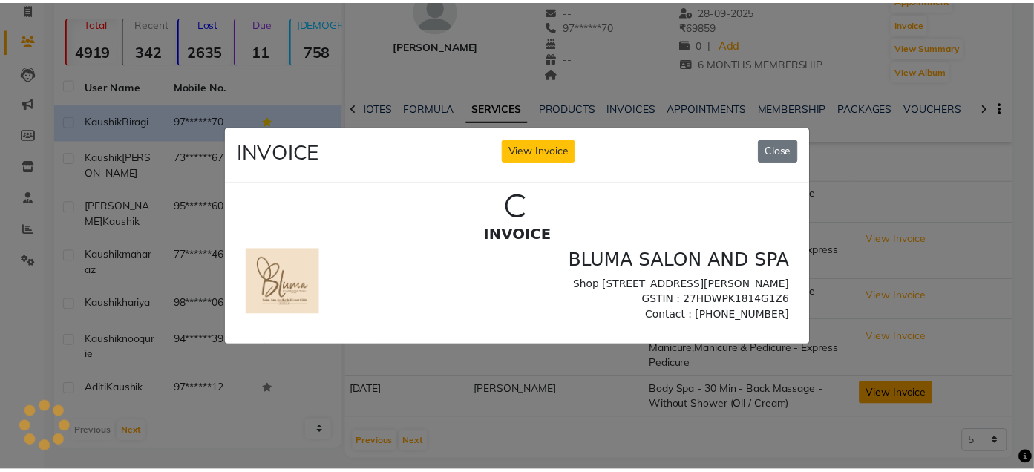
scroll to position [0, 0]
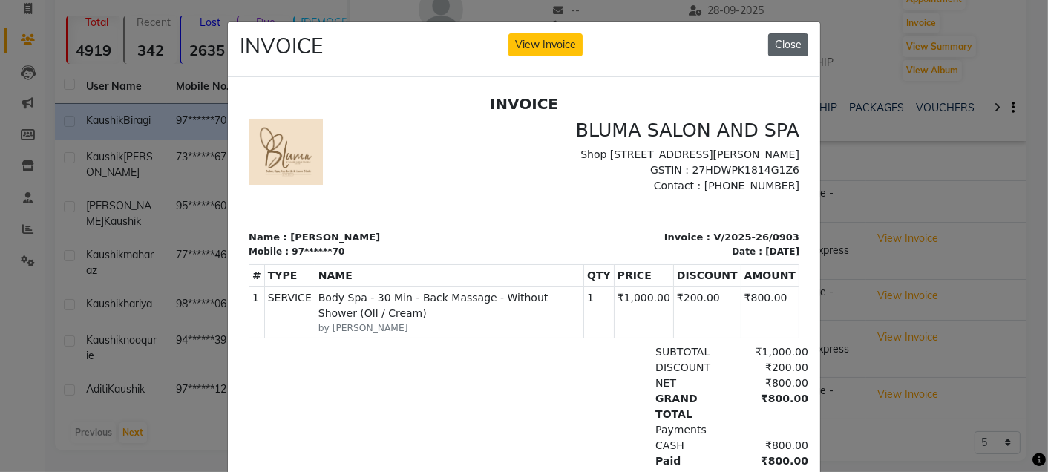
click at [780, 45] on button "Close" at bounding box center [788, 44] width 40 height 23
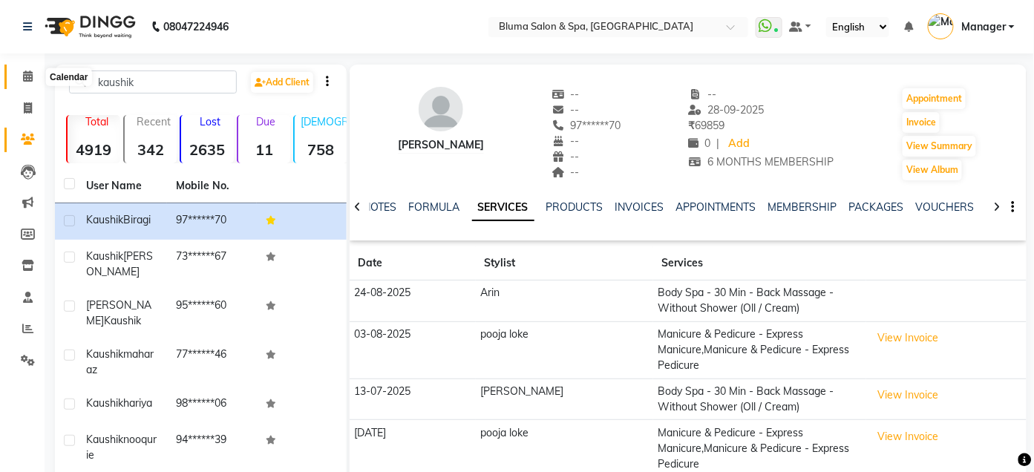
click at [25, 82] on icon at bounding box center [28, 76] width 10 height 11
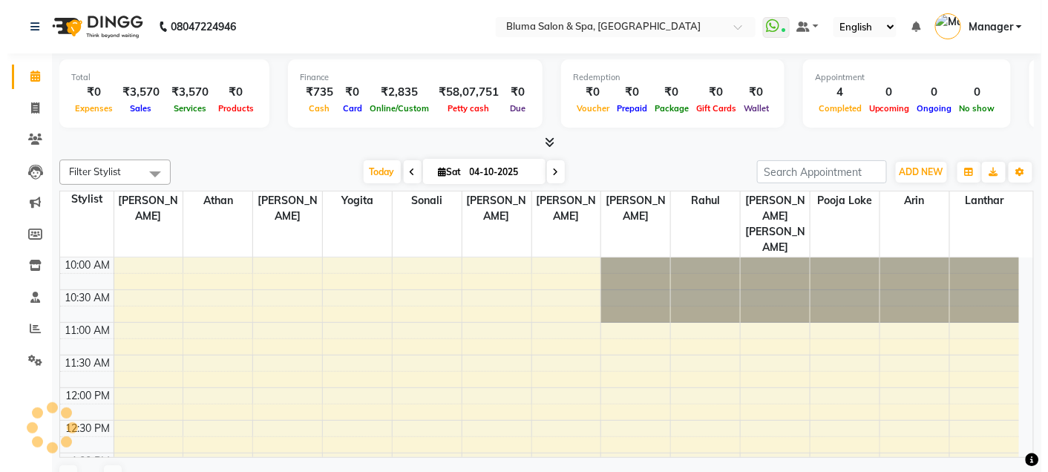
scroll to position [457, 0]
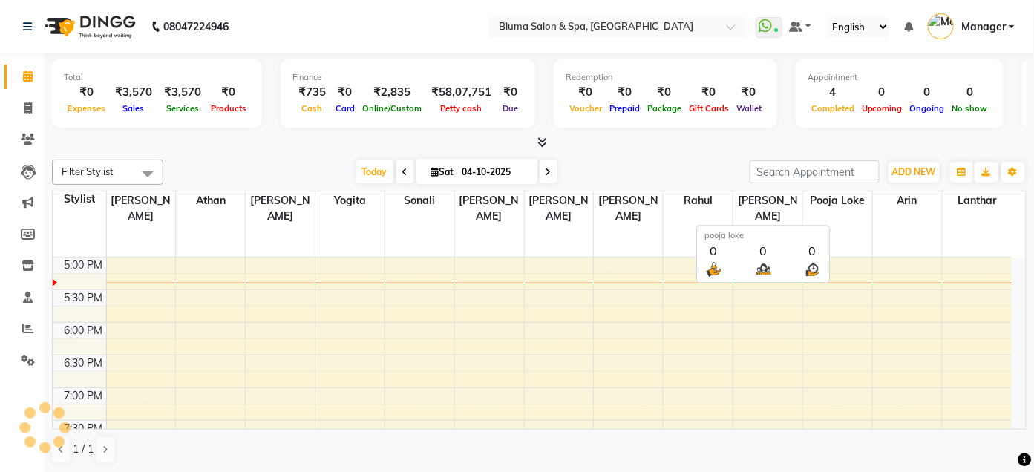
click at [802, 223] on th "pooja loke" at bounding box center [837, 224] width 70 height 66
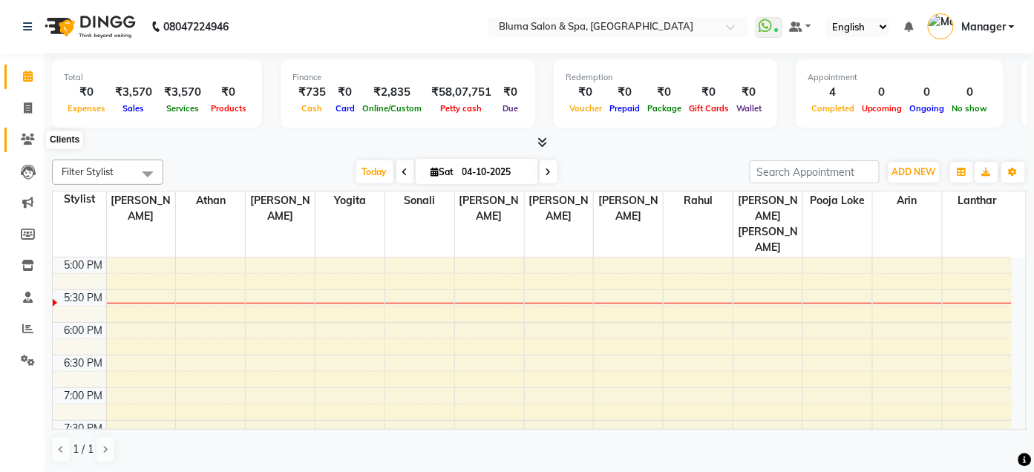
click at [22, 137] on icon at bounding box center [28, 139] width 14 height 11
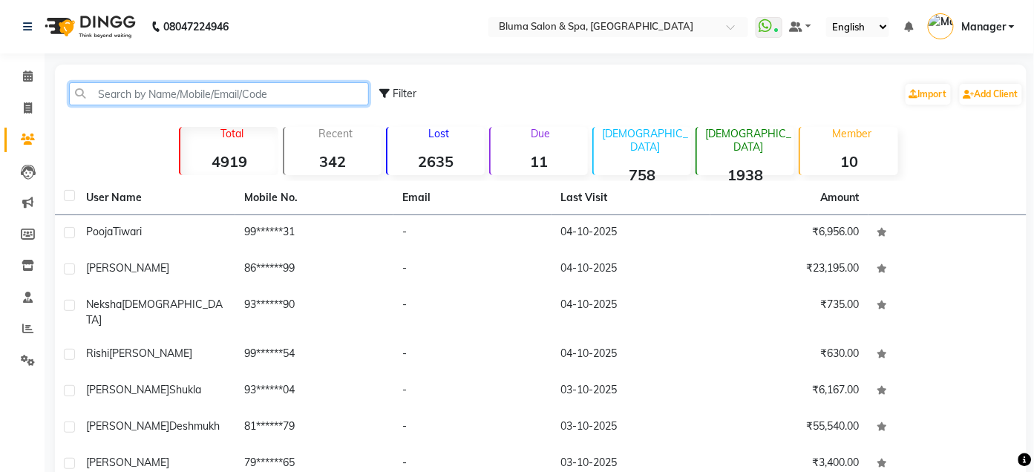
click at [114, 94] on input "text" at bounding box center [219, 93] width 300 height 23
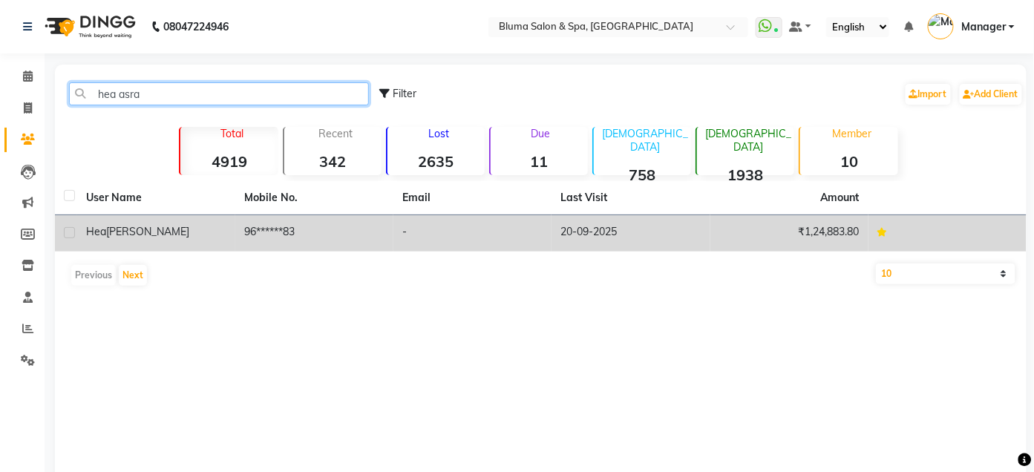
type input "hea asra"
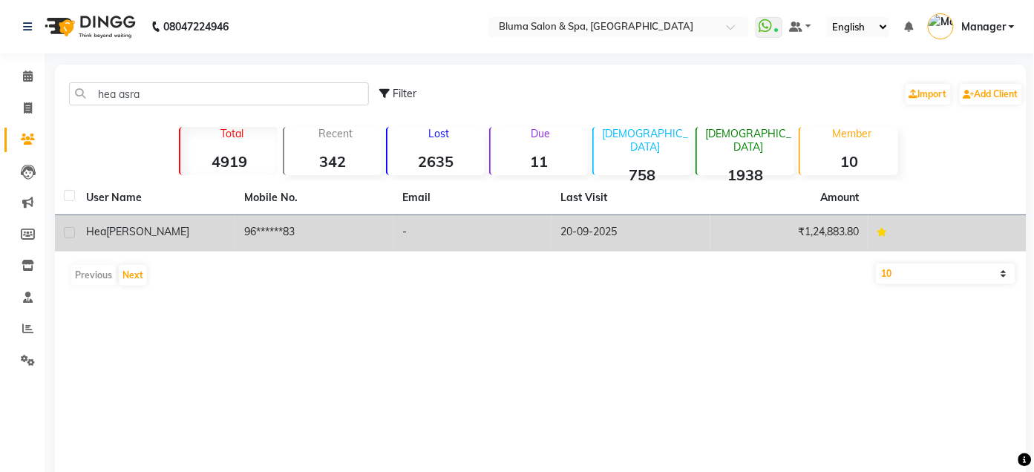
click at [194, 239] on div "Hea Asrani" at bounding box center [156, 232] width 140 height 16
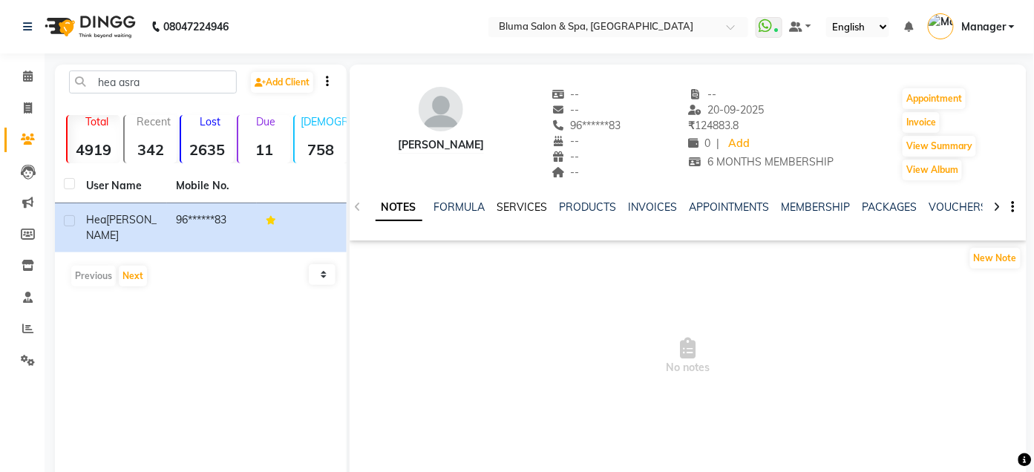
click at [525, 208] on link "SERVICES" at bounding box center [522, 206] width 50 height 13
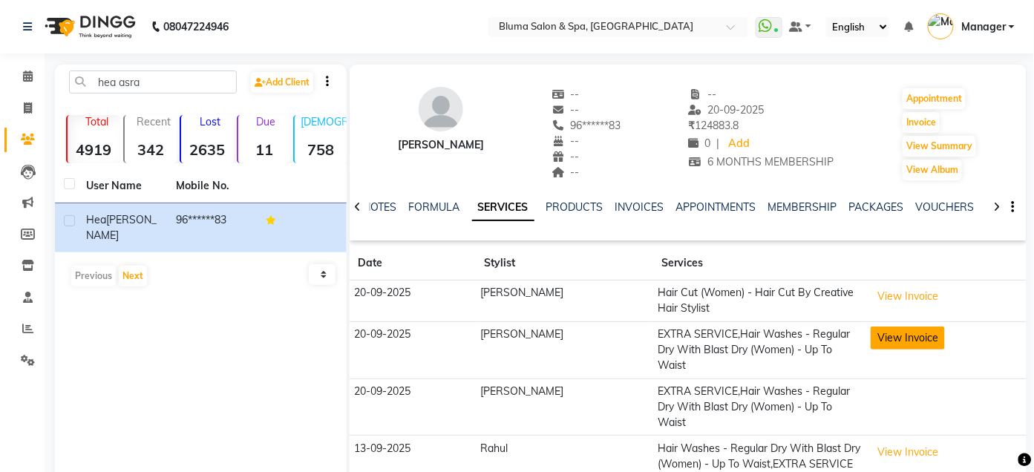
click at [885, 341] on button "View Invoice" at bounding box center [908, 338] width 74 height 23
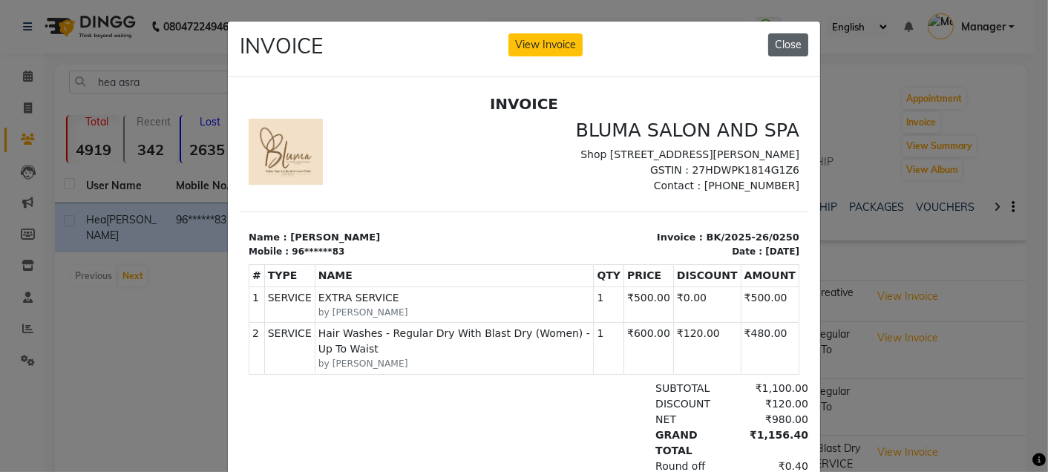
click at [773, 42] on button "Close" at bounding box center [788, 44] width 40 height 23
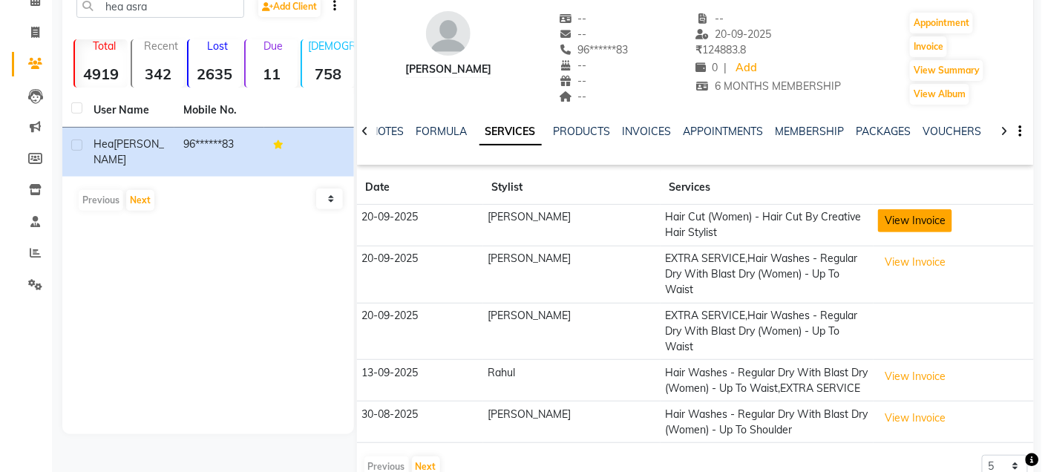
scroll to position [79, 0]
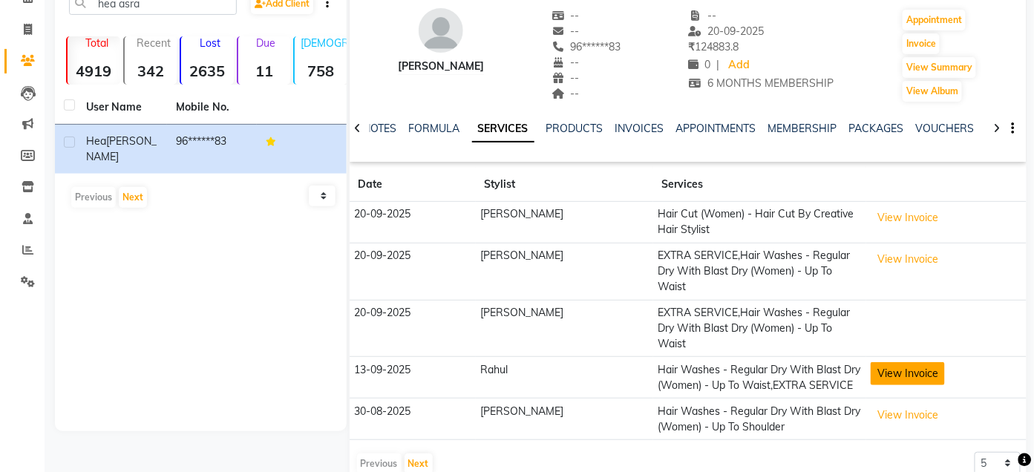
click at [906, 362] on button "View Invoice" at bounding box center [908, 373] width 74 height 23
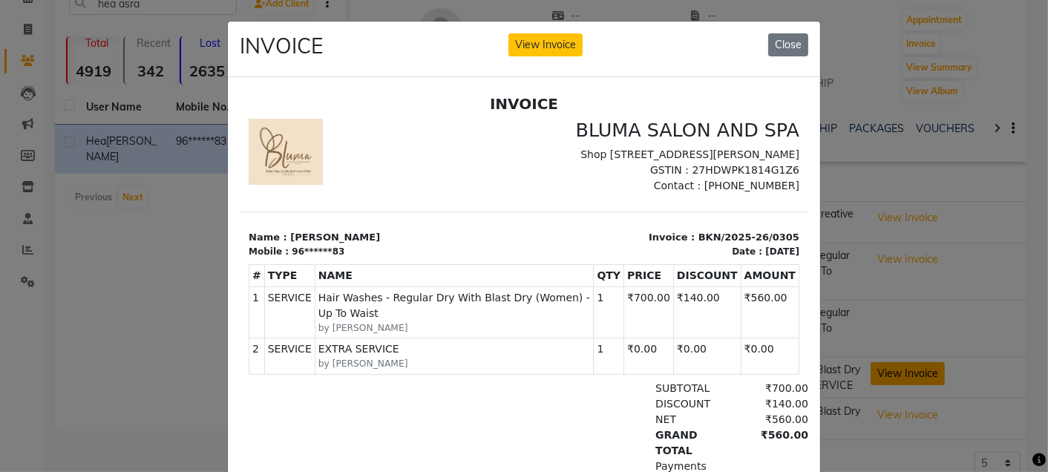
scroll to position [0, 0]
click at [777, 41] on button "Close" at bounding box center [788, 44] width 40 height 23
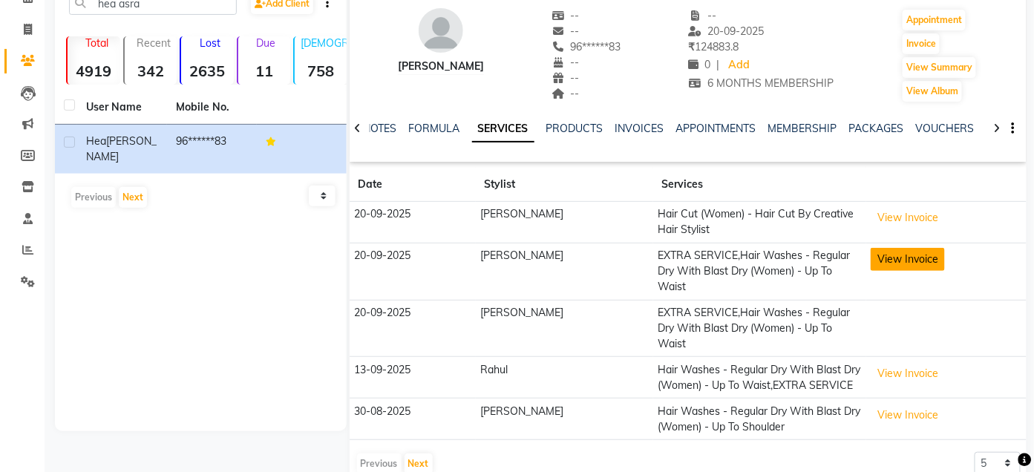
click at [888, 258] on button "View Invoice" at bounding box center [908, 259] width 74 height 23
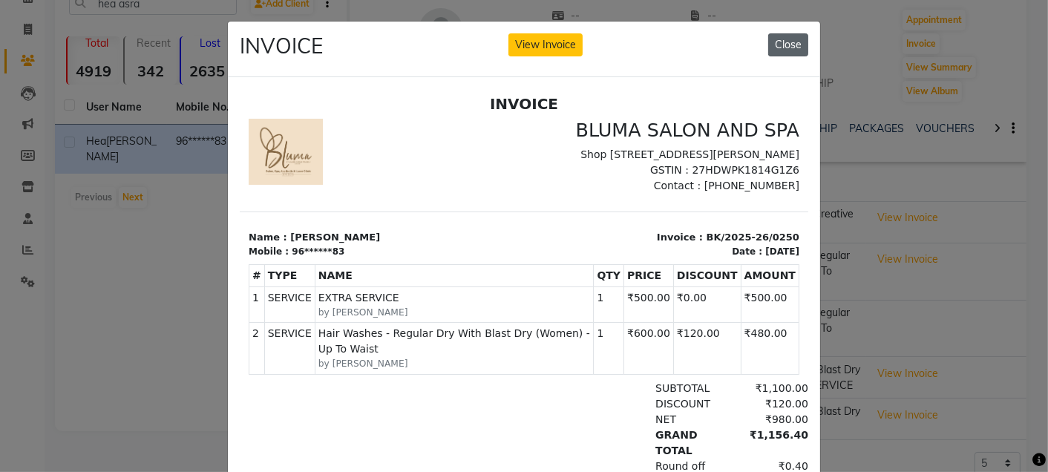
click at [783, 50] on button "Close" at bounding box center [788, 44] width 40 height 23
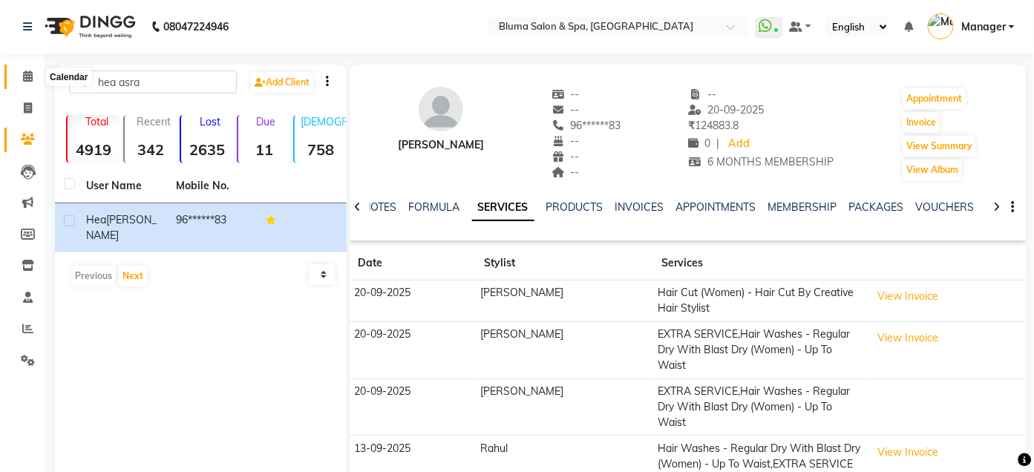
click at [24, 74] on icon at bounding box center [28, 76] width 10 height 11
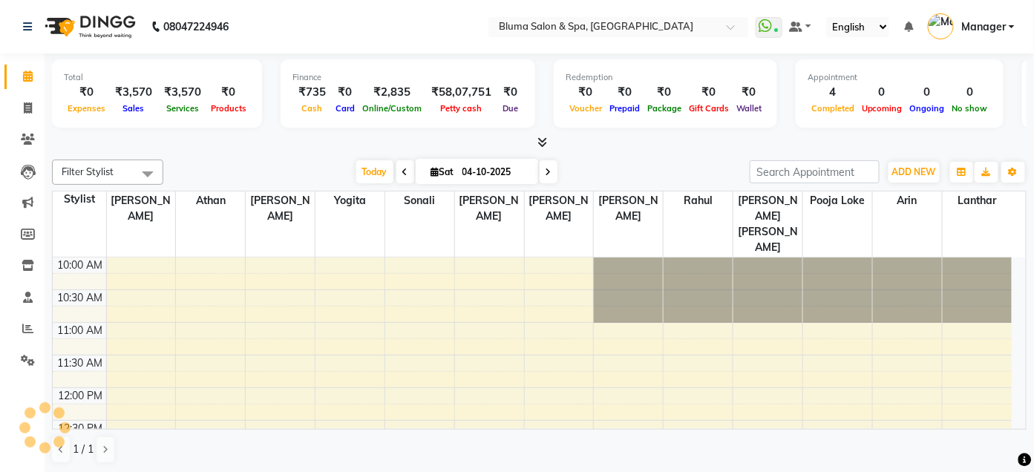
scroll to position [1, 0]
click at [23, 74] on icon at bounding box center [28, 75] width 10 height 11
click at [30, 110] on icon at bounding box center [28, 107] width 8 height 11
select select "3653"
select select "service"
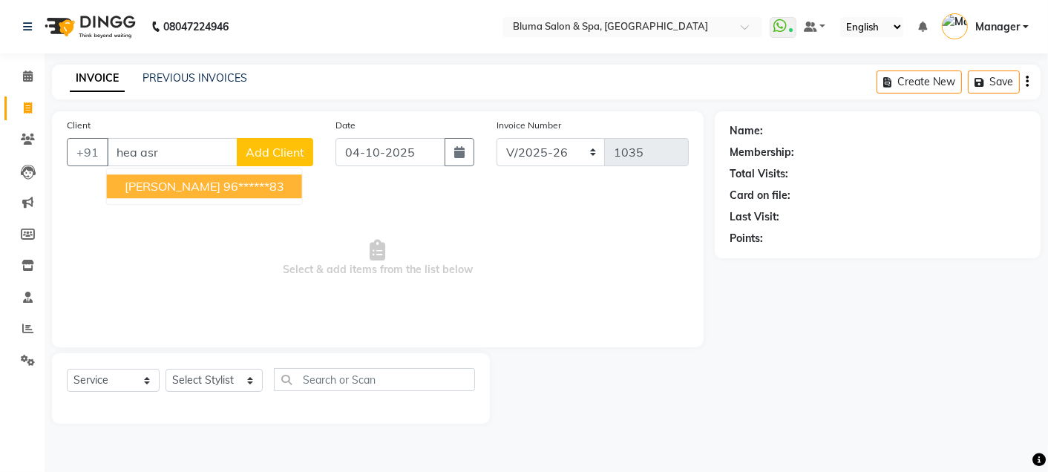
click at [223, 191] on ngb-highlight "96******83" at bounding box center [253, 186] width 61 height 15
type input "96******83"
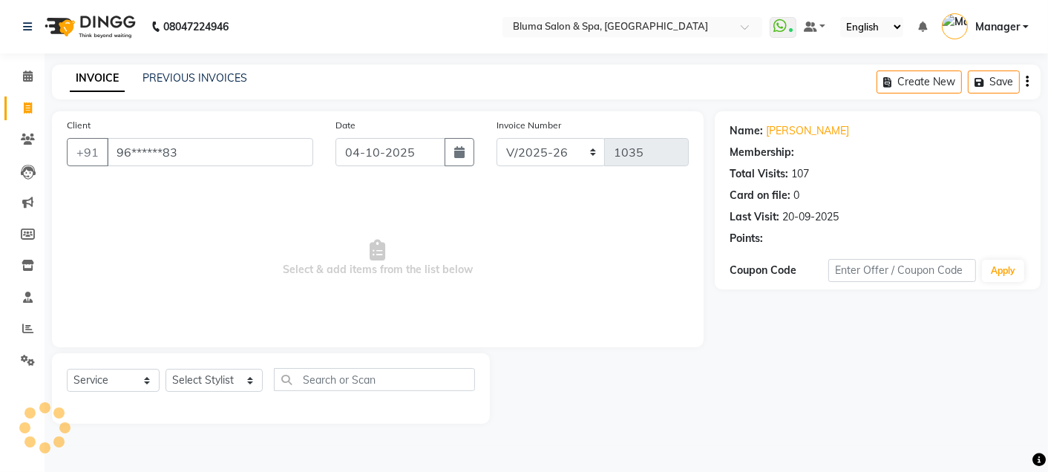
select select "2: Object"
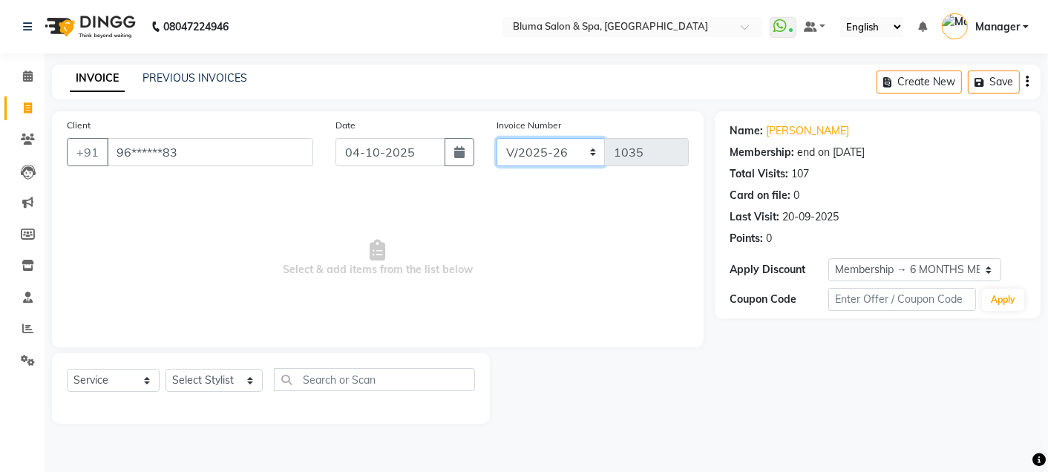
click at [551, 151] on select "ALN/2025-26 AL/2025-26 BKN/2025-26 BK/2025-26 V/2025 V/2025-26" at bounding box center [550, 152] width 109 height 28
select select "7730"
click at [496, 138] on select "ALN/2025-26 AL/2025-26 BKN/2025-26 BK/2025-26 V/2025 V/2025-26" at bounding box center [550, 152] width 109 height 28
type input "0372"
click at [243, 387] on select "Select Stylist Admin Ajay saroj Alan Arin Athan DR Prince Varde Lanthar Manager…" at bounding box center [213, 380] width 97 height 23
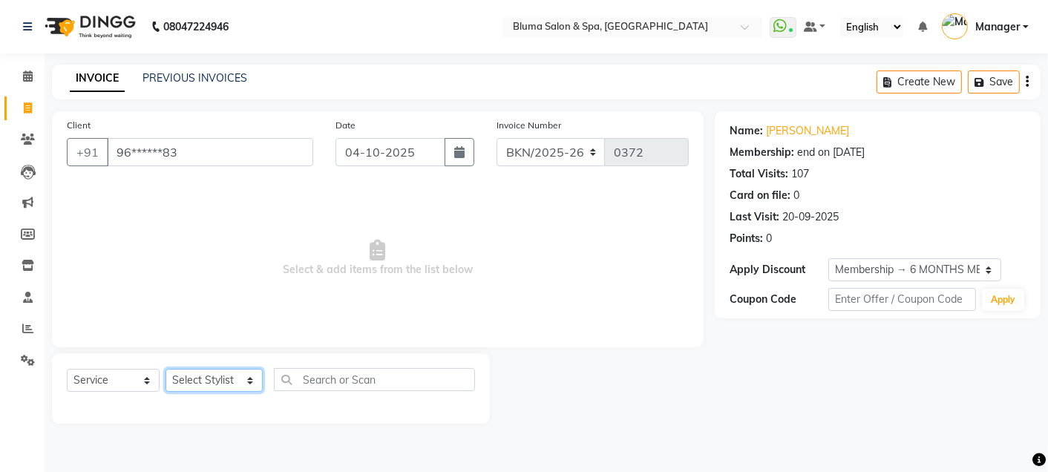
select select "17128"
click at [165, 370] on select "Select Stylist Admin Ajay saroj Alan Arin Athan DR Prince Varde Lanthar Manager…" at bounding box center [213, 380] width 97 height 23
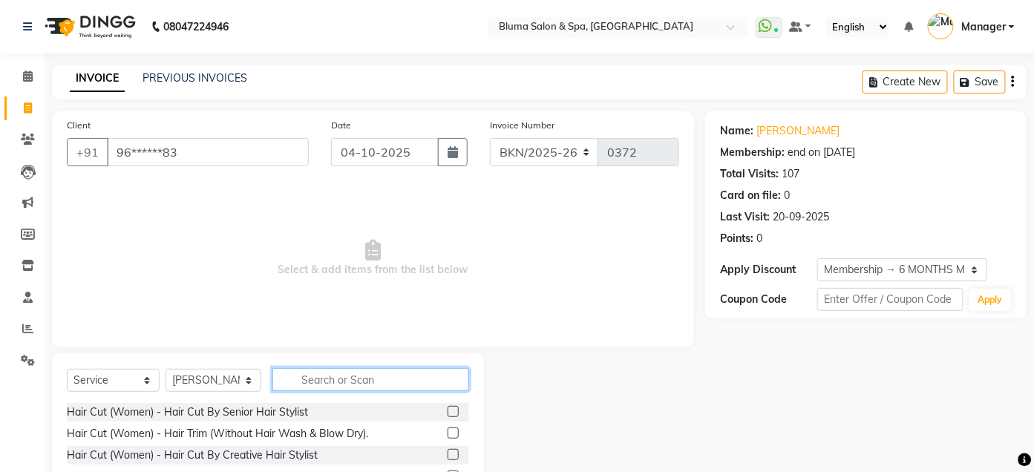
click at [359, 379] on input "text" at bounding box center [370, 379] width 197 height 23
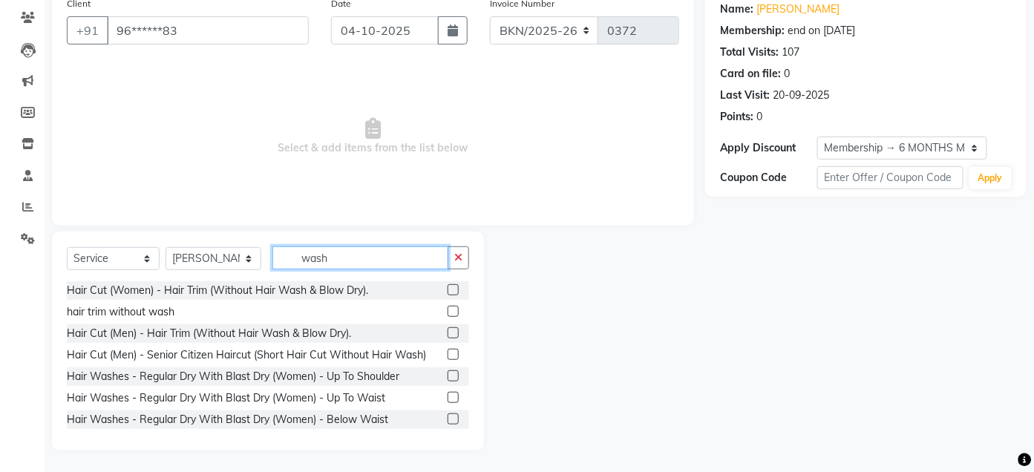
type input "wash"
click at [447, 395] on label at bounding box center [452, 397] width 11 height 11
click at [447, 395] on input "checkbox" at bounding box center [452, 398] width 10 height 10
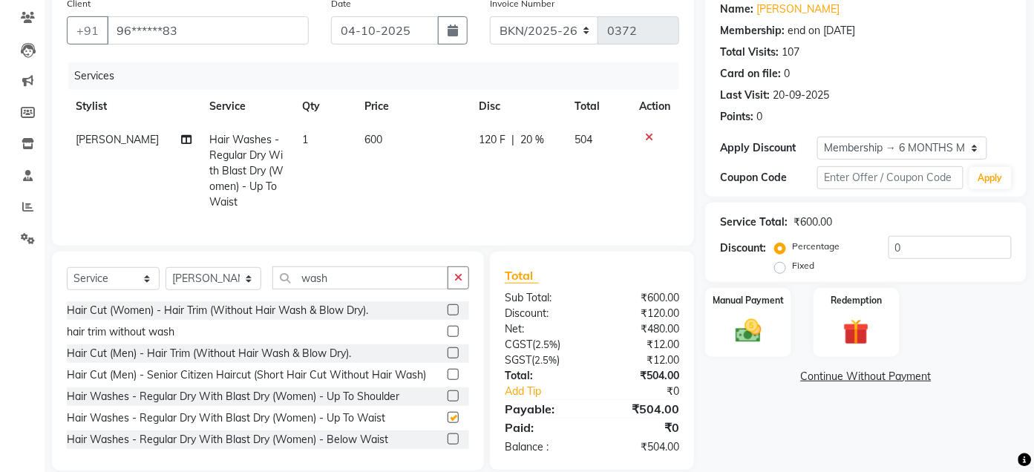
checkbox input "false"
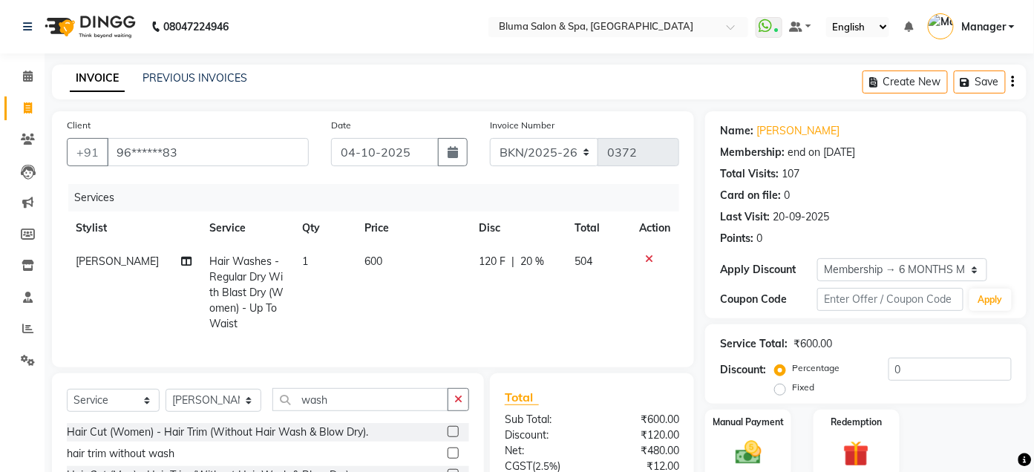
click at [1012, 82] on icon "button" at bounding box center [1013, 82] width 3 height 1
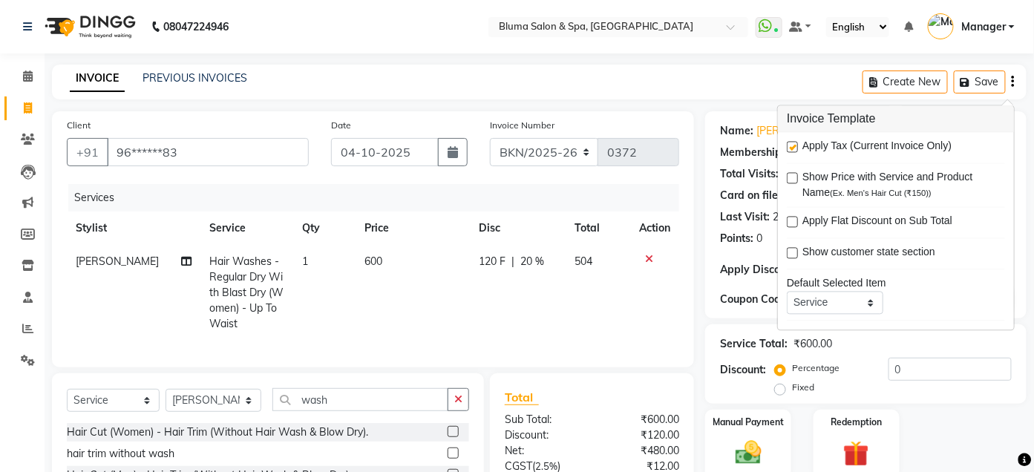
click at [794, 148] on label at bounding box center [792, 147] width 11 height 11
click at [794, 148] on input "checkbox" at bounding box center [792, 148] width 10 height 10
checkbox input "false"
click at [701, 226] on div "Client +91 96******83 Date 04-10-2025 Invoice Number ALN/2025-26 AL/2025-26 BKN…" at bounding box center [373, 351] width 664 height 481
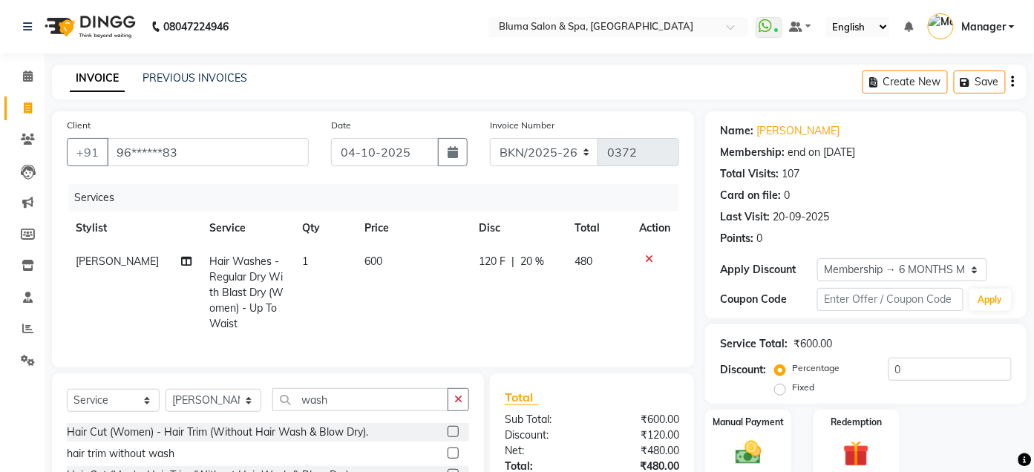
scroll to position [155, 0]
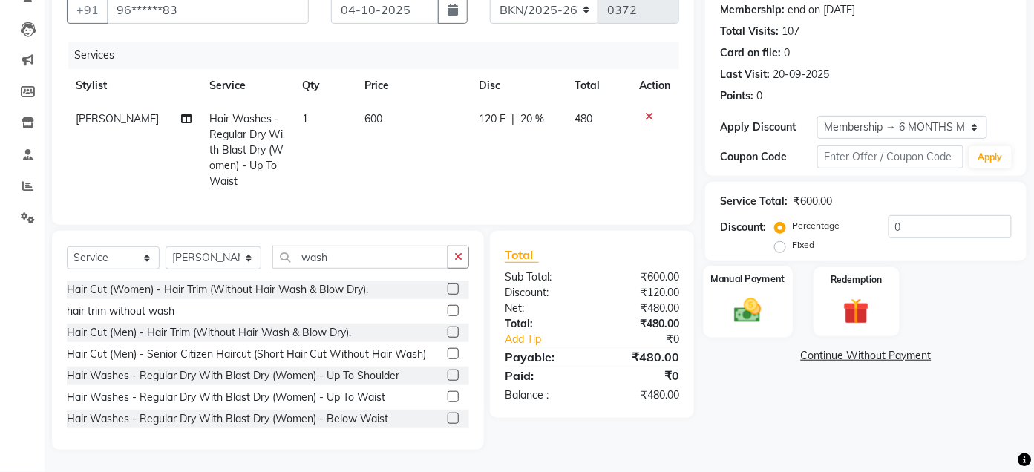
click at [737, 275] on div "Manual Payment" at bounding box center [748, 302] width 89 height 72
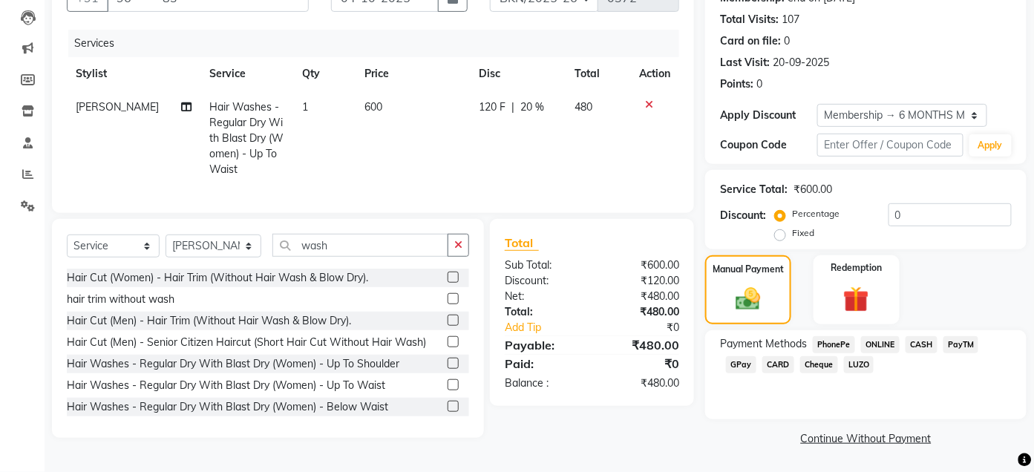
click at [922, 342] on span "CASH" at bounding box center [921, 344] width 32 height 17
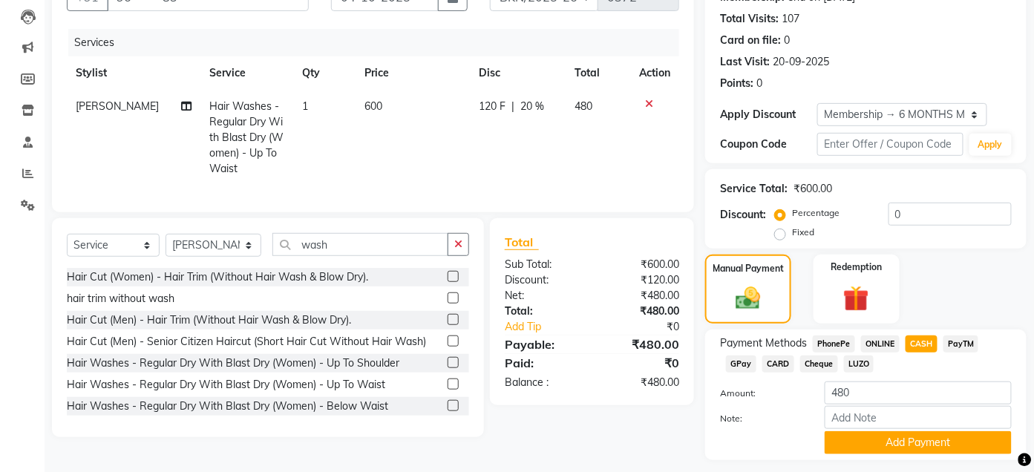
scroll to position [197, 0]
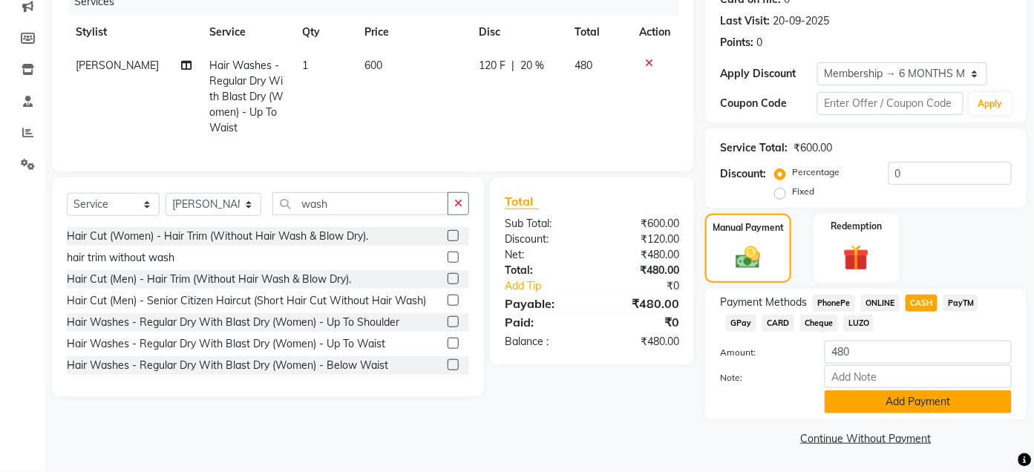
click at [928, 409] on button "Add Payment" at bounding box center [917, 401] width 187 height 23
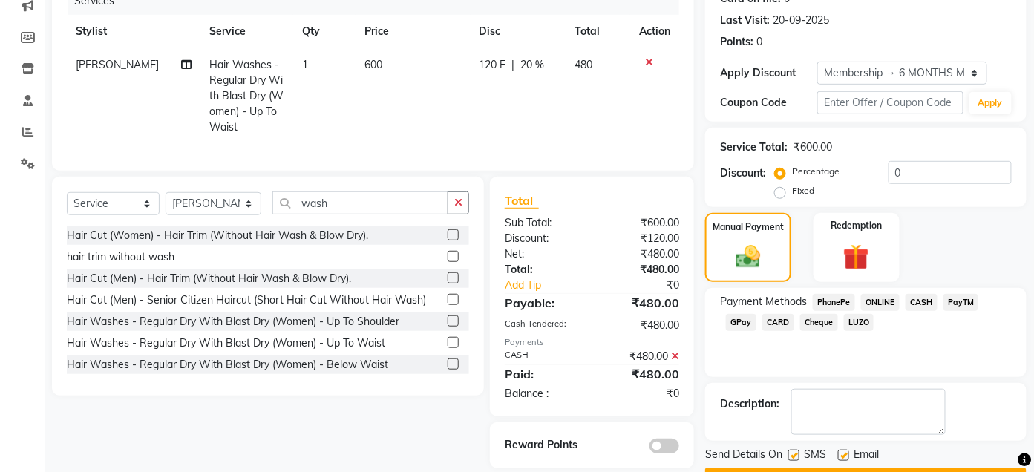
scroll to position [237, 0]
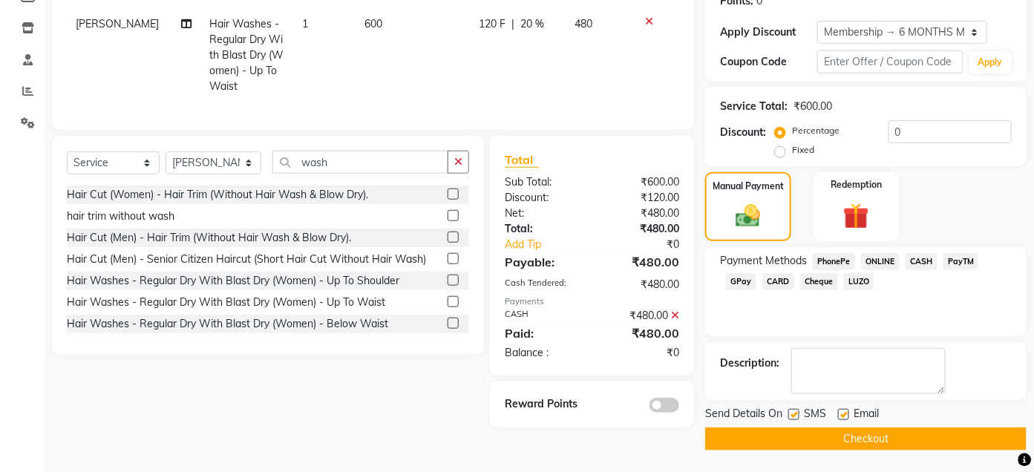
click at [797, 415] on label at bounding box center [793, 414] width 11 height 11
click at [797, 415] on input "checkbox" at bounding box center [793, 415] width 10 height 10
checkbox input "false"
click at [844, 412] on label at bounding box center [843, 414] width 11 height 11
click at [844, 412] on input "checkbox" at bounding box center [843, 415] width 10 height 10
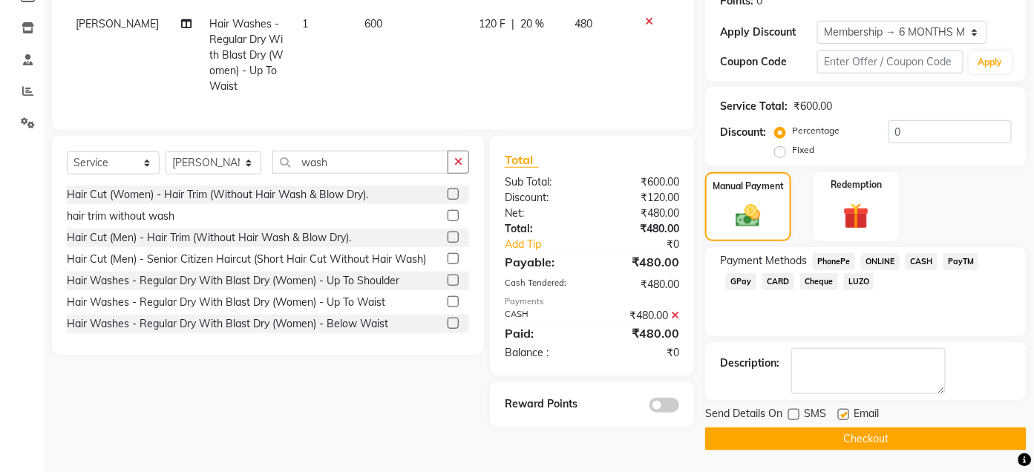
checkbox input "false"
click at [850, 433] on button "Checkout" at bounding box center [865, 438] width 321 height 23
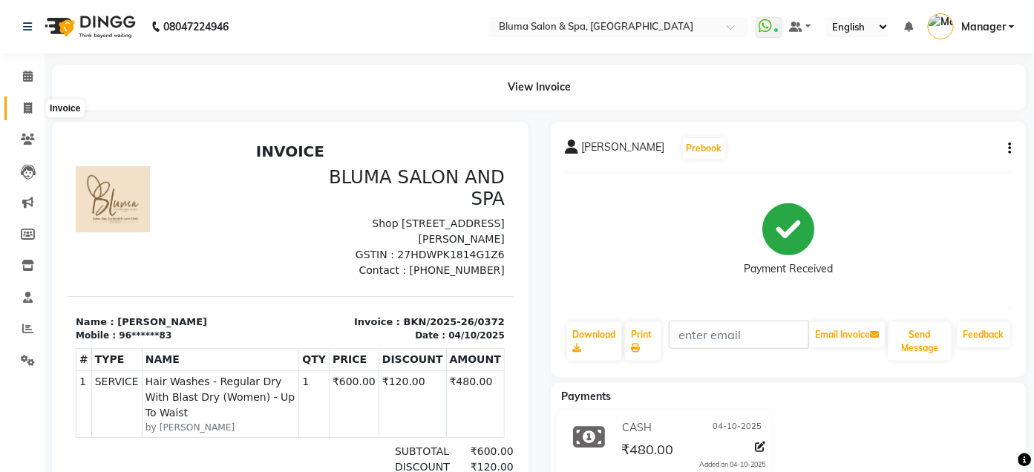
click at [26, 110] on icon at bounding box center [28, 107] width 8 height 11
select select "service"
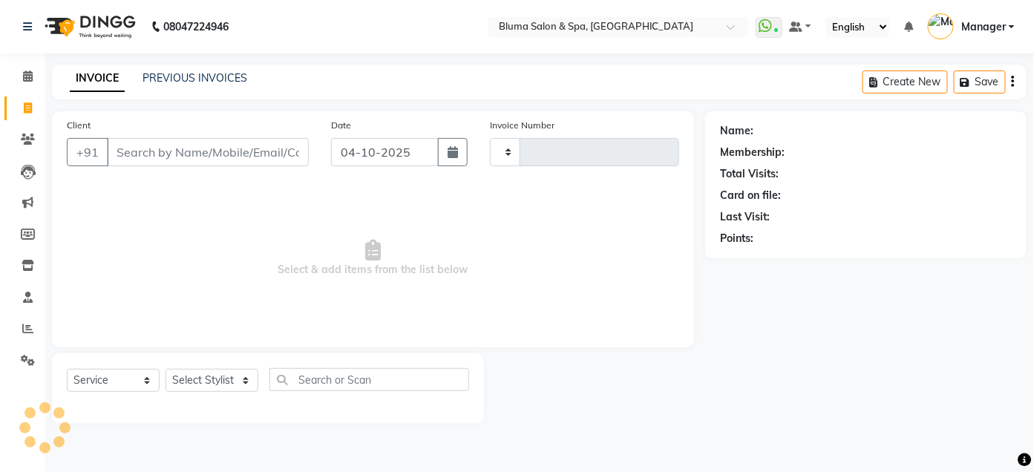
type input "1035"
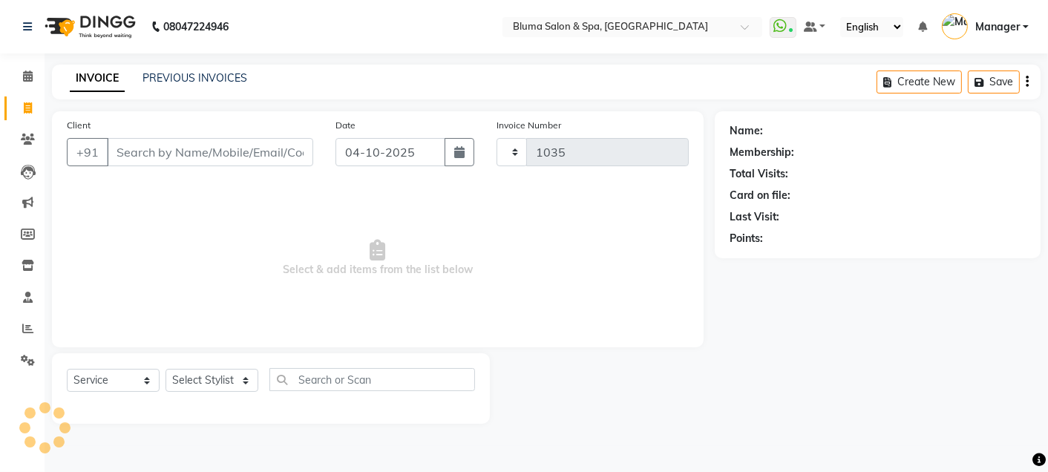
select select "3653"
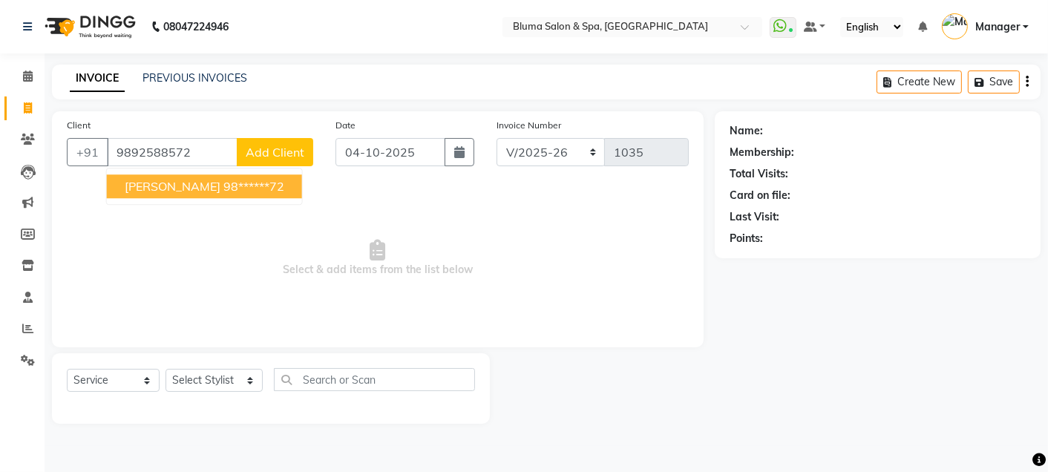
type input "9892588572"
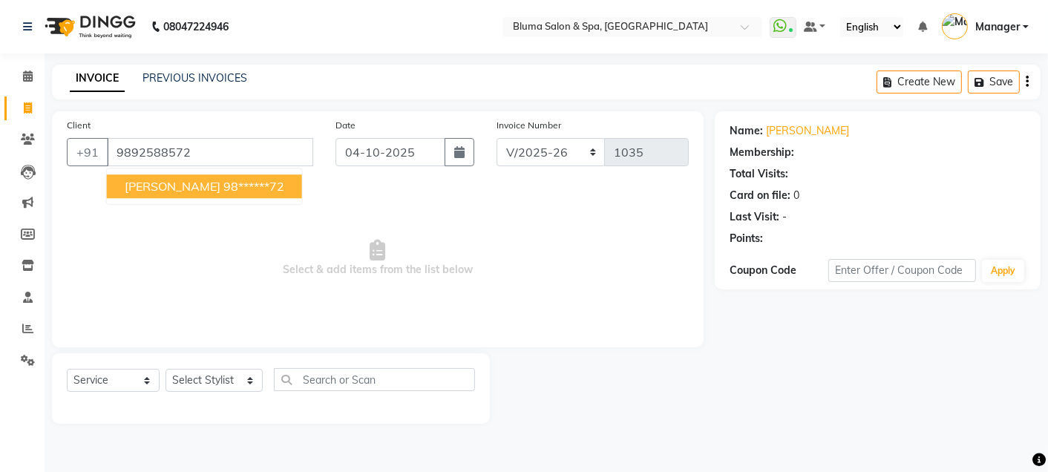
select select "1: Object"
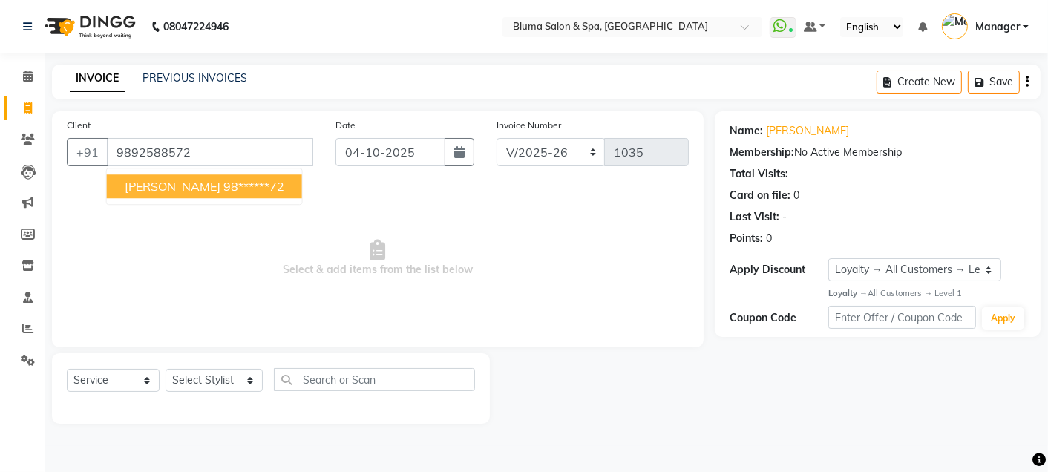
click at [232, 186] on ngb-highlight "98******72" at bounding box center [253, 186] width 61 height 15
type input "98******72"
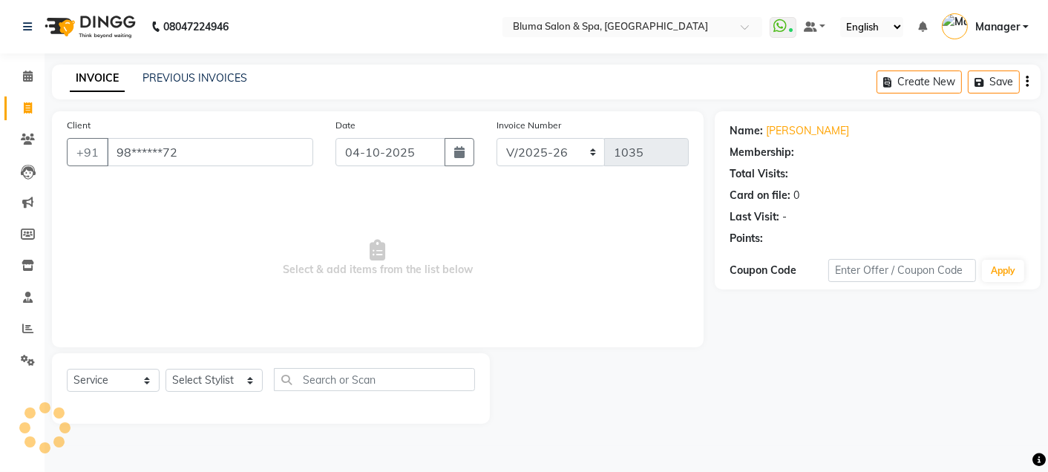
select select "1: Object"
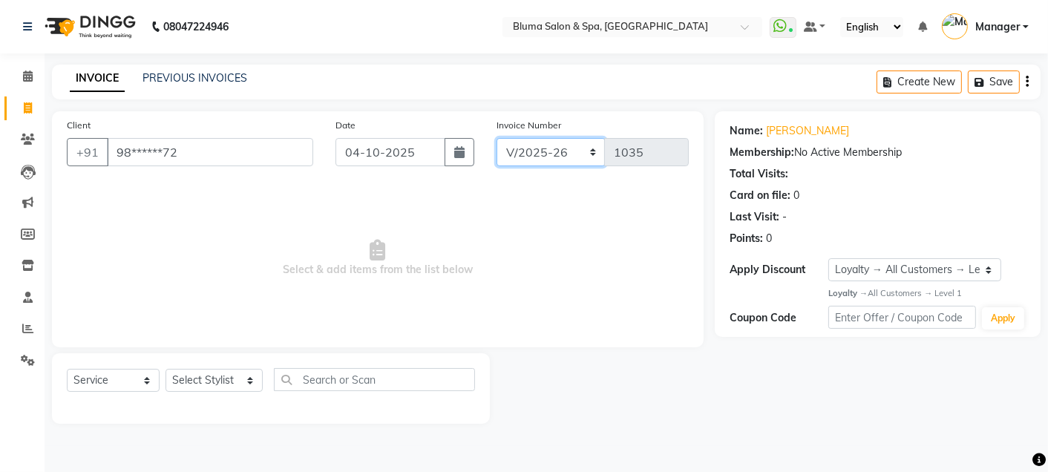
click at [552, 162] on select "ALN/2025-26 AL/2025-26 BKN/2025-26 BK/2025-26 V/2025 V/2025-26" at bounding box center [550, 152] width 109 height 28
select select "7729"
click at [496, 138] on select "ALN/2025-26 AL/2025-26 BKN/2025-26 BK/2025-26 V/2025 V/2025-26" at bounding box center [550, 152] width 109 height 28
type input "0299"
click at [251, 387] on select "Select Stylist Admin Ajay saroj Alan Arin Athan DR Prince Varde Lanthar Manager…" at bounding box center [213, 380] width 97 height 23
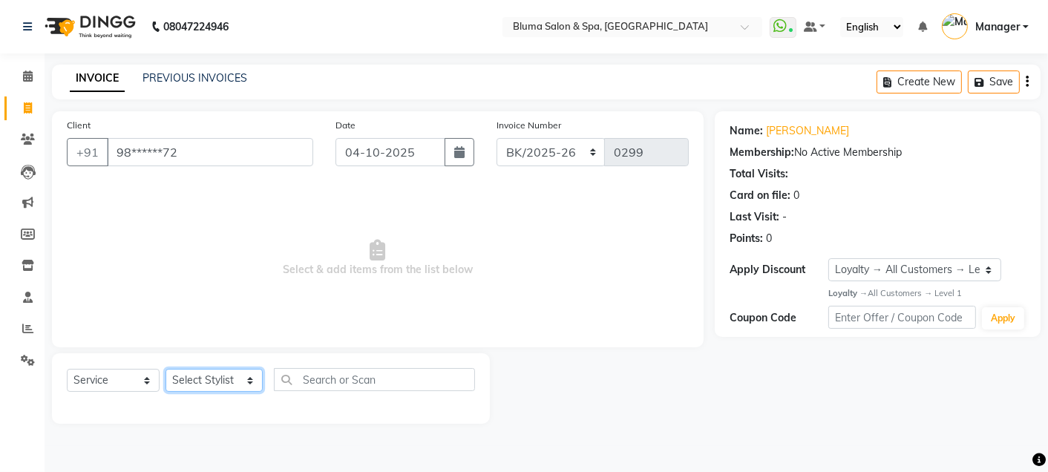
select select "85199"
click at [165, 370] on select "Select Stylist Admin Ajay saroj Alan Arin Athan DR Prince Varde Lanthar Manager…" at bounding box center [213, 380] width 97 height 23
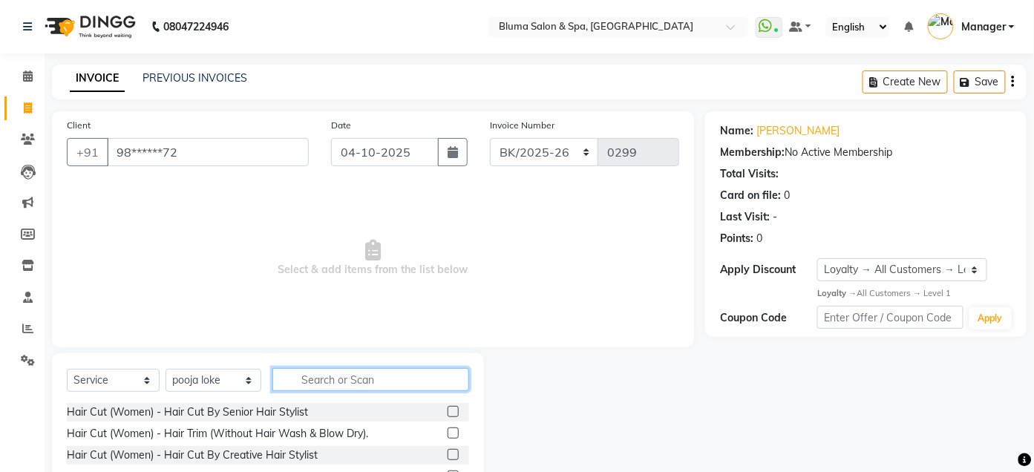
click at [356, 371] on input "text" at bounding box center [370, 379] width 197 height 23
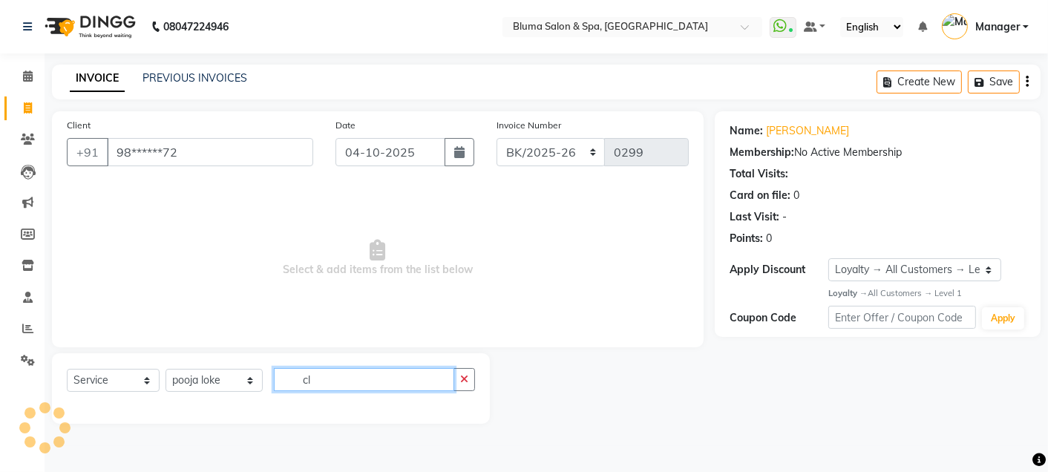
type input "c"
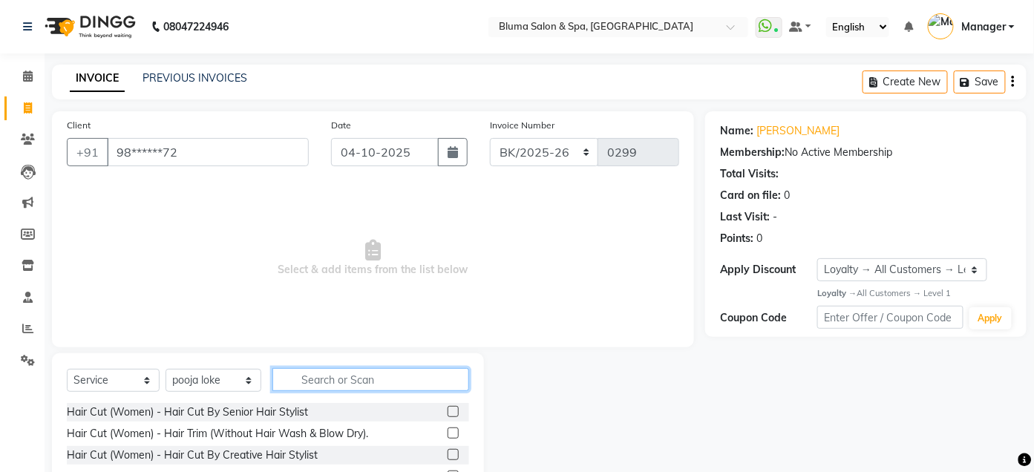
type input "c"
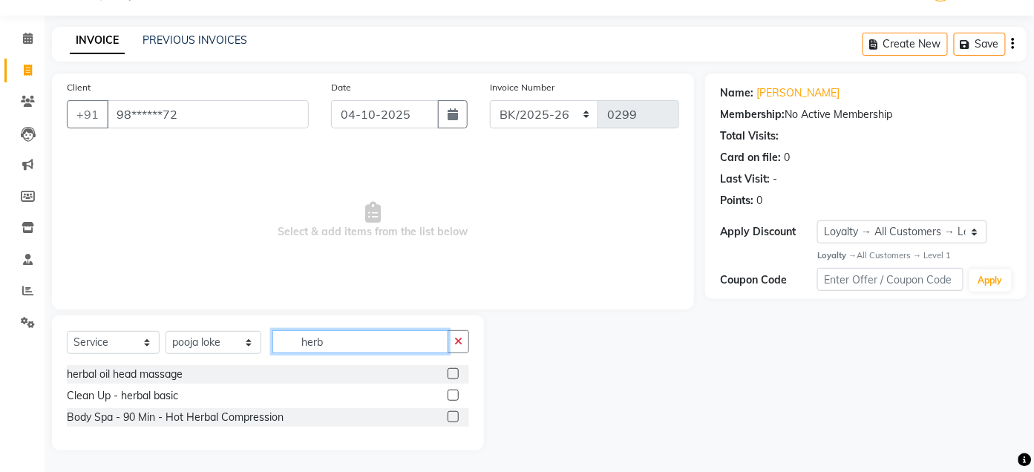
type input "herb"
click at [450, 397] on label at bounding box center [452, 395] width 11 height 11
click at [450, 397] on input "checkbox" at bounding box center [452, 396] width 10 height 10
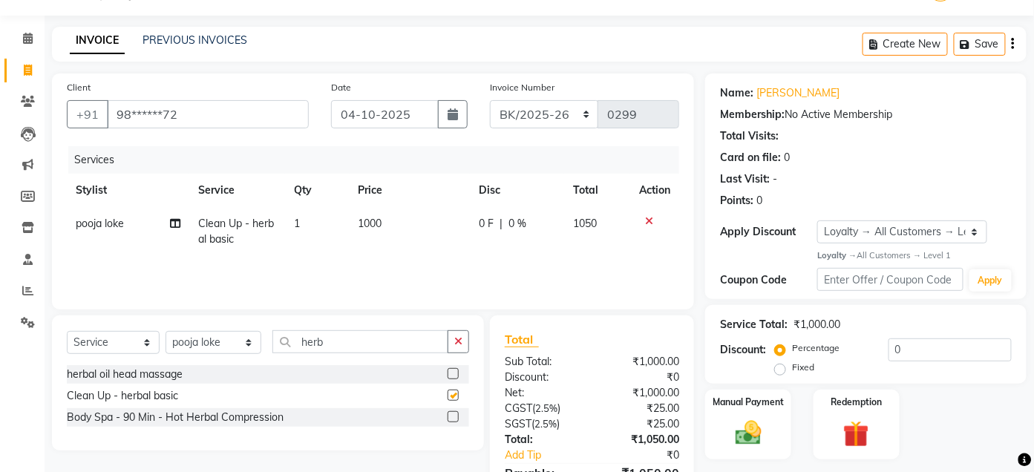
checkbox input "false"
click at [376, 220] on span "1000" at bounding box center [370, 223] width 24 height 13
select select "85199"
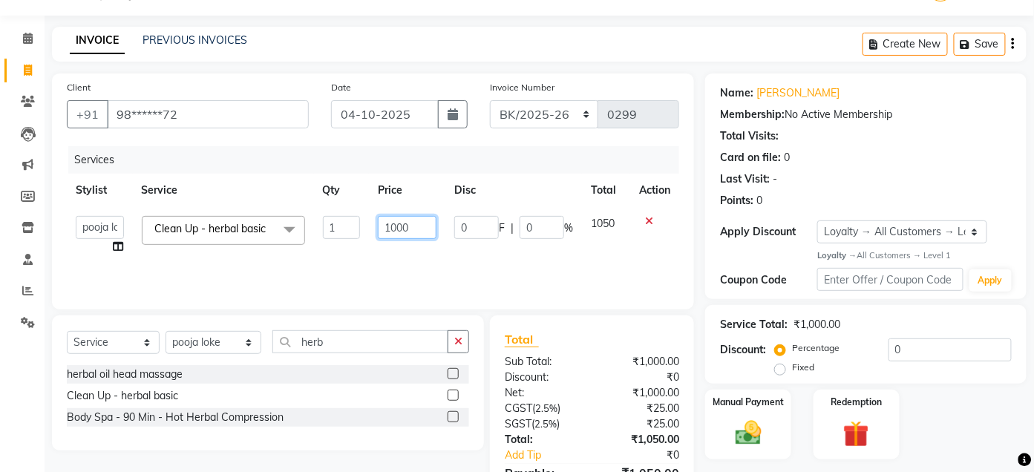
click at [395, 226] on input "1000" at bounding box center [407, 227] width 59 height 23
type input "1500"
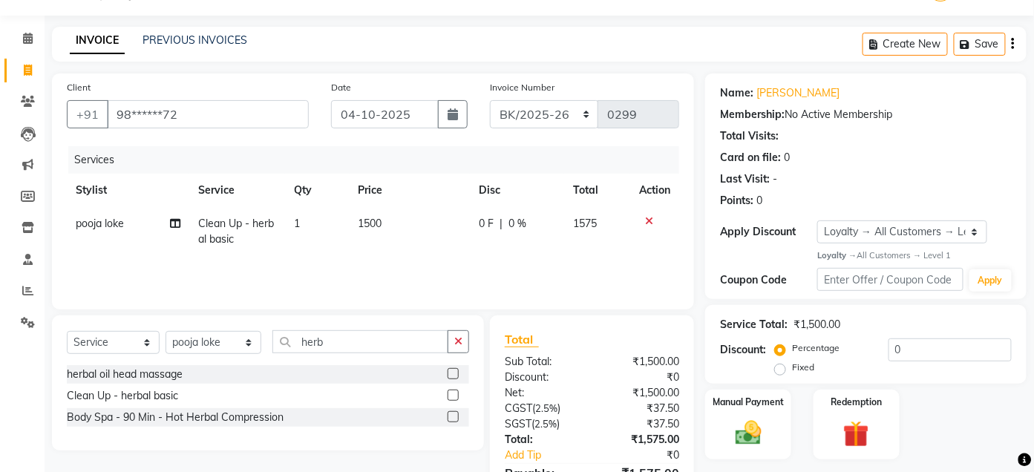
click at [701, 255] on div "Client +91 98******72 Date 04-10-2025 Invoice Number ALN/2025-26 AL/2025-26 BKN…" at bounding box center [373, 303] width 664 height 460
click at [229, 345] on select "Select Stylist Admin Ajay saroj Alan Arin Athan DR Prince Varde Lanthar Manager…" at bounding box center [213, 342] width 96 height 23
select select "75599"
click at [165, 331] on select "Select Stylist Admin Ajay saroj Alan Arin Athan DR Prince Varde Lanthar Manager…" at bounding box center [213, 342] width 96 height 23
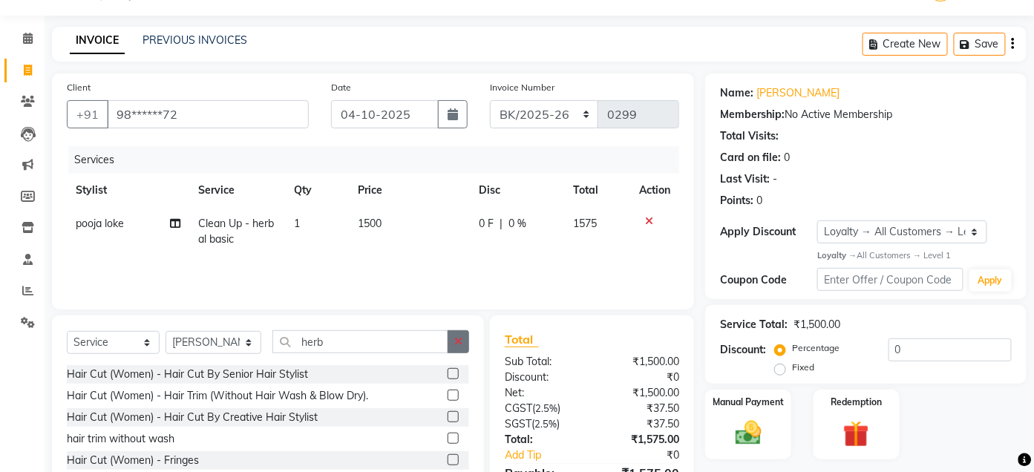
click at [461, 342] on icon "button" at bounding box center [458, 341] width 8 height 10
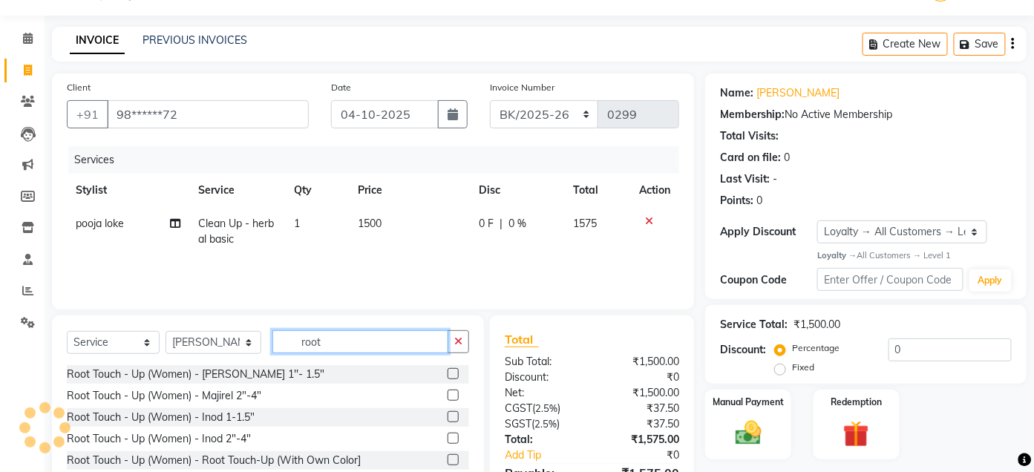
type input "root"
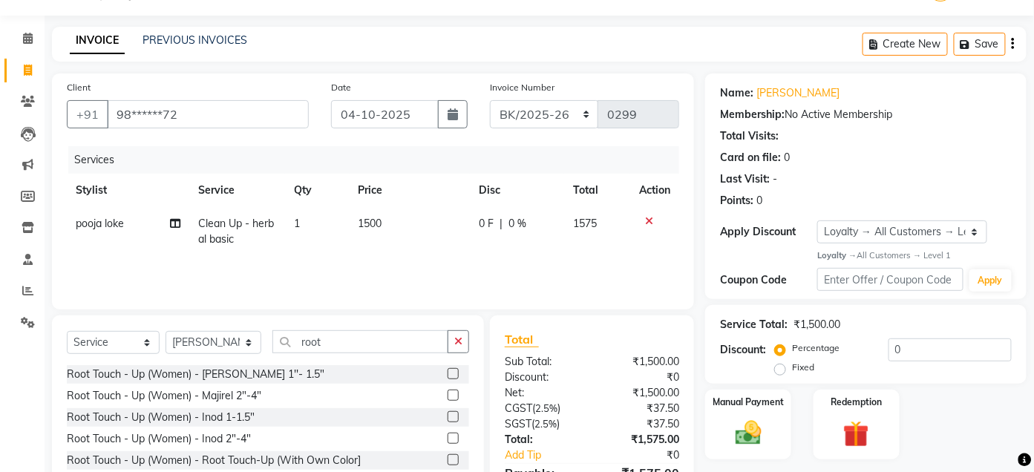
click at [447, 370] on label at bounding box center [452, 373] width 11 height 11
click at [447, 370] on input "checkbox" at bounding box center [452, 375] width 10 height 10
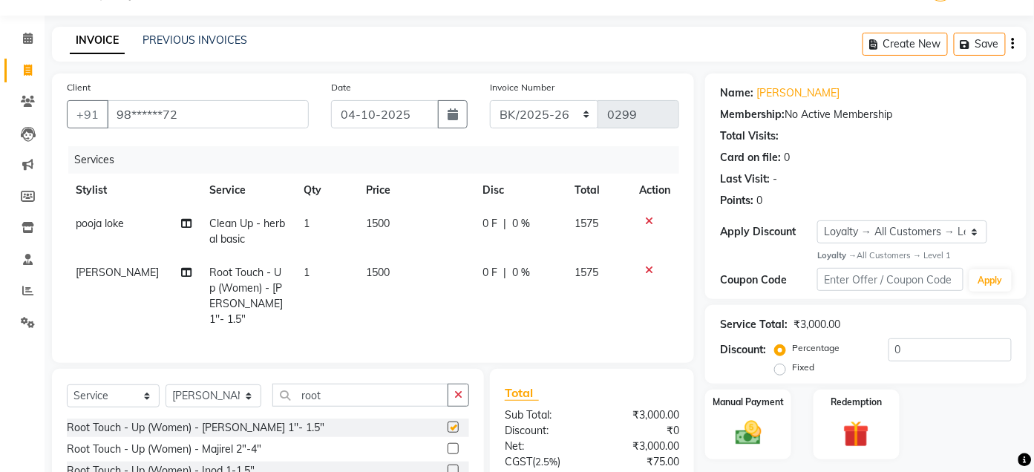
checkbox input "false"
click at [456, 395] on icon "button" at bounding box center [458, 395] width 8 height 10
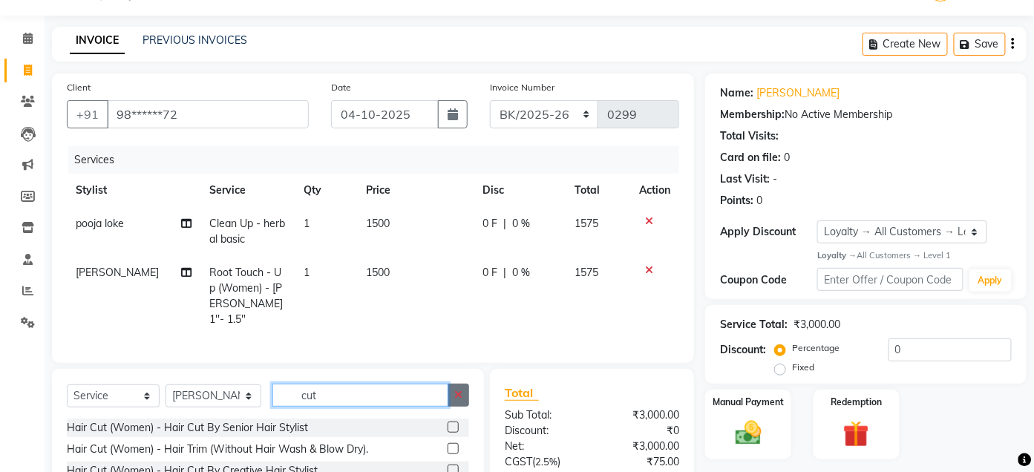
scroll to position [174, 0]
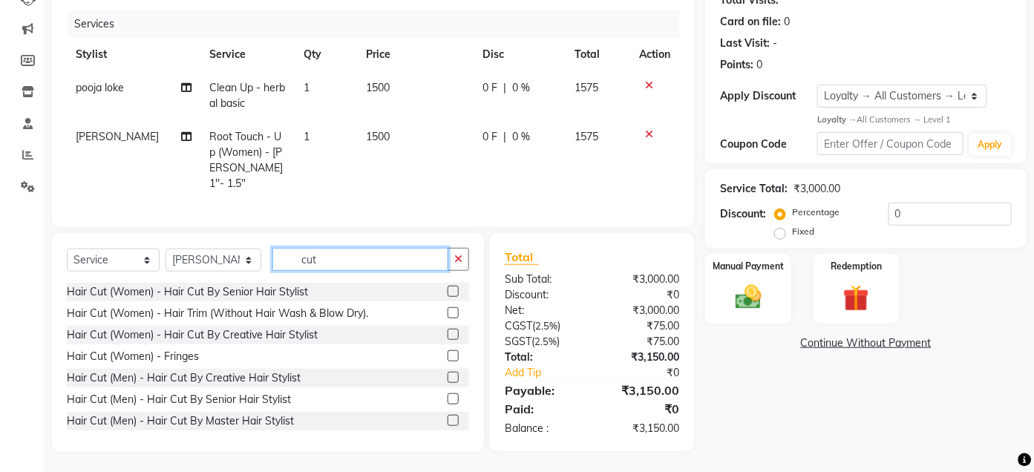
type input "cut"
click at [447, 290] on label at bounding box center [452, 291] width 11 height 11
click at [447, 290] on input "checkbox" at bounding box center [452, 292] width 10 height 10
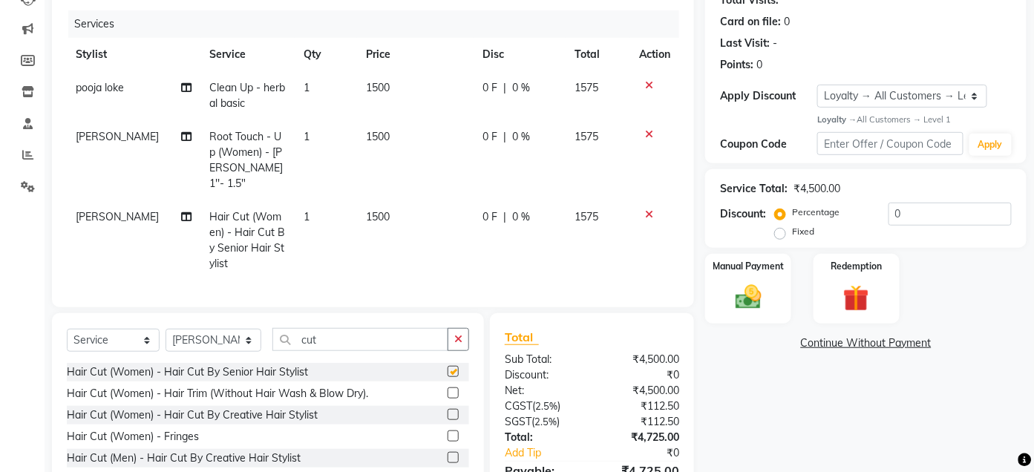
checkbox input "false"
click at [456, 334] on icon "button" at bounding box center [458, 339] width 8 height 10
click at [247, 339] on select "Select Stylist Admin Ajay saroj Alan Arin Athan DR Prince Varde Lanthar Manager…" at bounding box center [213, 340] width 96 height 23
select select "59836"
click at [165, 329] on select "Select Stylist Admin Ajay saroj Alan Arin Athan DR Prince Varde Lanthar Manager…" at bounding box center [213, 340] width 96 height 23
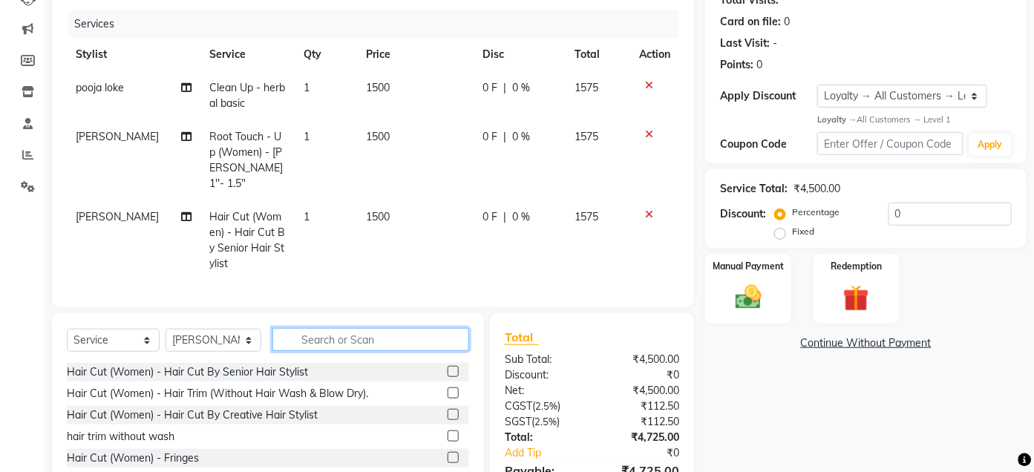
click at [355, 338] on input "text" at bounding box center [370, 339] width 197 height 23
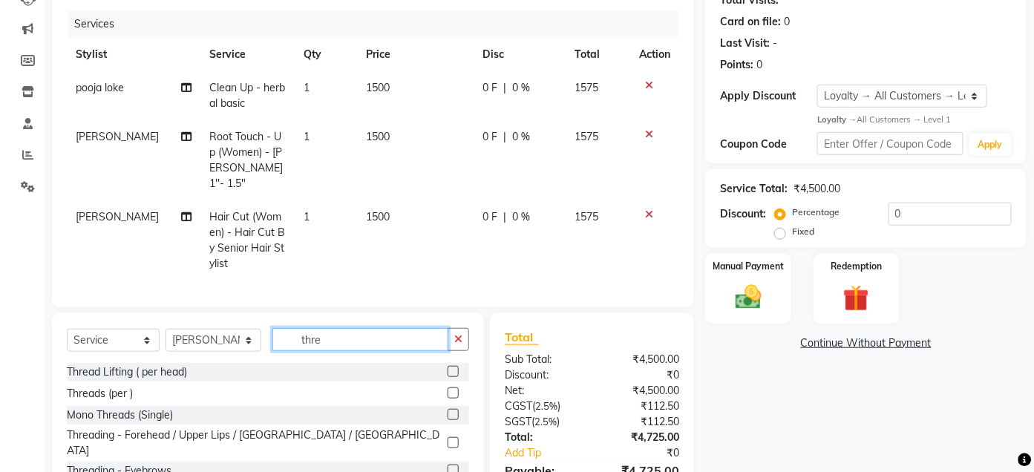
type input "thre"
click at [447, 465] on label at bounding box center [452, 470] width 11 height 11
click at [447, 466] on input "checkbox" at bounding box center [452, 471] width 10 height 10
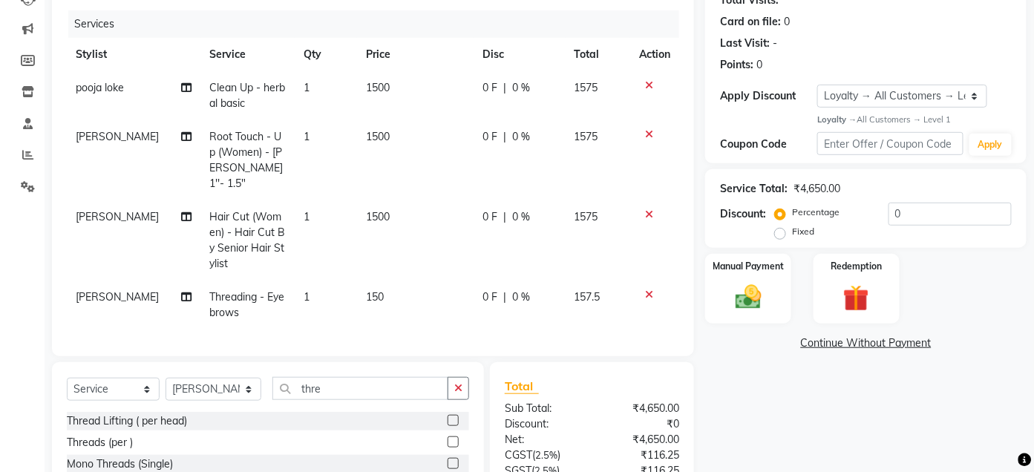
checkbox input "false"
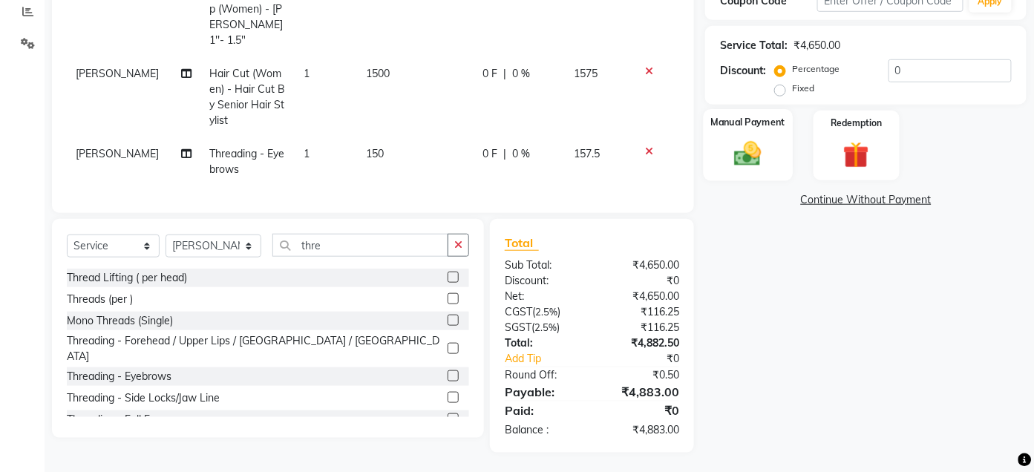
click at [736, 174] on div "Manual Payment" at bounding box center [748, 145] width 89 height 72
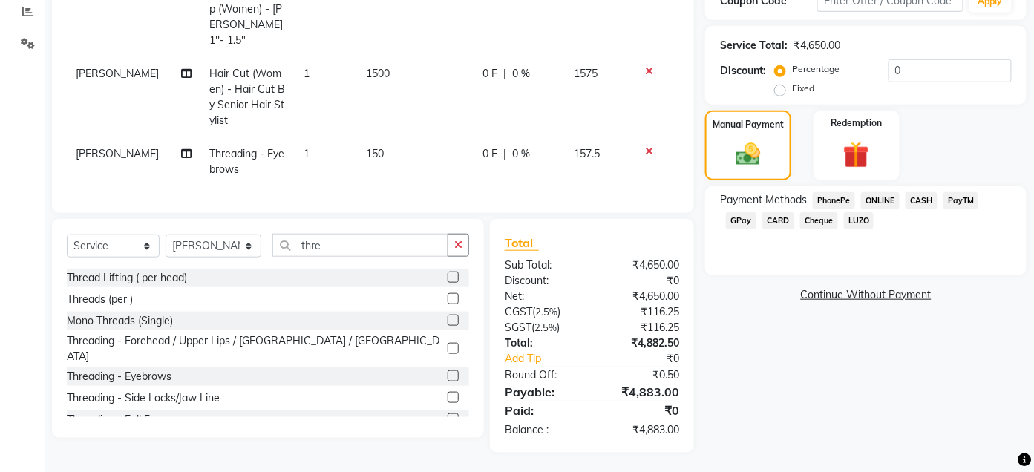
click at [745, 222] on span "GPay" at bounding box center [741, 220] width 30 height 17
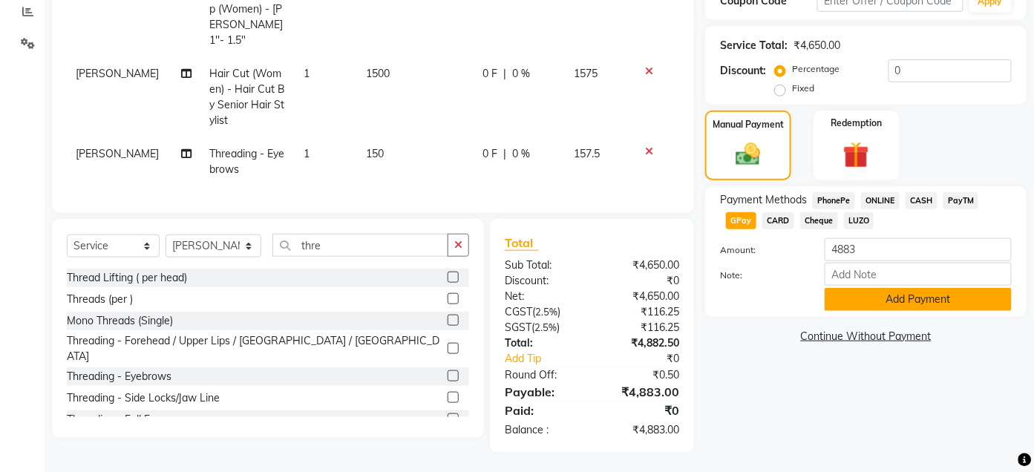
click at [860, 300] on button "Add Payment" at bounding box center [917, 299] width 187 height 23
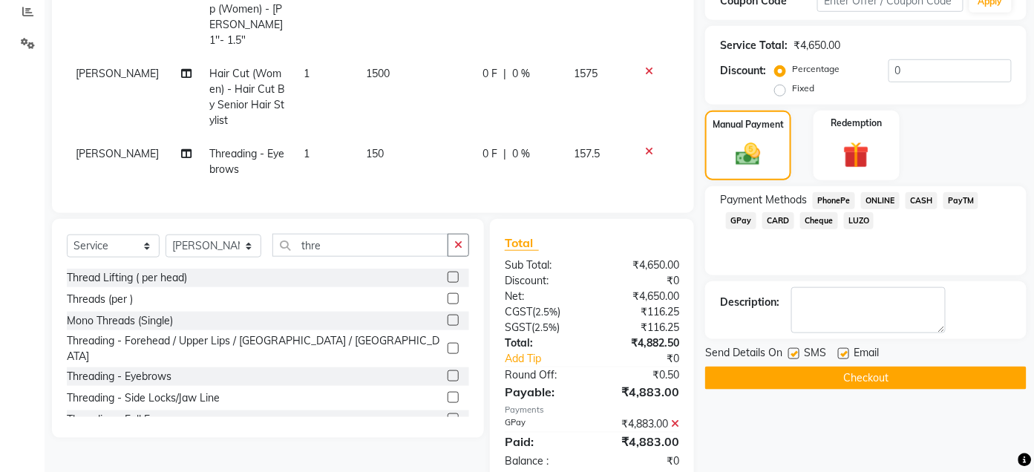
scroll to position [422, 0]
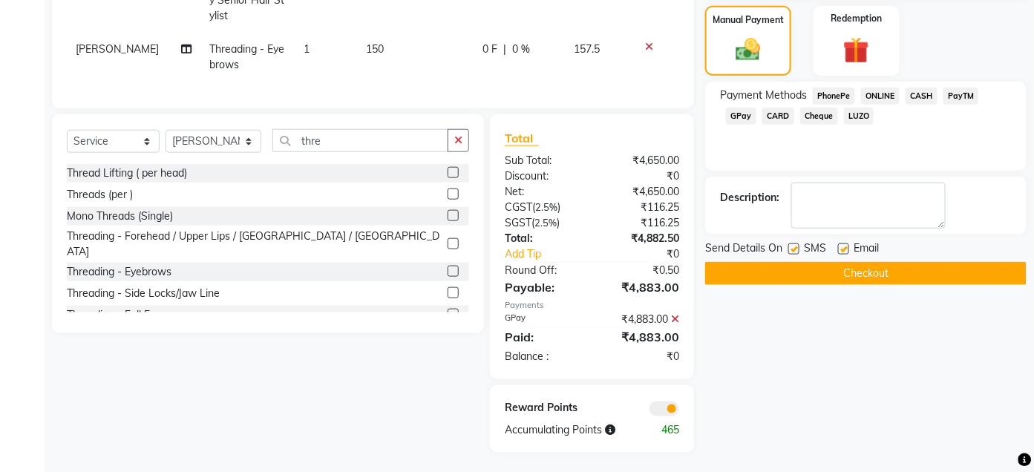
click at [865, 280] on button "Checkout" at bounding box center [865, 273] width 321 height 23
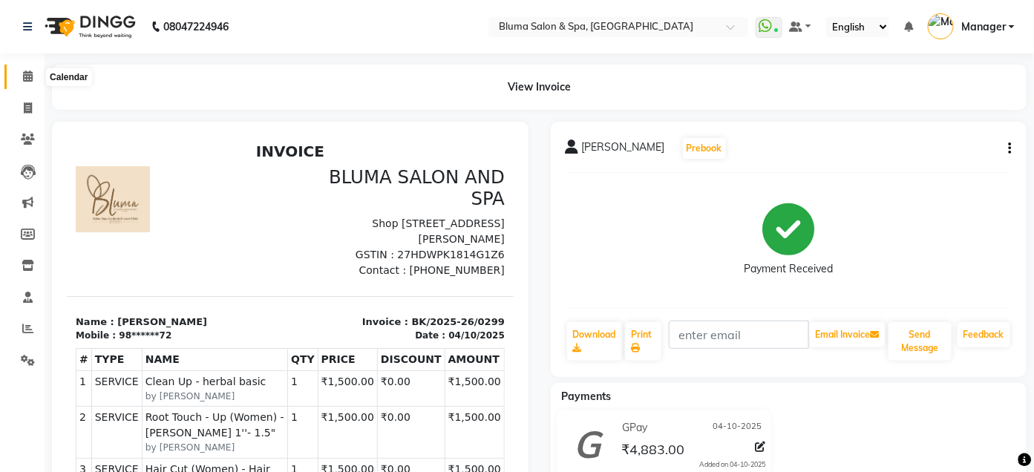
click at [19, 76] on span at bounding box center [28, 76] width 26 height 17
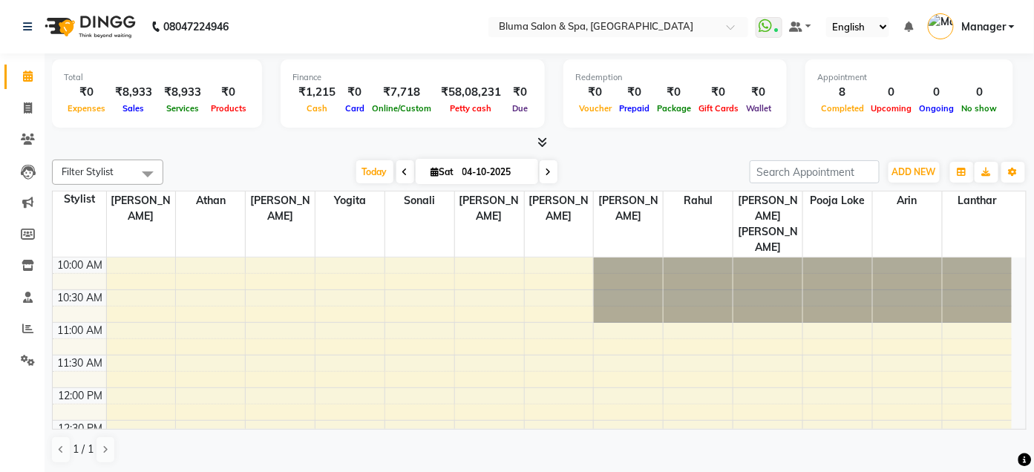
click at [684, 154] on div "Filter Stylist Select All Ajay saroj Alan Arin Athan DR Prince Varde Lanthar Na…" at bounding box center [539, 312] width 974 height 316
click at [24, 113] on icon at bounding box center [28, 107] width 8 height 11
select select "3653"
select select "service"
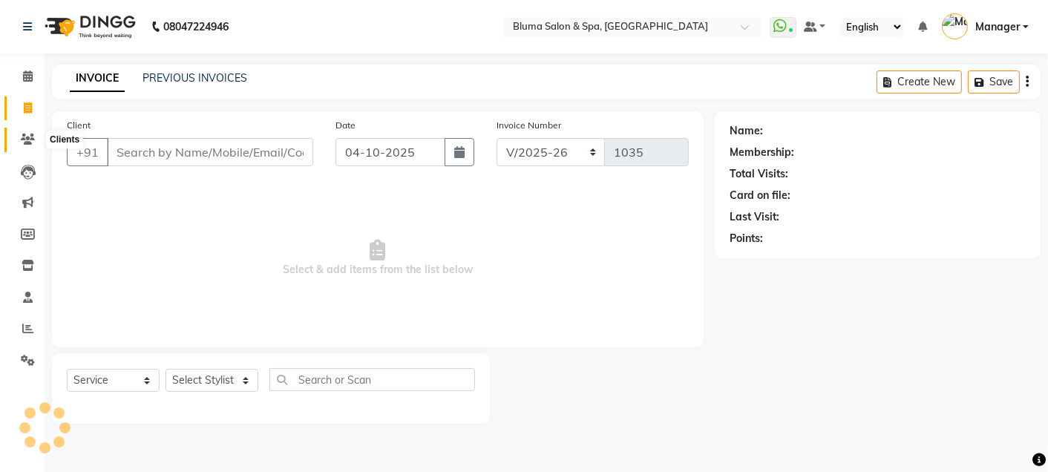
click at [33, 137] on icon at bounding box center [28, 139] width 14 height 11
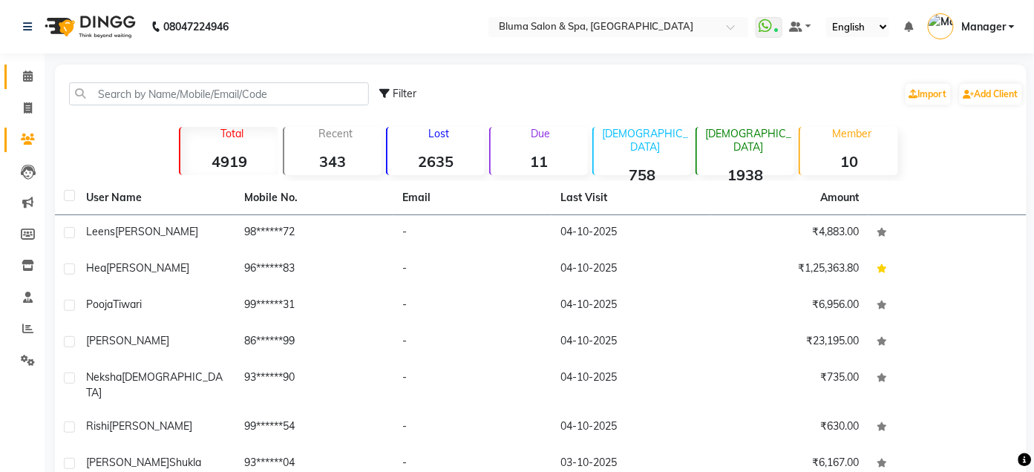
click at [6, 80] on link "Calendar" at bounding box center [22, 77] width 36 height 24
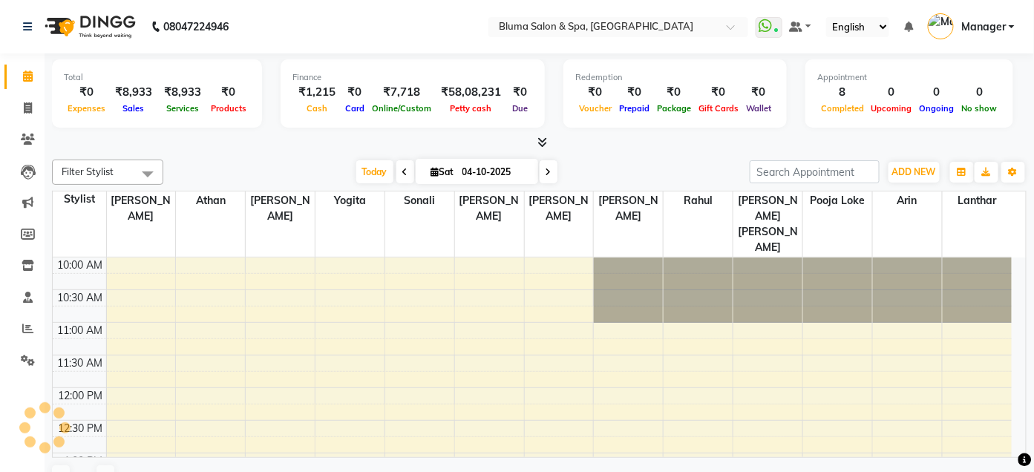
scroll to position [552, 0]
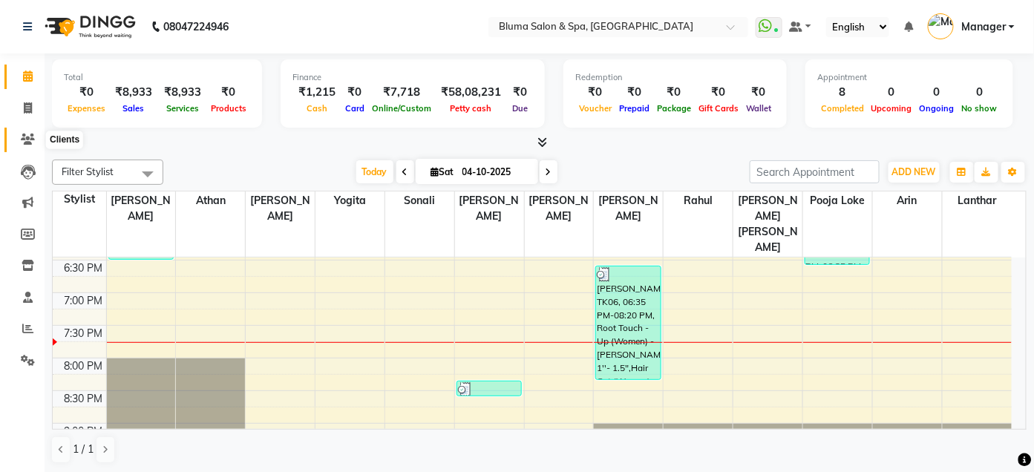
click at [21, 136] on icon at bounding box center [28, 139] width 14 height 11
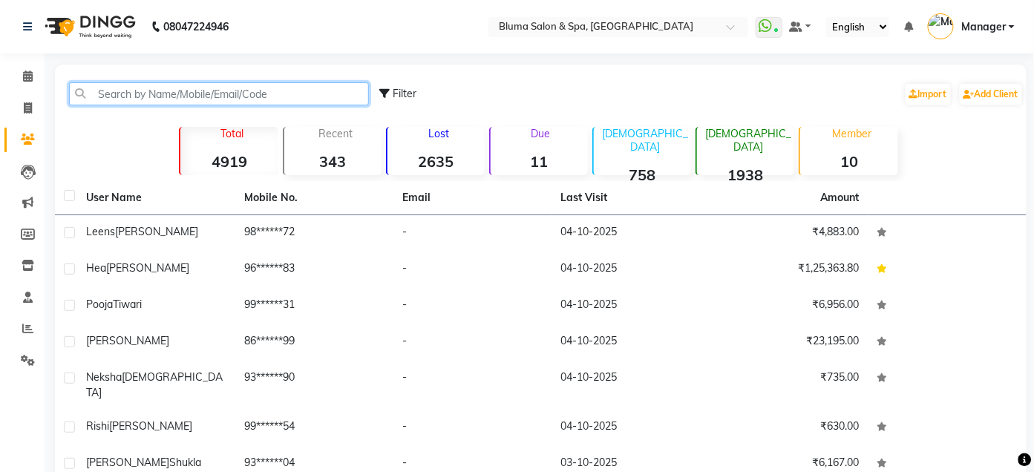
click at [99, 97] on input "text" at bounding box center [219, 93] width 300 height 23
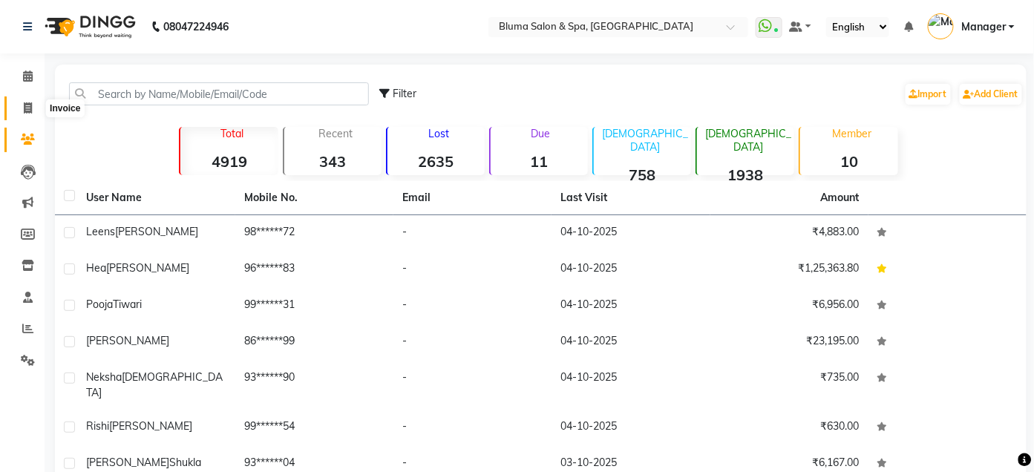
click at [24, 110] on icon at bounding box center [28, 107] width 8 height 11
select select "service"
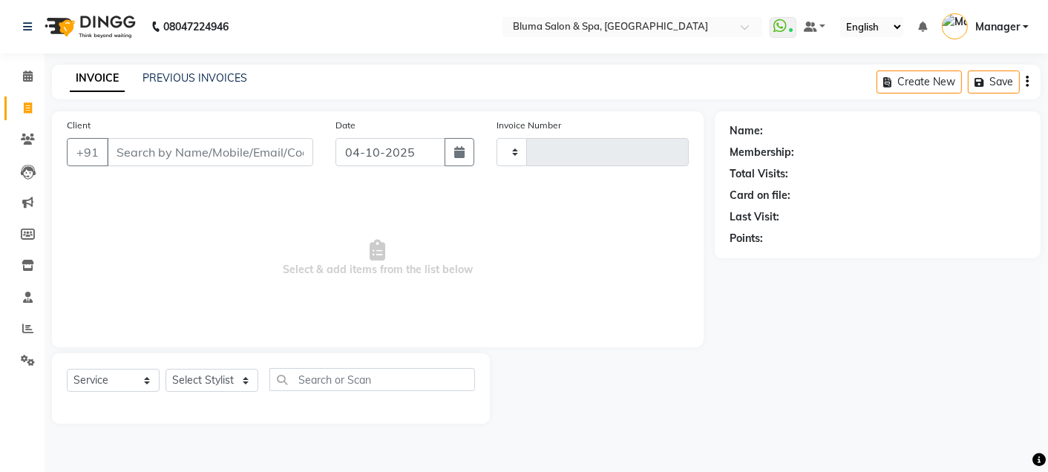
type input "1035"
select select "3653"
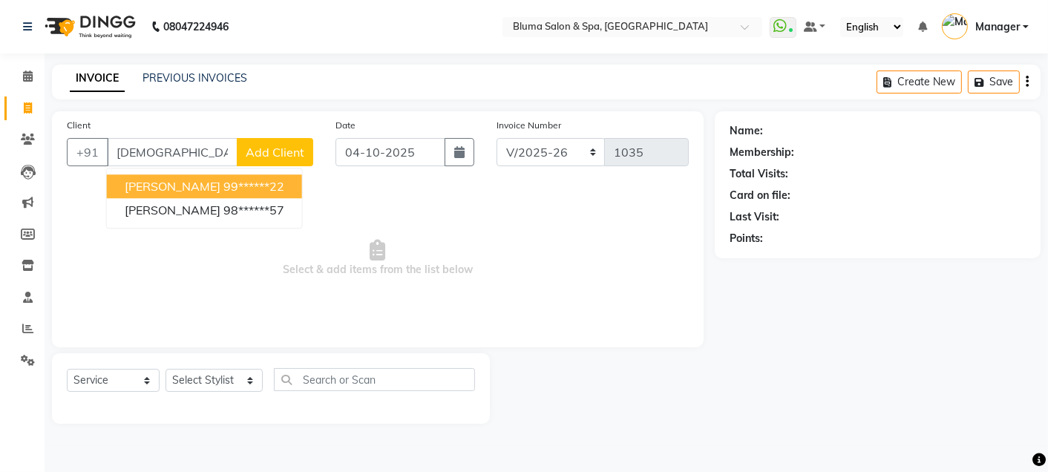
click at [223, 185] on ngb-highlight "99******22" at bounding box center [253, 186] width 61 height 15
type input "99******22"
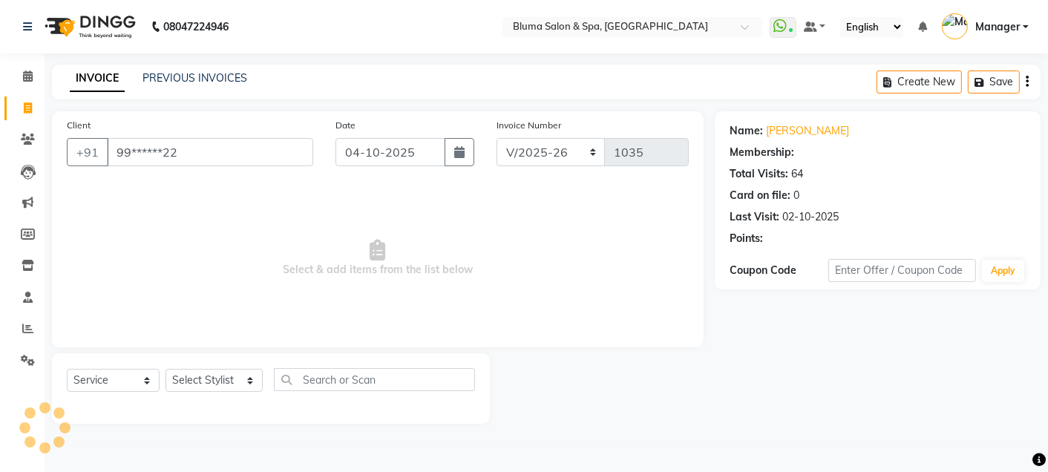
select select "2: Object"
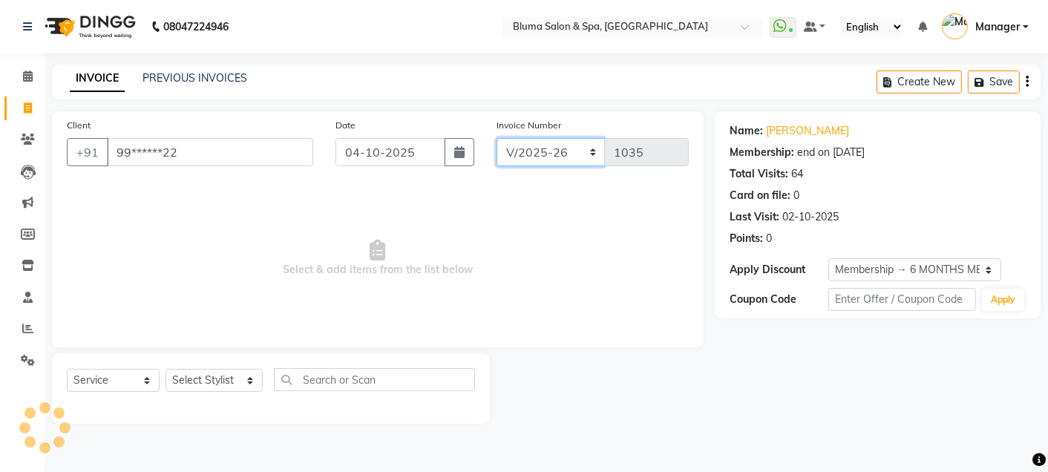
click at [571, 155] on select "ALN/2025-26 AL/2025-26 BKN/2025-26 BK/2025-26 V/2025 V/2025-26" at bounding box center [550, 152] width 109 height 28
select select "7730"
click at [496, 138] on select "ALN/2025-26 AL/2025-26 BKN/2025-26 BK/2025-26 V/2025 V/2025-26" at bounding box center [550, 152] width 109 height 28
type input "0373"
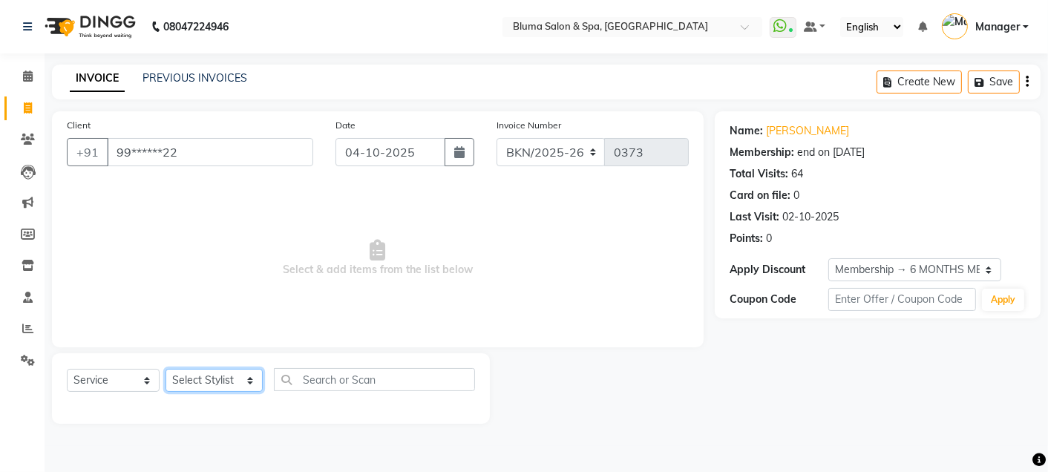
click at [249, 381] on select "Select Stylist Admin Ajay saroj Alan Arin Athan DR Prince Varde Lanthar Manager…" at bounding box center [213, 380] width 97 height 23
select select "75599"
click at [165, 370] on select "Select Stylist Admin Ajay saroj Alan Arin Athan DR Prince Varde Lanthar Manager…" at bounding box center [213, 380] width 97 height 23
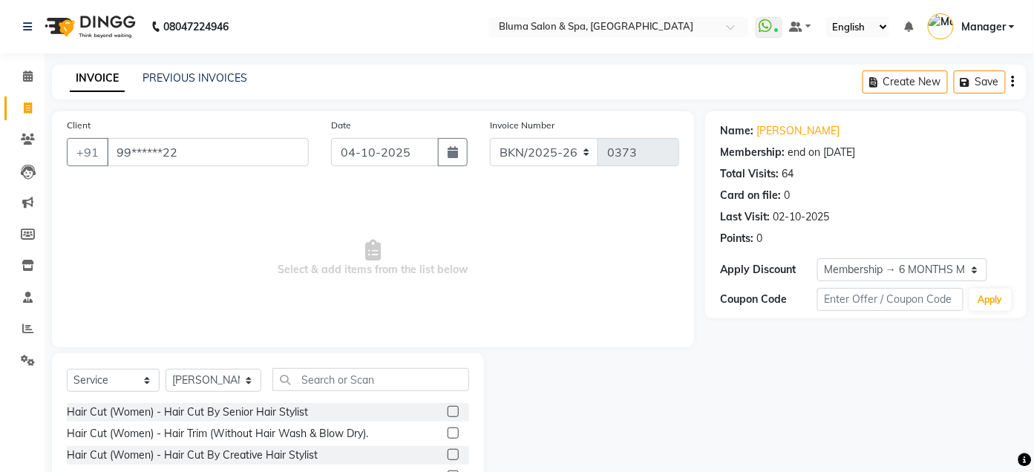
click at [206, 302] on span "Select & add items from the list below" at bounding box center [373, 258] width 612 height 148
click at [402, 371] on input "text" at bounding box center [370, 379] width 197 height 23
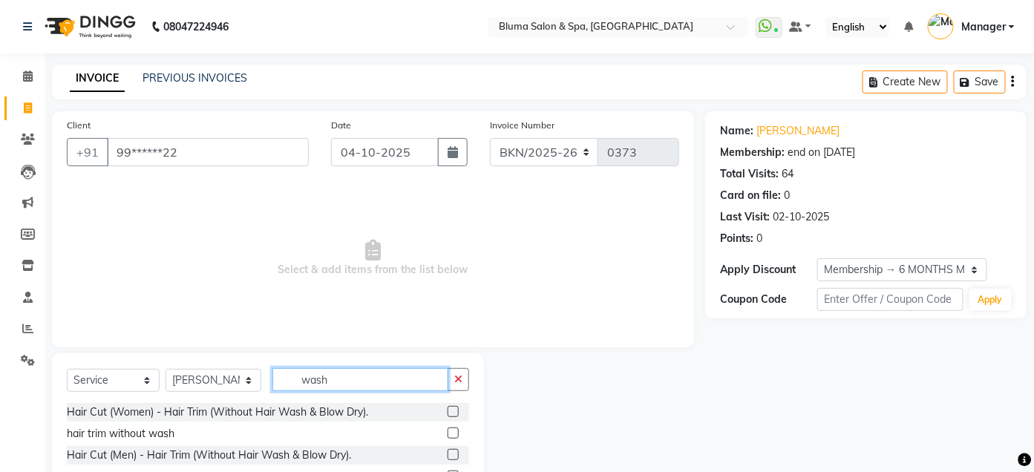
scroll to position [122, 0]
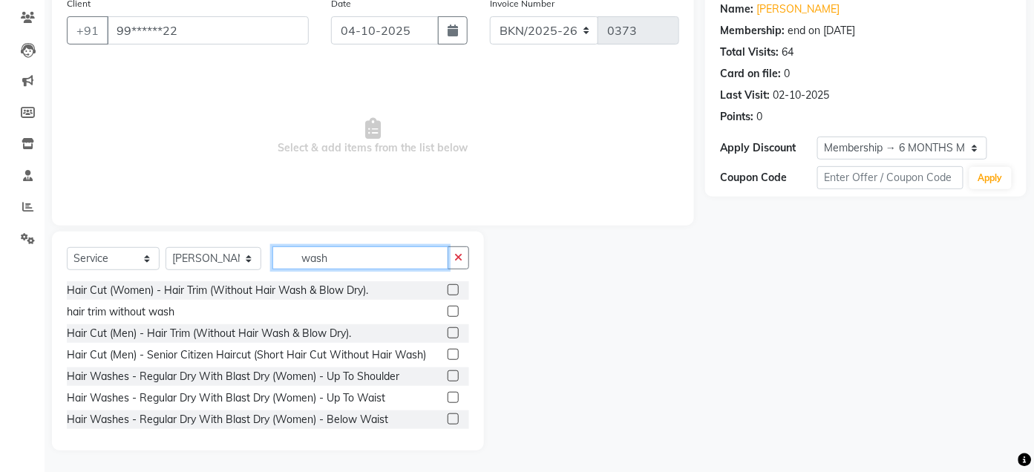
type input "wash"
click at [447, 394] on label at bounding box center [452, 397] width 11 height 11
click at [447, 394] on input "checkbox" at bounding box center [452, 398] width 10 height 10
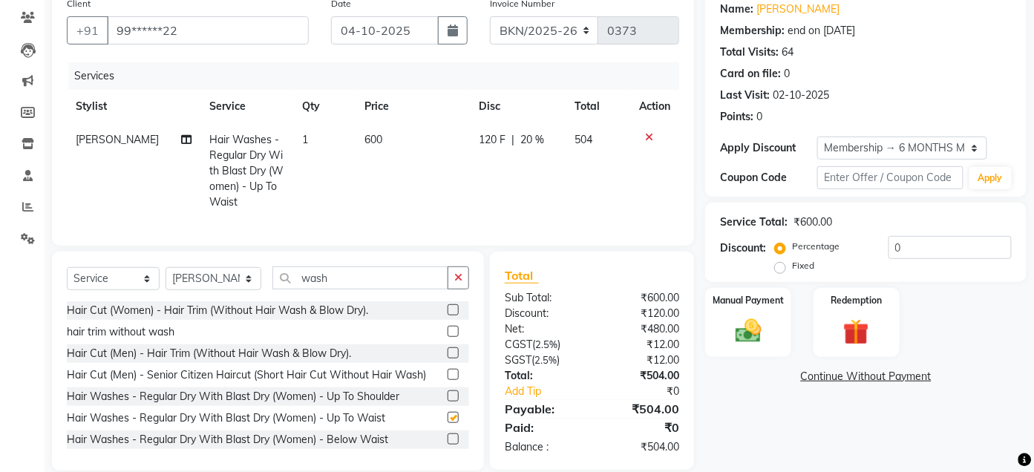
checkbox input "false"
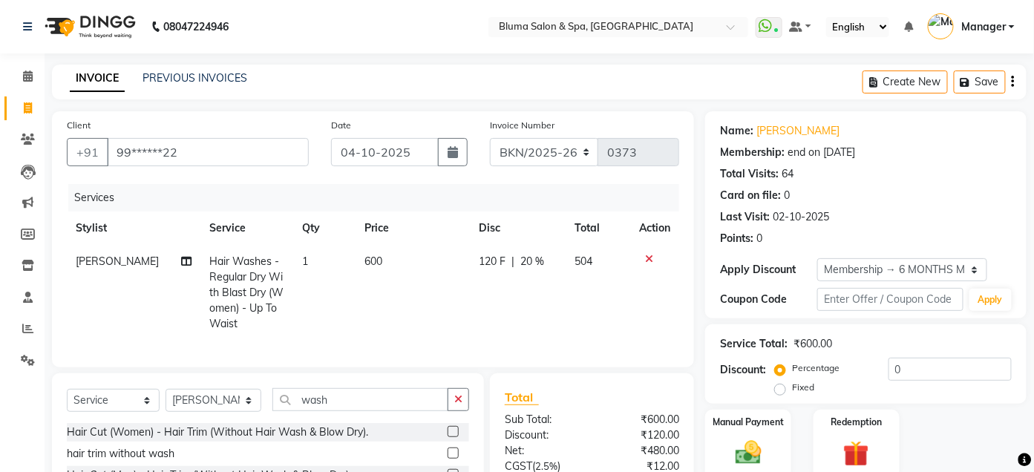
click at [1012, 82] on icon "button" at bounding box center [1013, 82] width 3 height 1
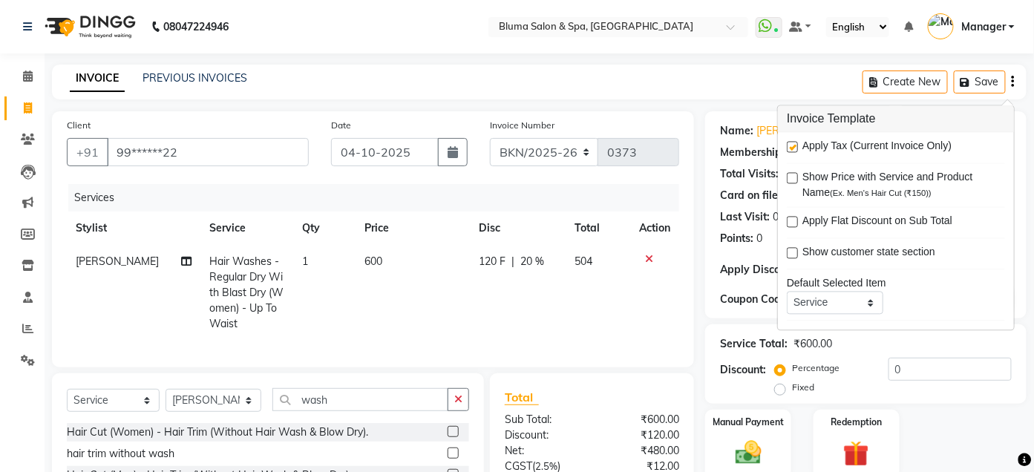
click at [793, 146] on label at bounding box center [792, 147] width 11 height 11
click at [793, 146] on input "checkbox" at bounding box center [792, 148] width 10 height 10
checkbox input "false"
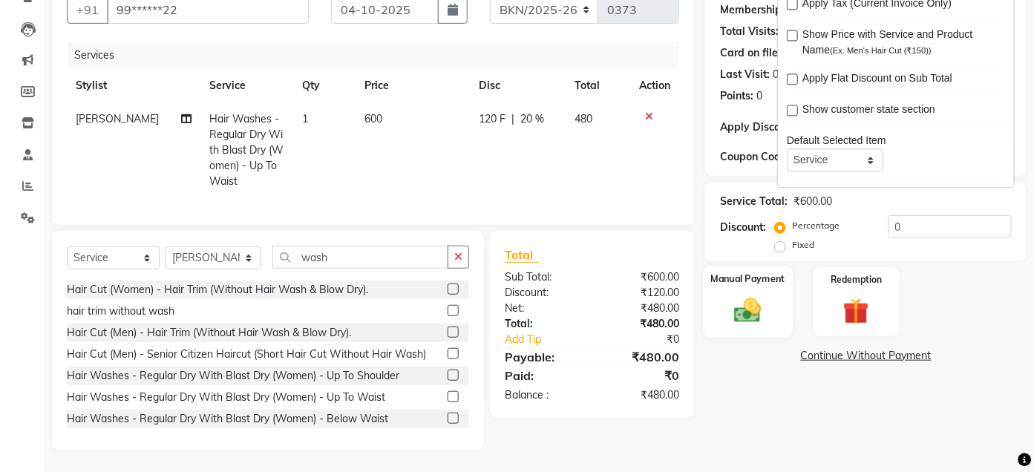
click at [758, 295] on img at bounding box center [749, 310] width 44 height 31
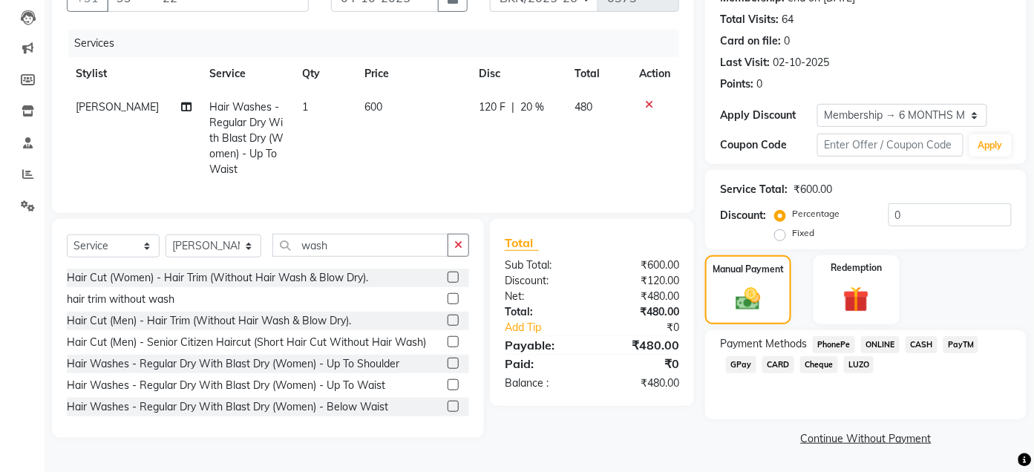
click at [914, 343] on span "CASH" at bounding box center [921, 344] width 32 height 17
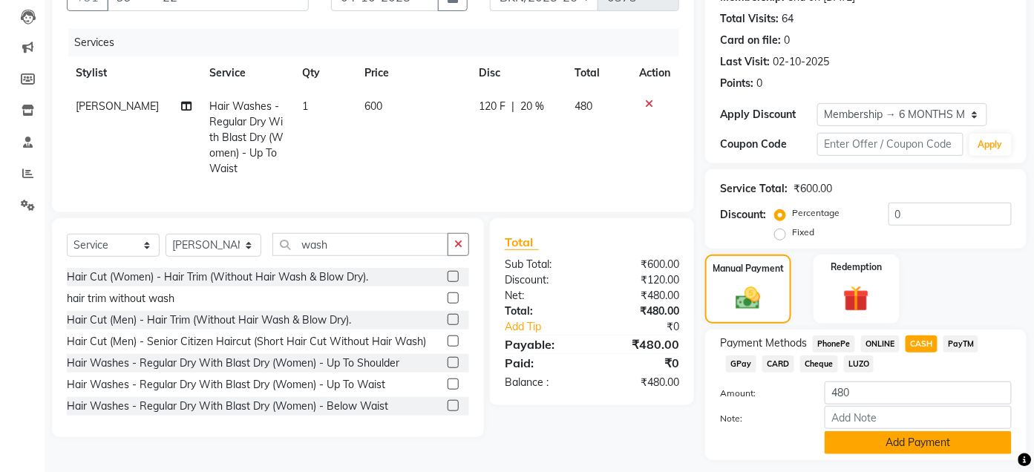
click at [906, 439] on button "Add Payment" at bounding box center [917, 442] width 187 height 23
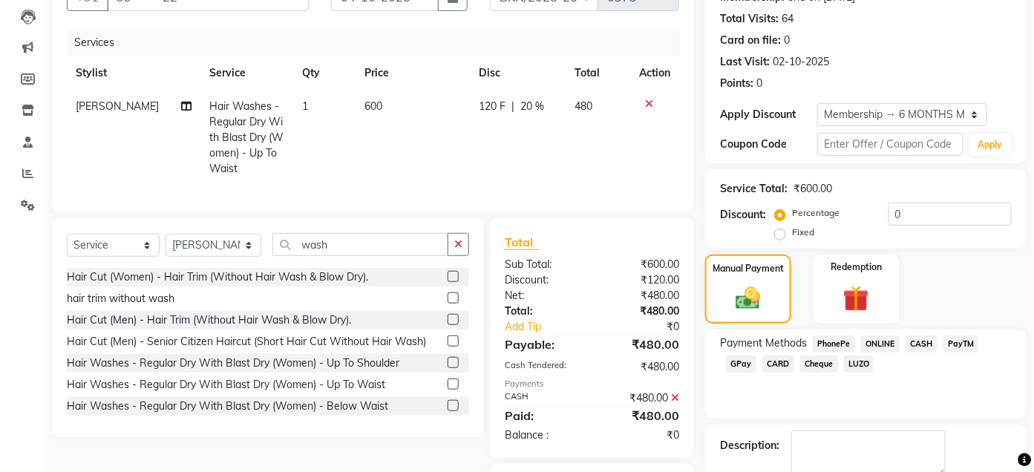
scroll to position [237, 0]
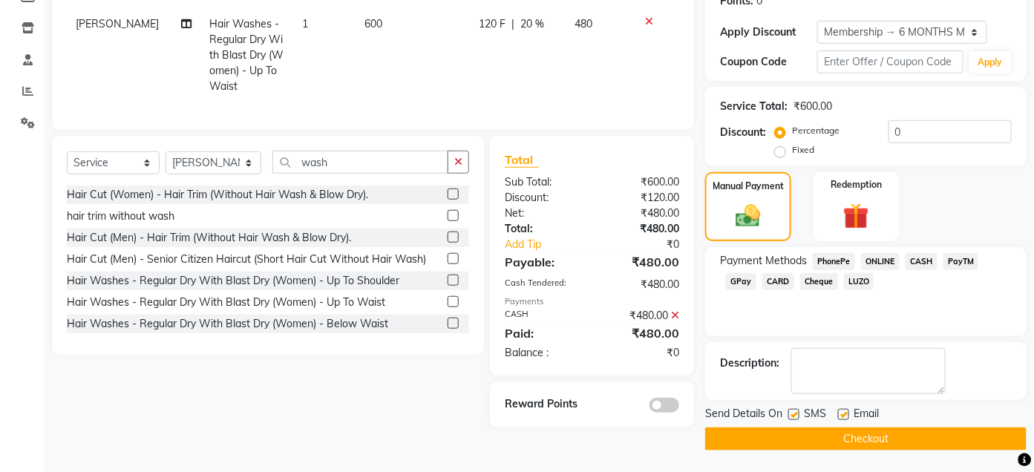
click at [793, 412] on label at bounding box center [793, 414] width 11 height 11
click at [793, 412] on input "checkbox" at bounding box center [793, 415] width 10 height 10
checkbox input "false"
click at [845, 414] on label at bounding box center [843, 414] width 11 height 11
click at [845, 414] on input "checkbox" at bounding box center [843, 415] width 10 height 10
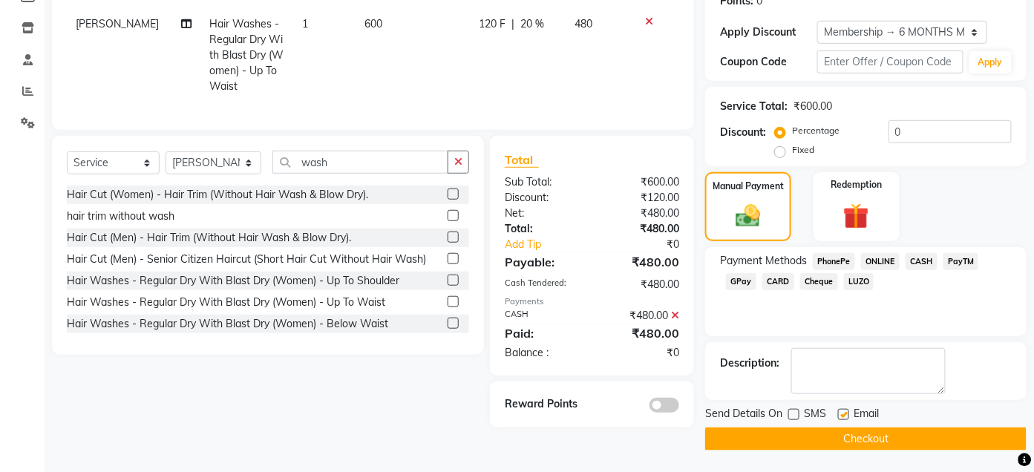
checkbox input "false"
click at [851, 435] on button "Checkout" at bounding box center [865, 438] width 321 height 23
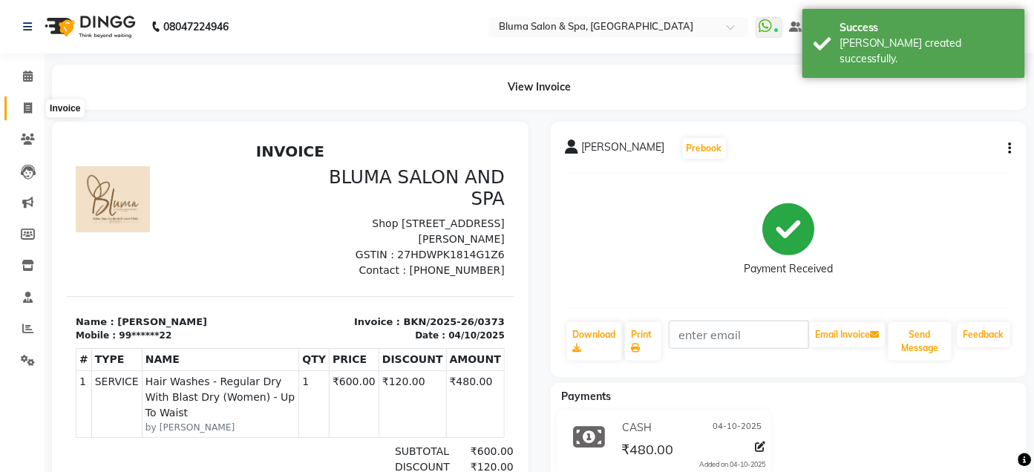
click at [27, 114] on span at bounding box center [28, 108] width 26 height 17
select select "service"
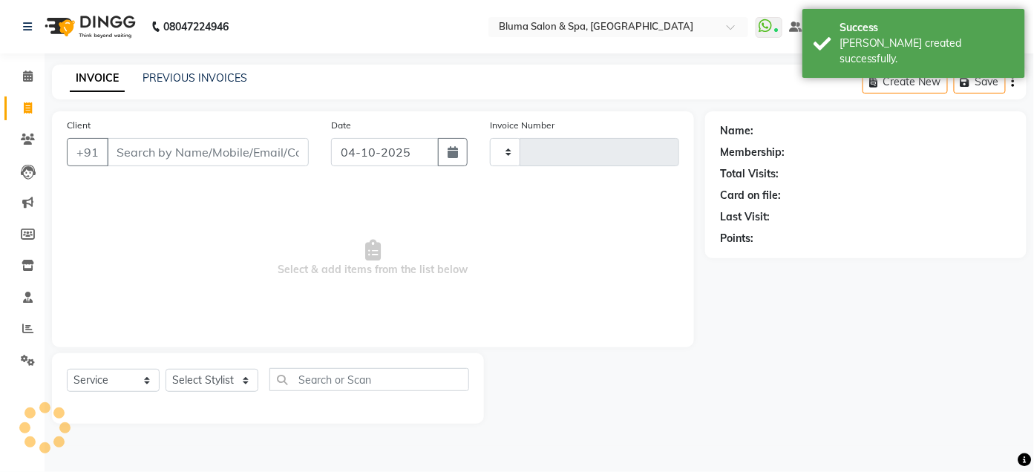
type input "1035"
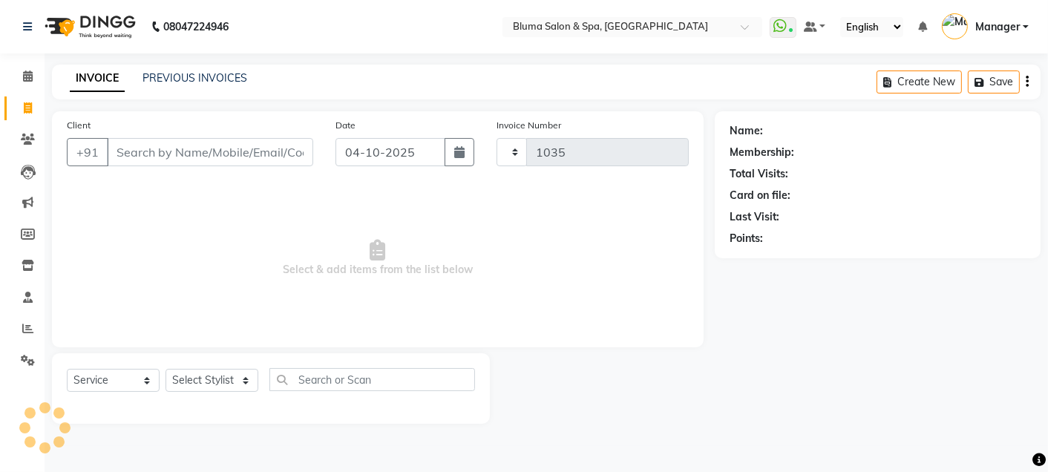
select select "3653"
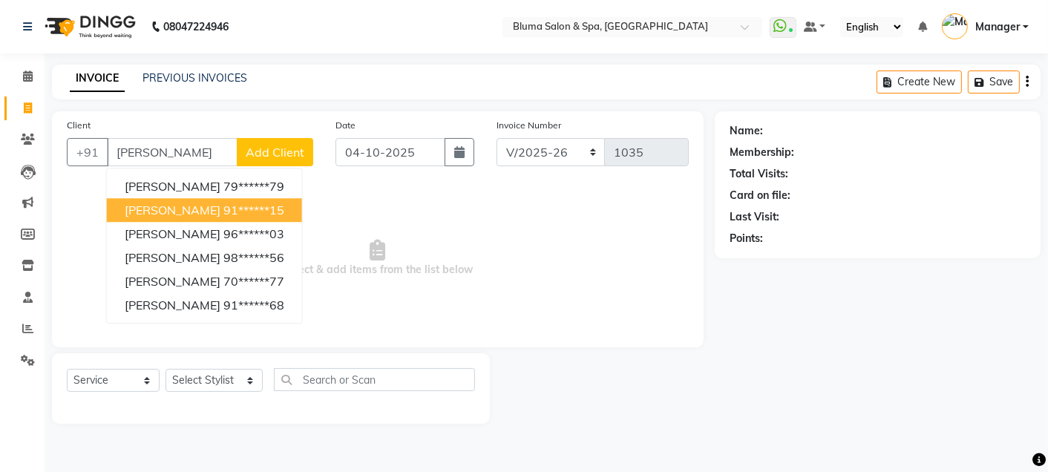
drag, startPoint x: 196, startPoint y: 223, endPoint x: 197, endPoint y: 213, distance: 10.4
click at [197, 213] on ngb-typeahead-window "Hitesh 79******79 hitesh chanchlani 91******15 Hitesh Gosavi 96******03 Hitesh …" at bounding box center [204, 246] width 197 height 156
click at [197, 213] on span "hitesh chanchlani" at bounding box center [173, 210] width 96 height 15
type input "91******15"
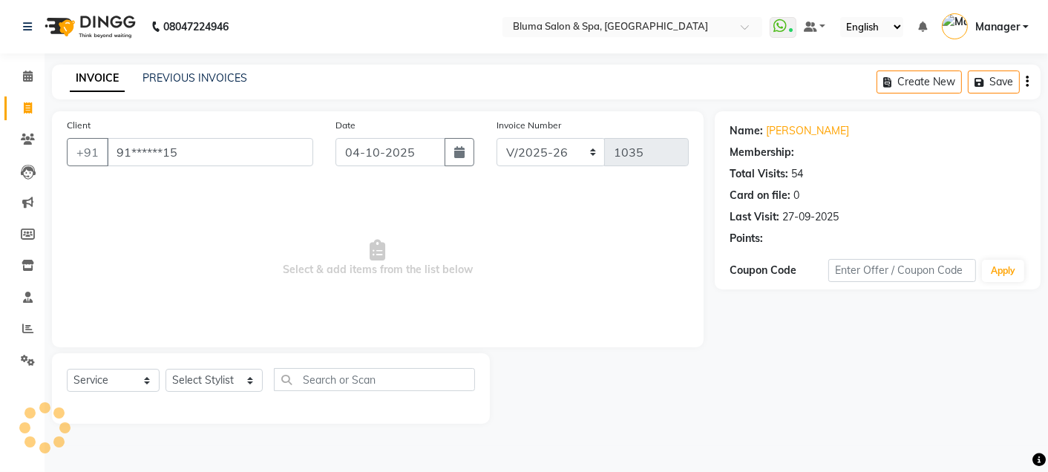
select select "1: Object"
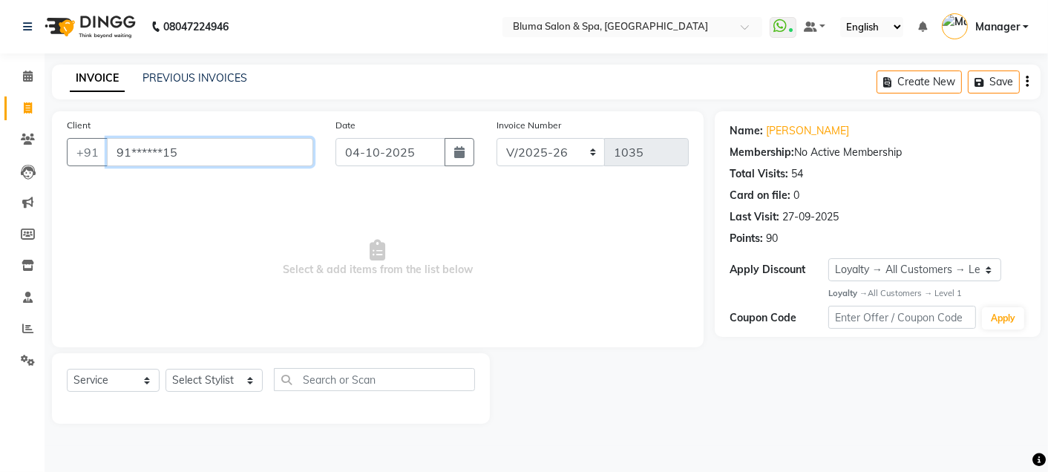
click at [222, 151] on input "91******15" at bounding box center [210, 152] width 206 height 28
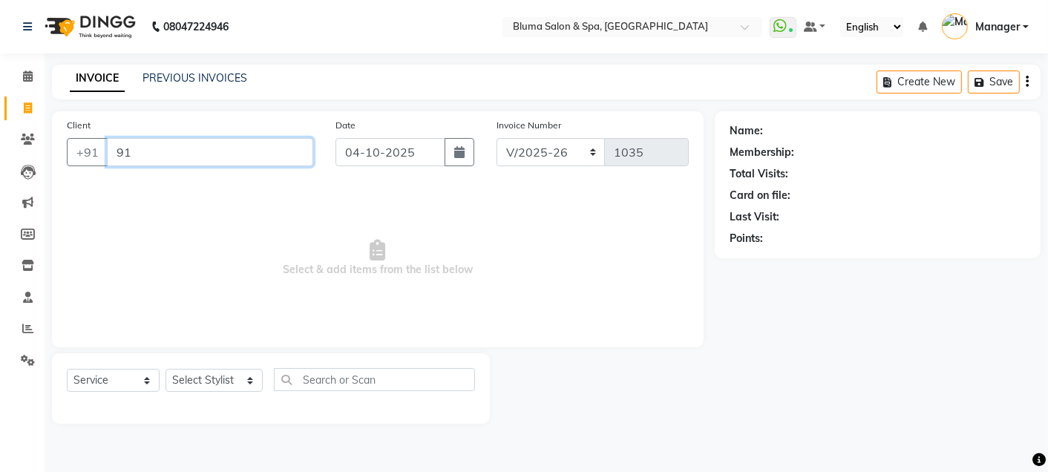
type input "9"
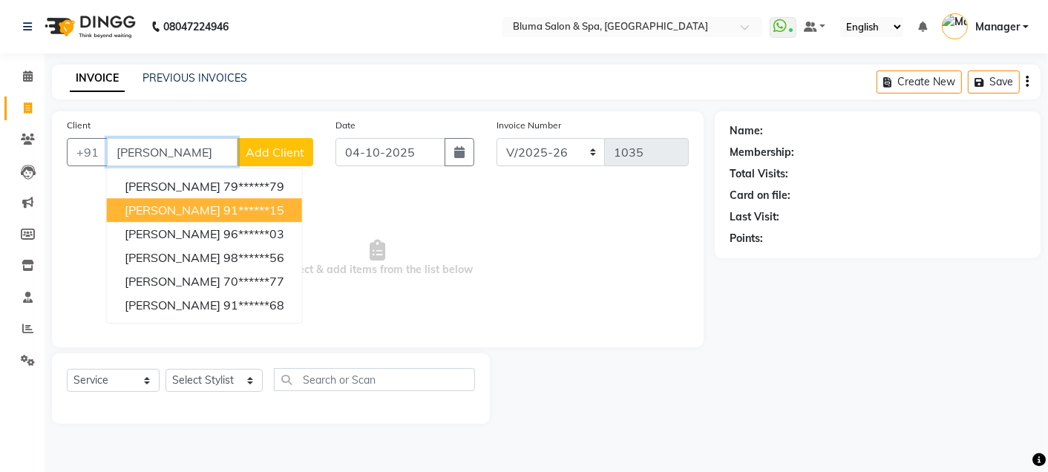
click at [220, 206] on span "hitesh chanchlani" at bounding box center [173, 210] width 96 height 15
type input "91******15"
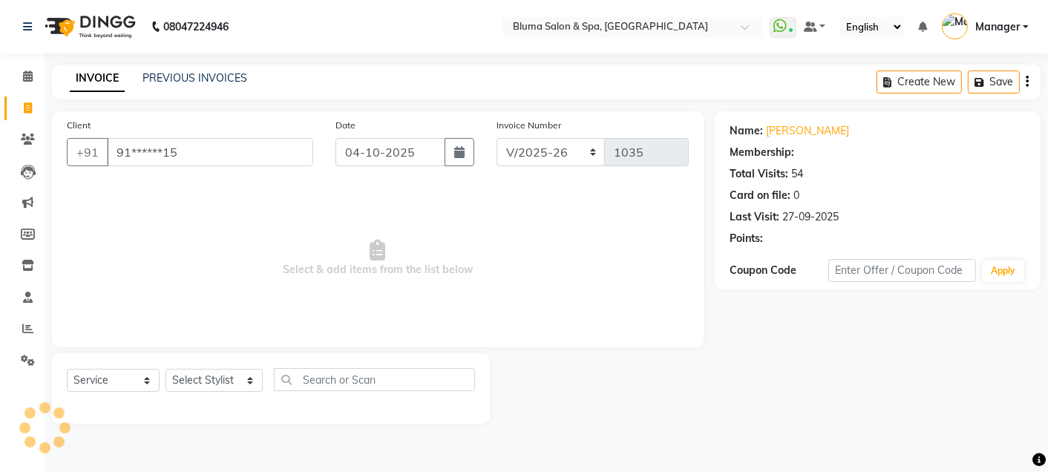
select select "1: Object"
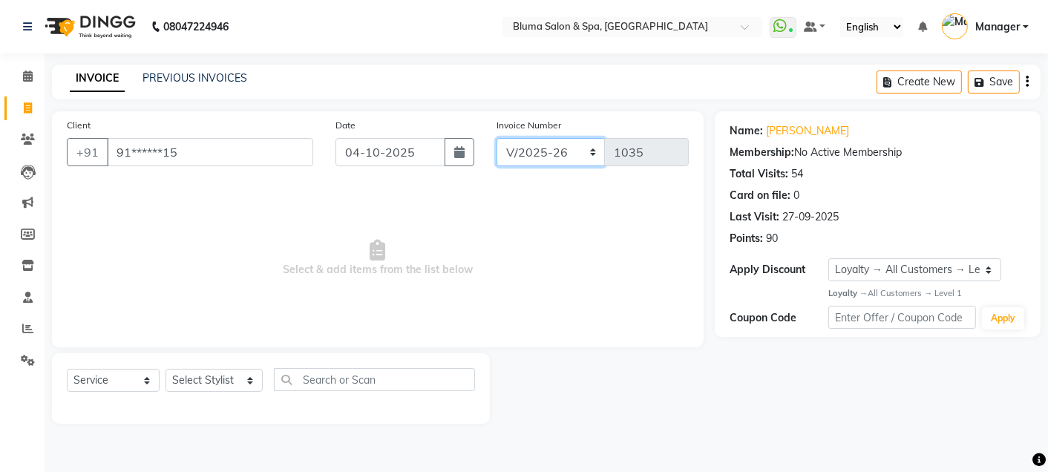
click at [513, 148] on select "ALN/2025-26 AL/2025-26 BKN/2025-26 BK/2025-26 V/2025 V/2025-26" at bounding box center [550, 152] width 109 height 28
select select "7730"
click at [496, 138] on select "ALN/2025-26 AL/2025-26 BKN/2025-26 BK/2025-26 V/2025 V/2025-26" at bounding box center [550, 152] width 109 height 28
type input "0374"
click at [203, 382] on select "Select Stylist Admin Ajay saroj Alan Arin Athan DR Prince Varde Lanthar Manager…" at bounding box center [213, 380] width 97 height 23
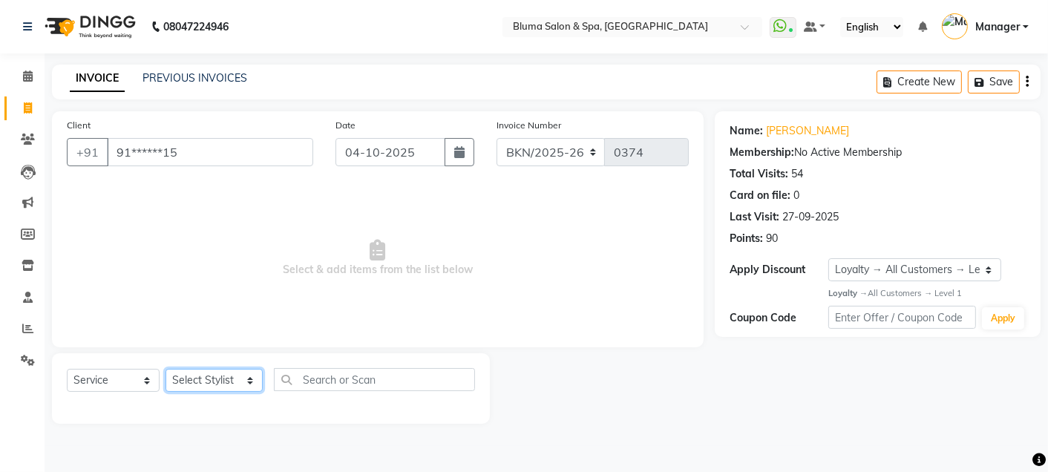
select select "17128"
click at [165, 370] on select "Select Stylist Admin Ajay saroj Alan Arin Athan DR Prince Varde Lanthar Manager…" at bounding box center [213, 380] width 97 height 23
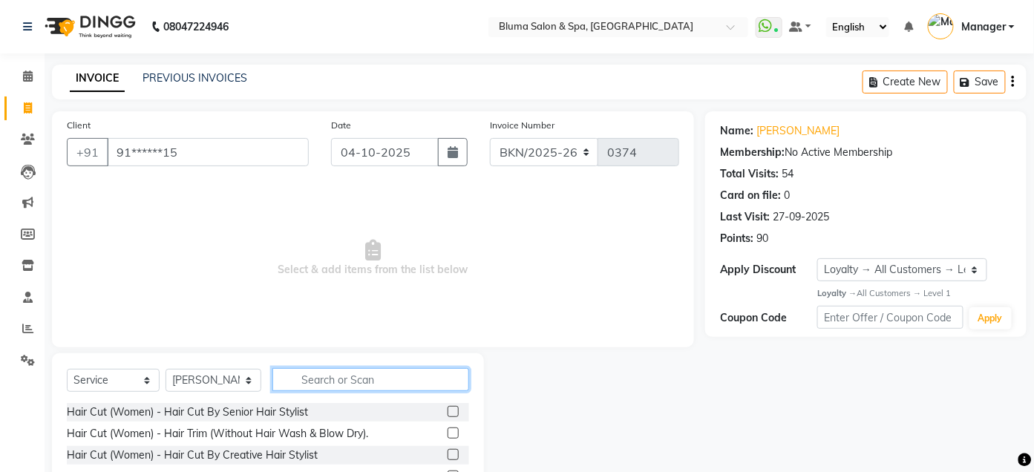
click at [323, 368] on input "text" at bounding box center [370, 379] width 197 height 23
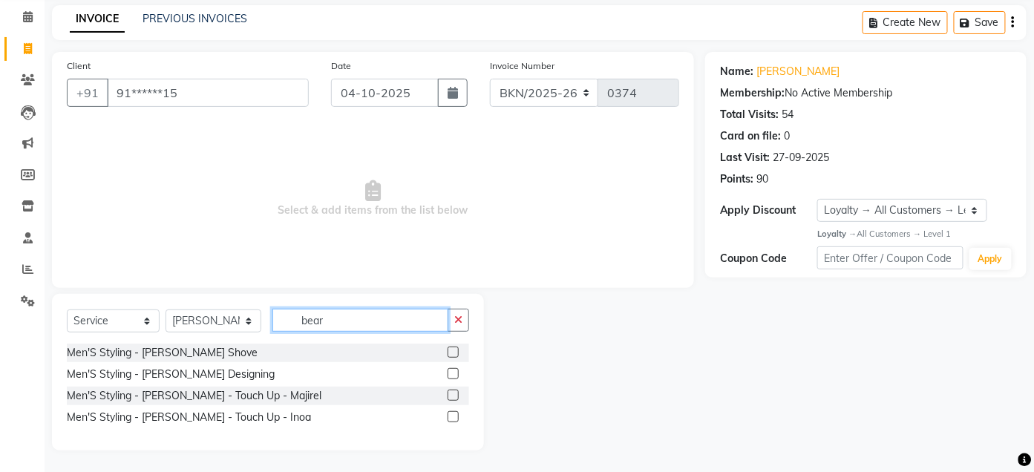
type input "bear"
click at [453, 371] on label at bounding box center [452, 373] width 11 height 11
click at [453, 371] on input "checkbox" at bounding box center [452, 375] width 10 height 10
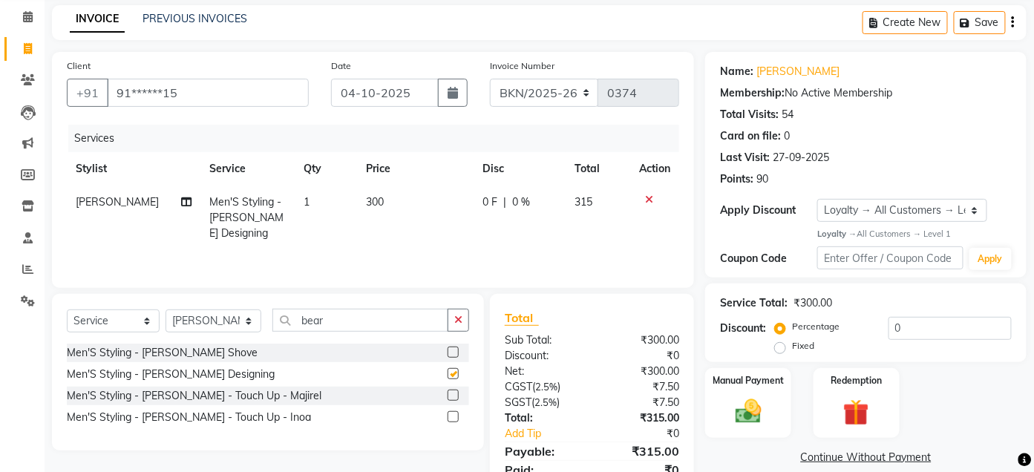
checkbox input "false"
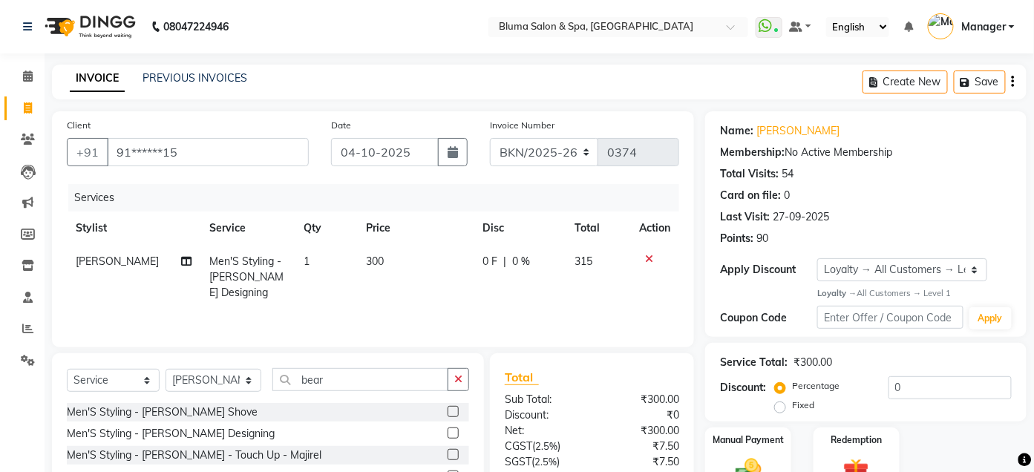
click at [1012, 84] on button "button" at bounding box center [1013, 82] width 3 height 35
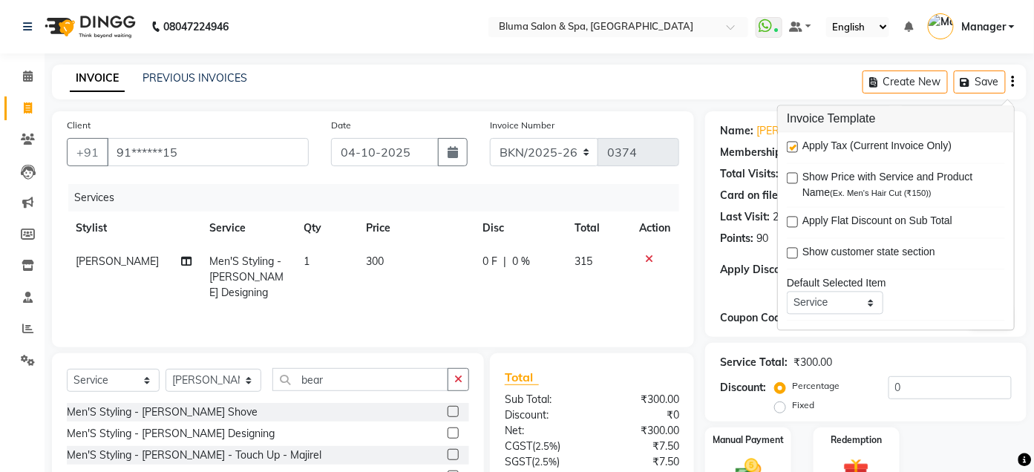
click at [797, 148] on label at bounding box center [792, 147] width 11 height 11
click at [796, 148] on input "checkbox" at bounding box center [792, 148] width 10 height 10
checkbox input "false"
click at [702, 263] on div "Client +91 91******15 Date 04-10-2025 Invoice Number ALN/2025-26 AL/2025-26 BKN…" at bounding box center [373, 325] width 664 height 429
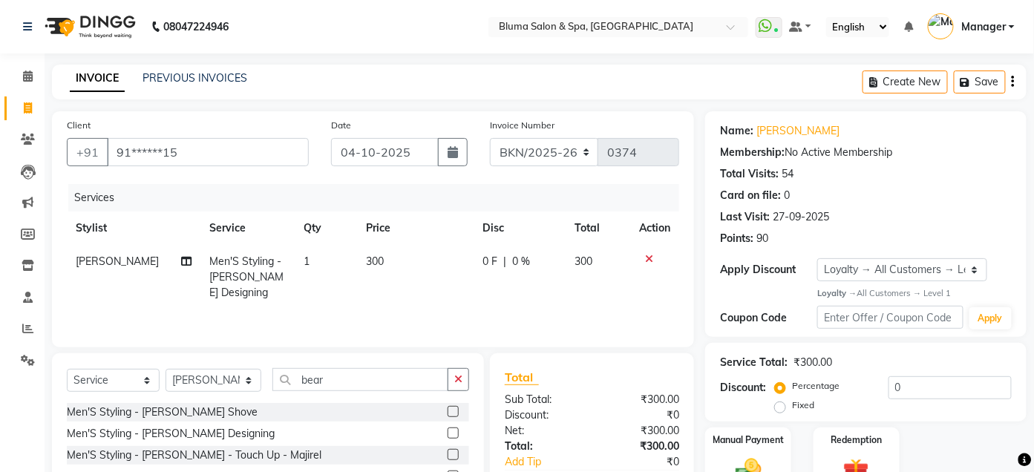
scroll to position [92, 0]
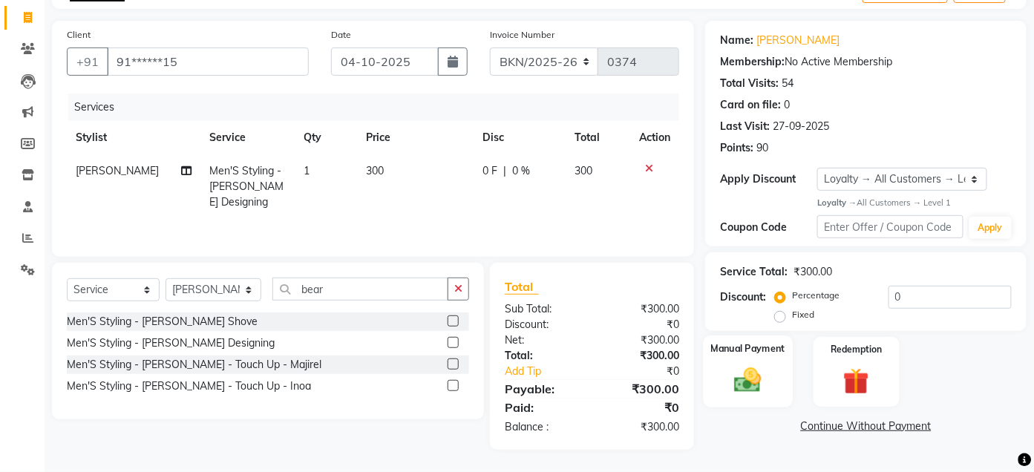
click at [758, 381] on img at bounding box center [749, 380] width 44 height 31
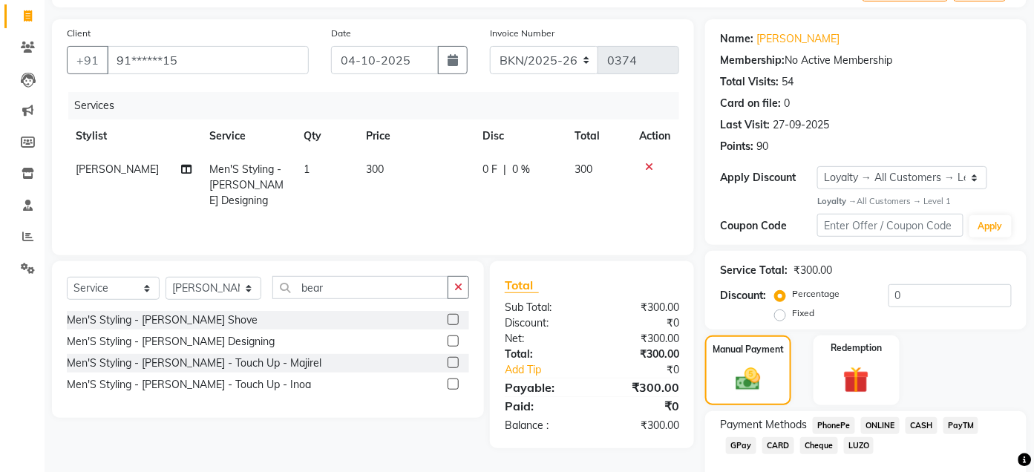
click at [923, 422] on span "CASH" at bounding box center [921, 425] width 32 height 17
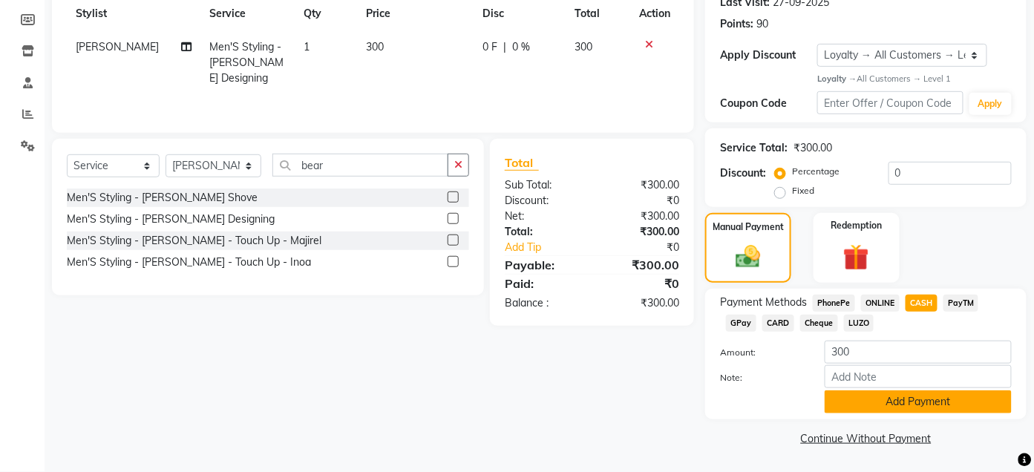
click at [922, 405] on button "Add Payment" at bounding box center [917, 401] width 187 height 23
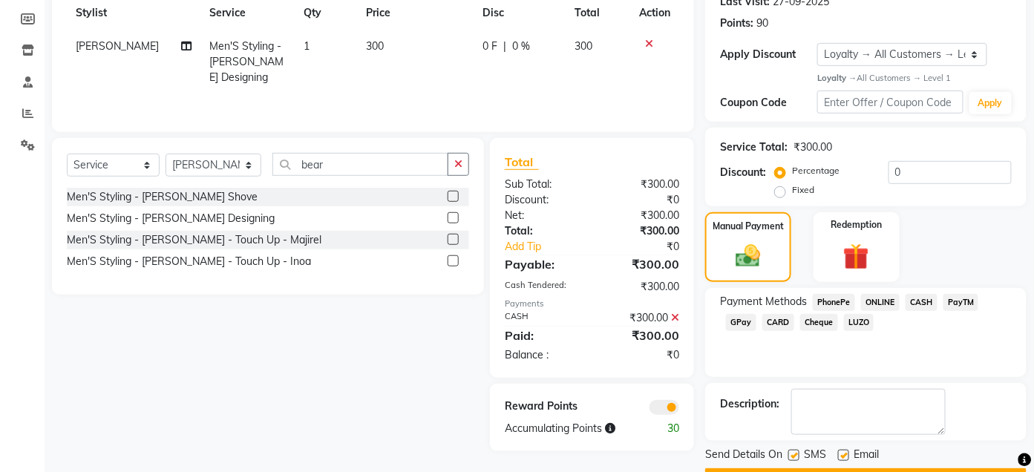
scroll to position [256, 0]
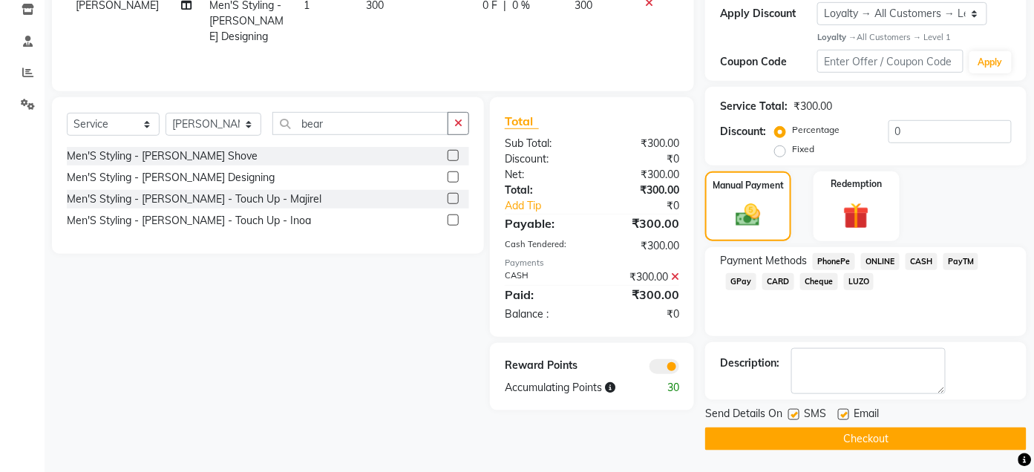
click at [794, 417] on label at bounding box center [793, 414] width 11 height 11
click at [794, 417] on input "checkbox" at bounding box center [793, 415] width 10 height 10
checkbox input "false"
click at [849, 408] on div "Email" at bounding box center [864, 415] width 53 height 19
click at [844, 413] on label at bounding box center [843, 414] width 11 height 11
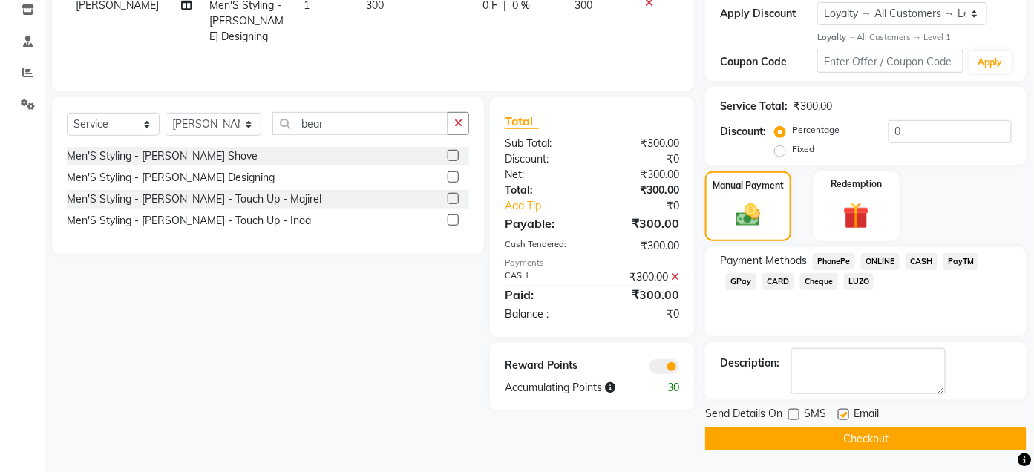
click at [844, 413] on input "checkbox" at bounding box center [843, 415] width 10 height 10
checkbox input "false"
click at [856, 429] on button "Checkout" at bounding box center [865, 438] width 321 height 23
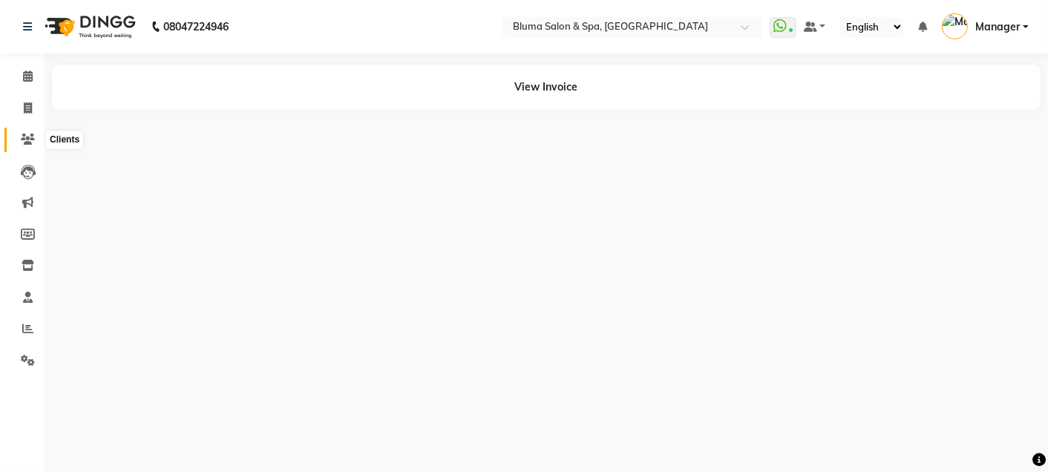
click at [19, 134] on span at bounding box center [28, 139] width 26 height 17
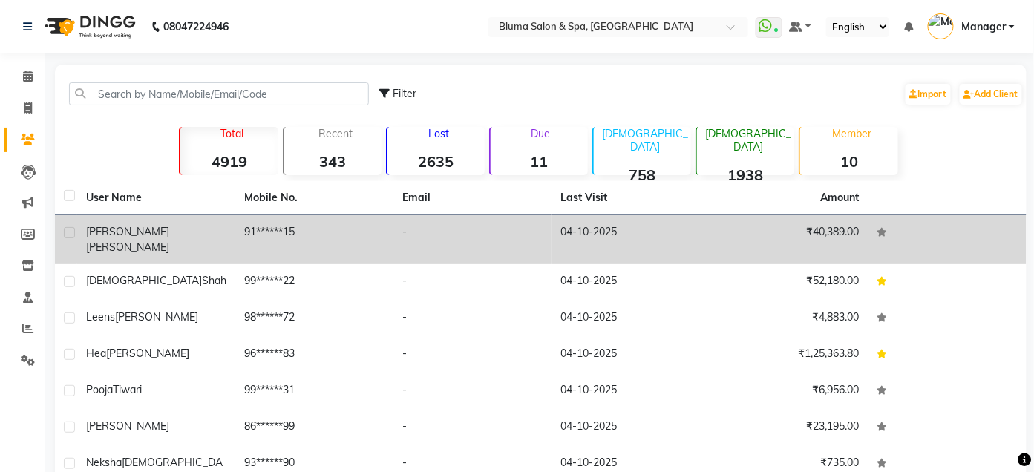
click at [212, 236] on div "hitesh chanchlani" at bounding box center [156, 239] width 140 height 31
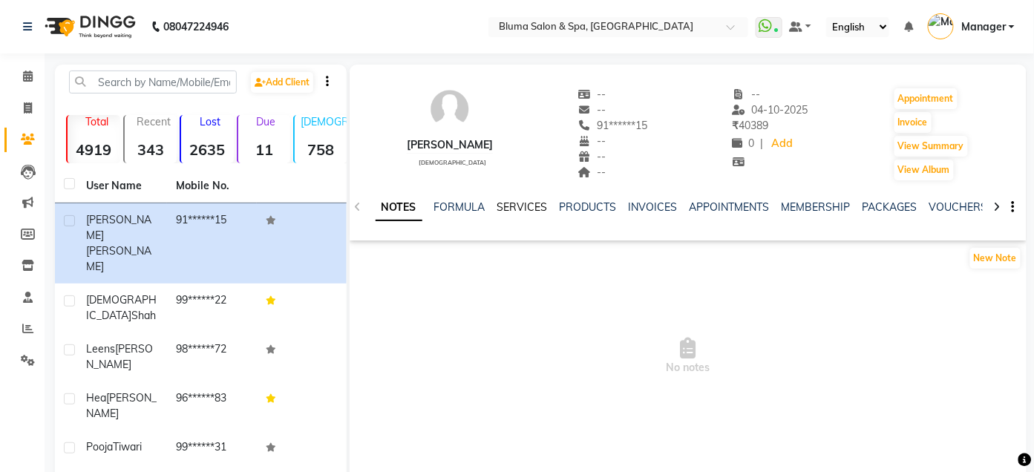
click at [519, 206] on link "SERVICES" at bounding box center [522, 206] width 50 height 13
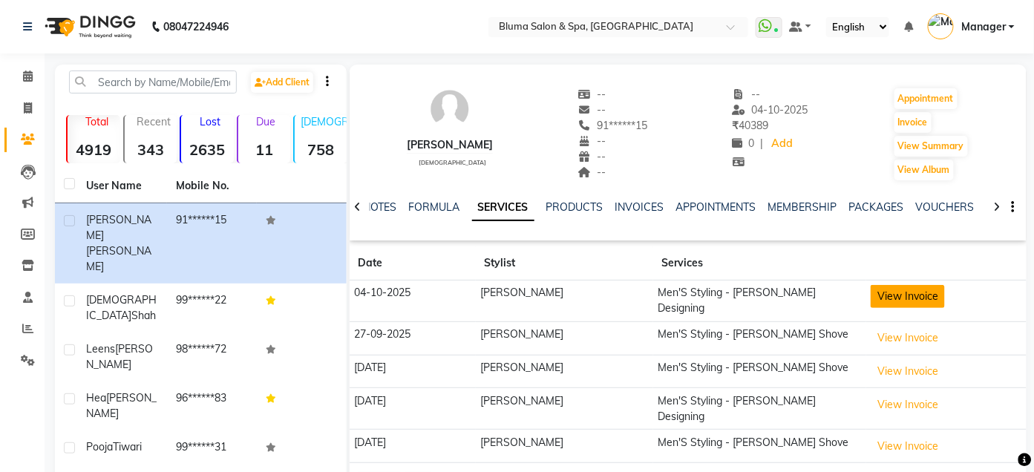
click at [876, 290] on button "View Invoice" at bounding box center [908, 296] width 74 height 23
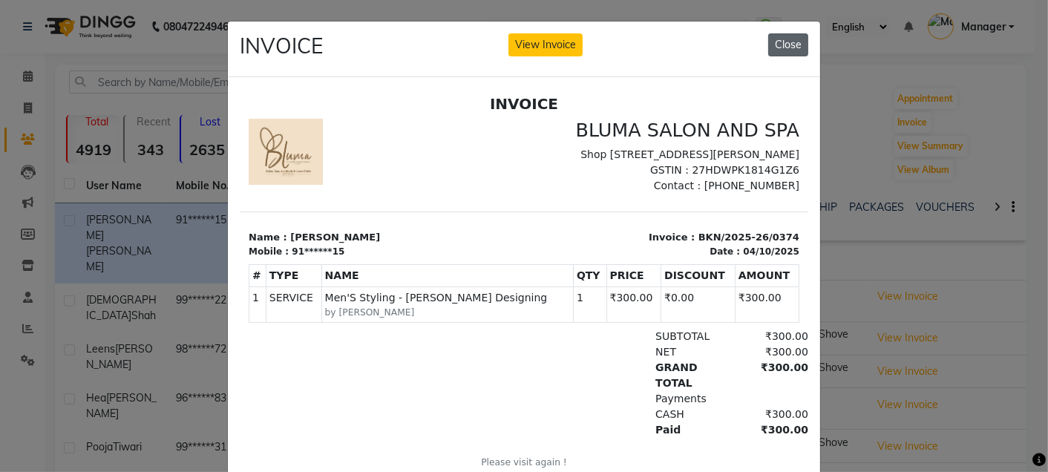
click at [786, 42] on button "Close" at bounding box center [788, 44] width 40 height 23
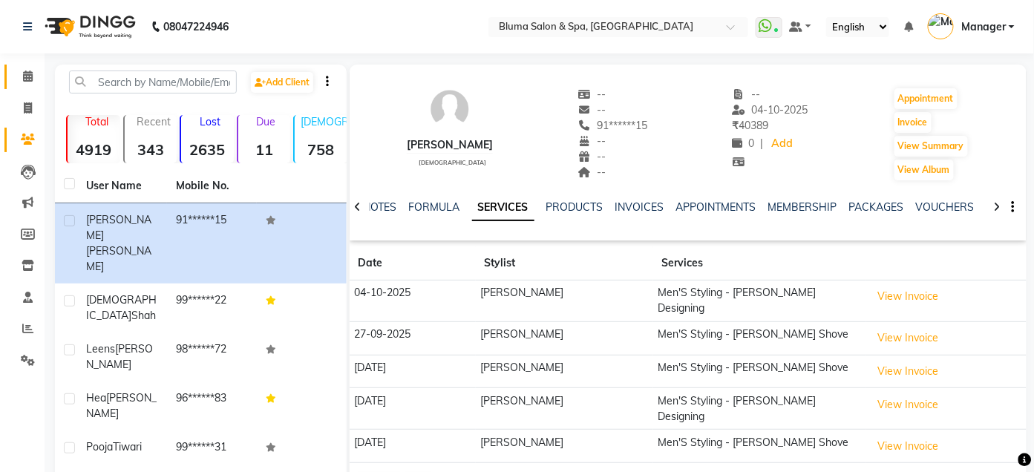
click at [29, 86] on link "Calendar" at bounding box center [22, 77] width 36 height 24
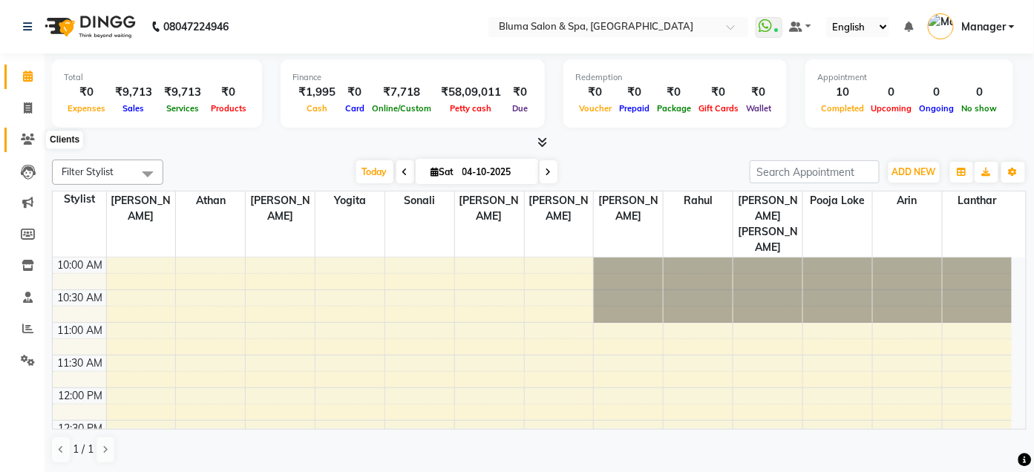
click at [34, 135] on span at bounding box center [28, 139] width 26 height 17
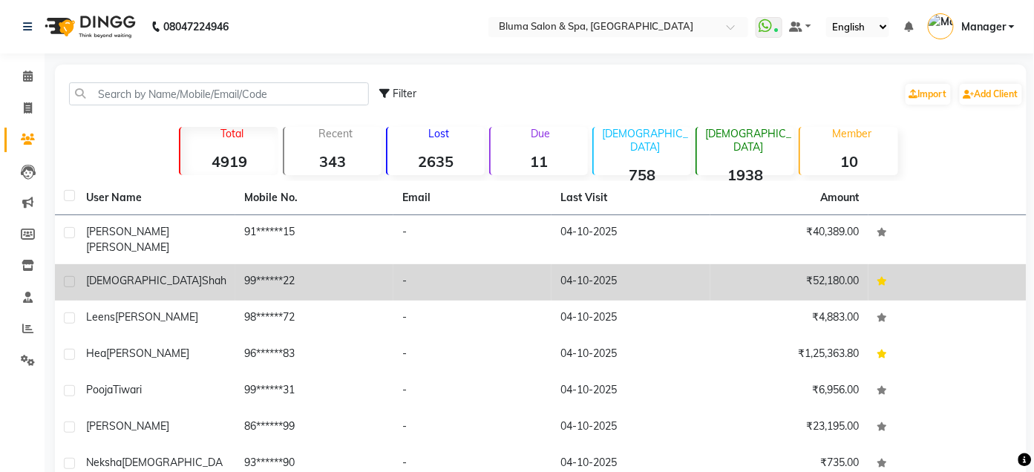
click at [211, 273] on div "paulomi shah" at bounding box center [156, 281] width 140 height 16
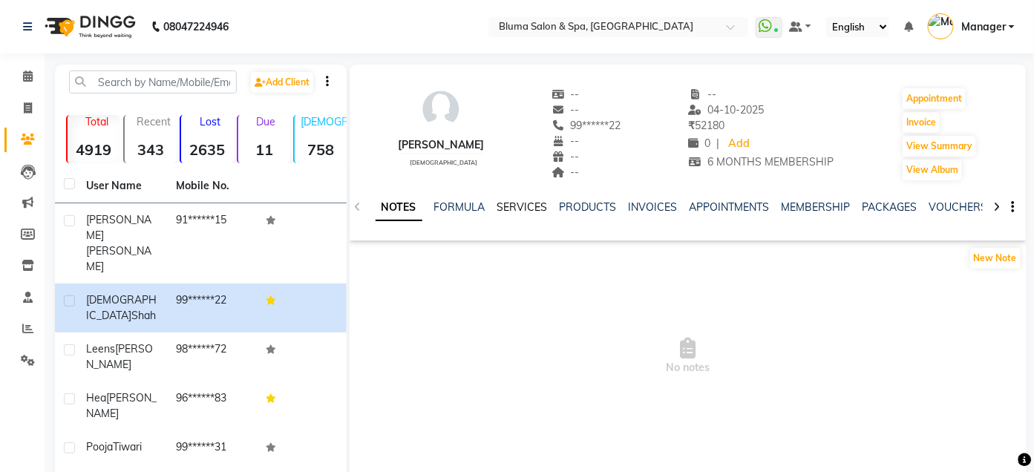
click at [528, 208] on link "SERVICES" at bounding box center [522, 206] width 50 height 13
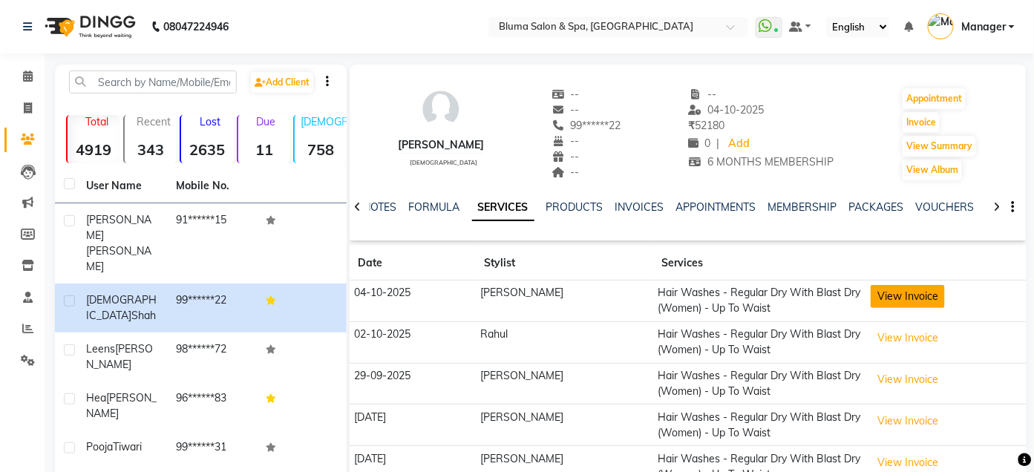
click at [875, 294] on button "View Invoice" at bounding box center [908, 296] width 74 height 23
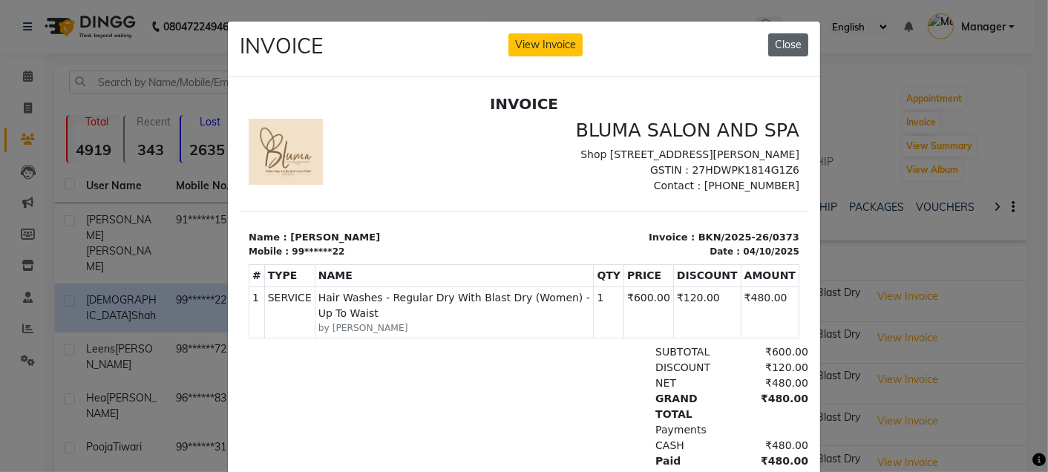
click at [781, 45] on button "Close" at bounding box center [788, 44] width 40 height 23
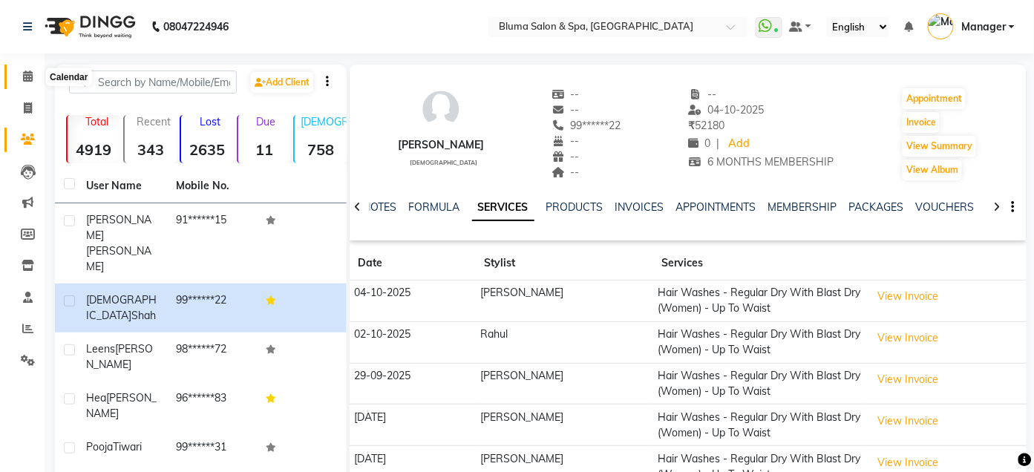
click at [22, 82] on span at bounding box center [28, 76] width 26 height 17
